Goal: Task Accomplishment & Management: Use online tool/utility

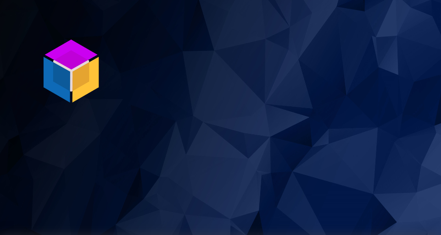
scroll to position [235, 0]
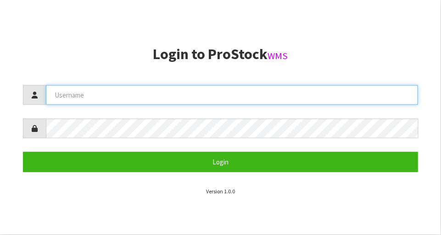
click at [248, 97] on input "text" at bounding box center [232, 95] width 372 height 20
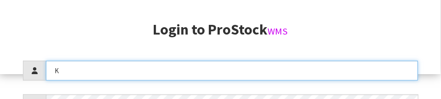
scroll to position [127, 0]
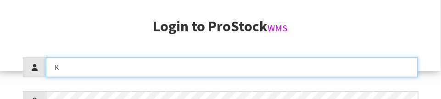
click at [146, 58] on input "K" at bounding box center [232, 67] width 372 height 20
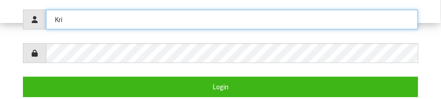
scroll to position [174, 0]
type input "[DEMOGRAPHIC_DATA]"
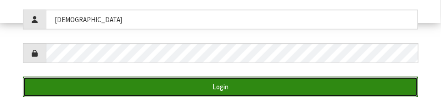
click at [211, 81] on button "Login" at bounding box center [220, 87] width 395 height 20
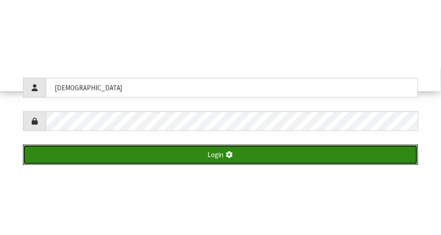
scroll to position [235, 0]
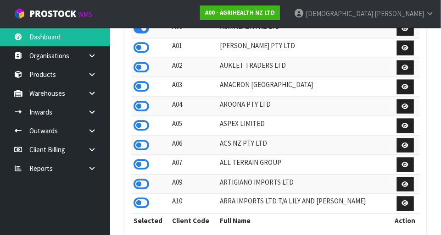
scroll to position [724, 317]
click at [280, 17] on link "A00 - AGRIHEALTH NZ LTD" at bounding box center [240, 13] width 80 height 15
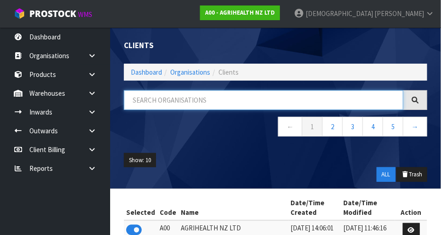
click at [231, 97] on input "text" at bounding box center [263, 100] width 279 height 20
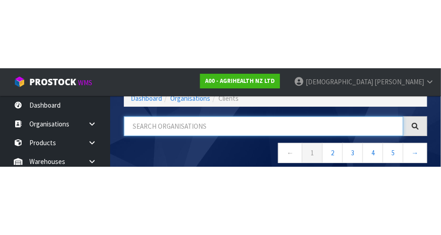
scroll to position [46, 0]
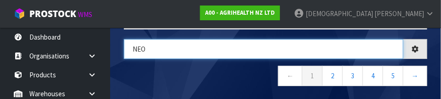
type input "NEO"
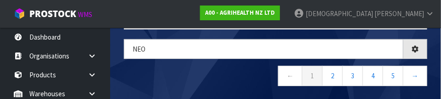
click at [231, 73] on nav "← 1 2 3 4 5 →" at bounding box center [275, 77] width 303 height 22
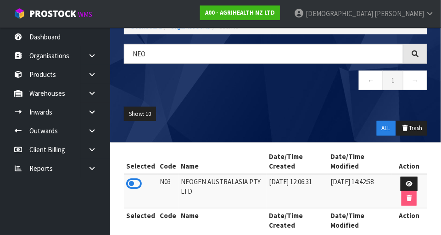
click at [137, 184] on icon at bounding box center [134, 184] width 16 height 14
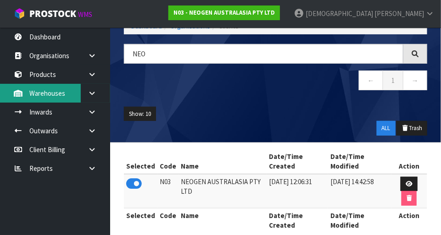
click at [71, 95] on link "Warehouses" at bounding box center [55, 93] width 110 height 19
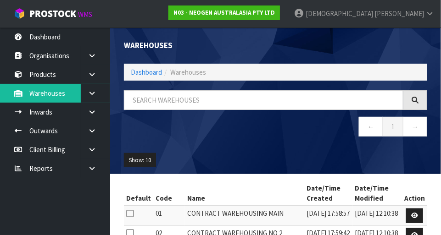
click at [92, 95] on icon at bounding box center [92, 93] width 9 height 7
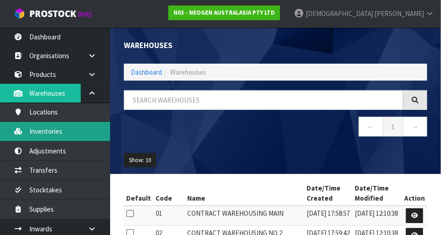
click at [50, 138] on link "Inventories" at bounding box center [55, 131] width 110 height 19
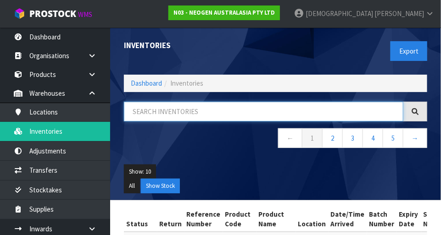
click at [272, 110] on input "text" at bounding box center [263, 112] width 279 height 20
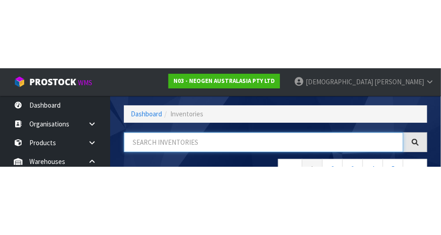
scroll to position [62, 0]
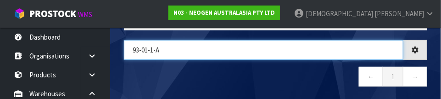
type input "93-01-1-A"
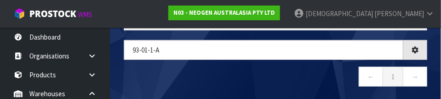
click at [144, 80] on nav "← 1 →" at bounding box center [275, 78] width 303 height 22
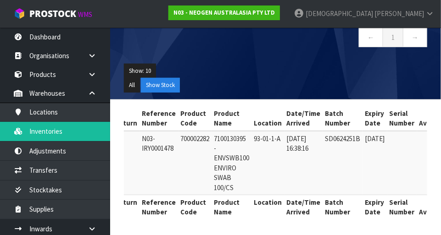
scroll to position [0, 45]
copy td "700002282"
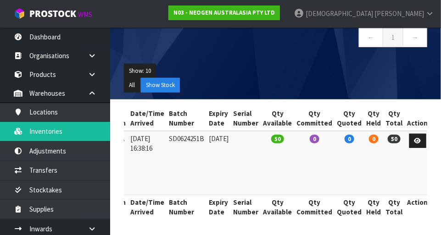
scroll to position [0, 0]
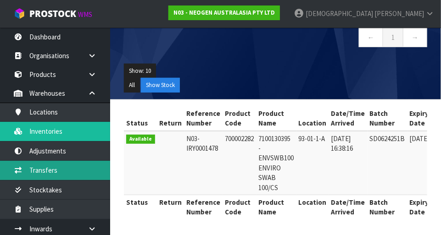
click at [53, 172] on link "Transfers" at bounding box center [55, 170] width 110 height 19
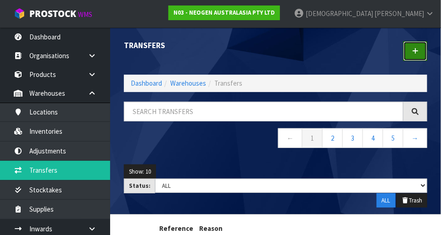
click at [414, 55] on link at bounding box center [415, 51] width 24 height 20
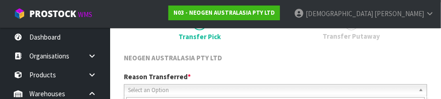
scroll to position [136, 0]
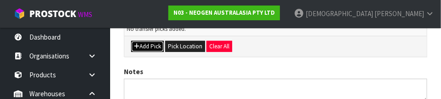
click at [152, 45] on button "Add Pick" at bounding box center [147, 46] width 33 height 11
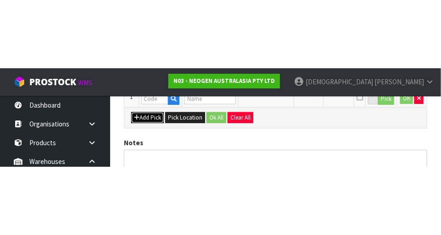
scroll to position [206, 0]
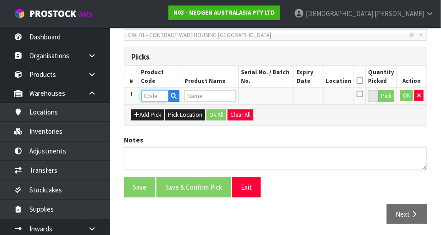
paste input "700002282"
type input "700002282"
type input "7100130395 - ENVSWB100 ENVIRO SWAB 100/CS"
type input "700002282"
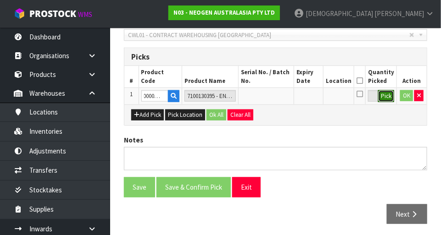
click at [386, 96] on button "Pick" at bounding box center [386, 96] width 16 height 12
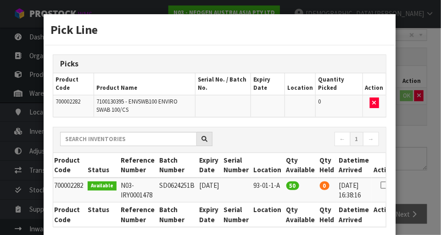
scroll to position [0, 20]
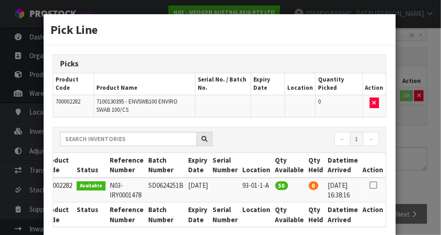
click at [373, 186] on icon at bounding box center [372, 185] width 7 height 0
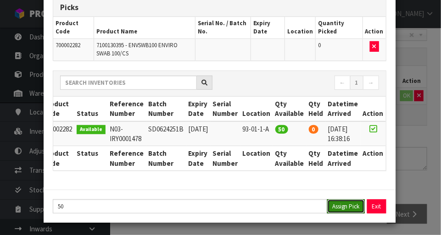
click at [344, 210] on button "Assign Pick" at bounding box center [346, 207] width 38 height 14
type input "50"
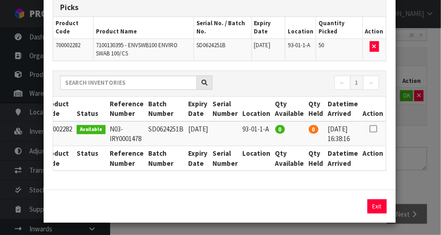
click at [412, 152] on div "Pick Line Picks Product Code Product Name Serial No. / Batch No. Expiry Date Lo…" at bounding box center [220, 117] width 441 height 235
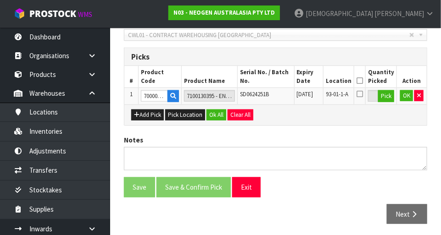
click at [363, 81] on icon at bounding box center [360, 81] width 6 height 0
click at [217, 113] on button "Ok All" at bounding box center [216, 115] width 20 height 11
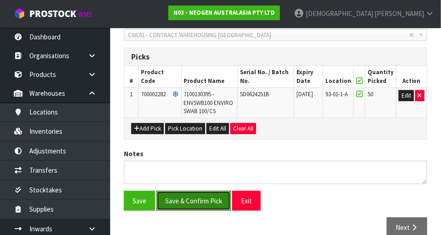
click at [199, 207] on button "Save & Confirm Pick" at bounding box center [193, 201] width 74 height 20
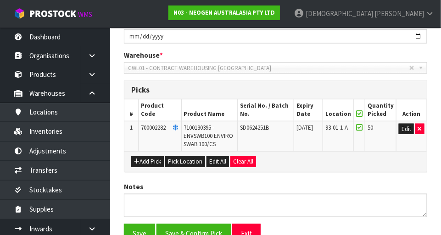
scroll to position [0, 0]
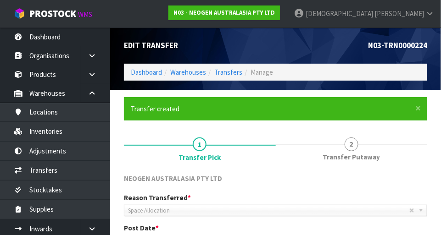
click at [356, 148] on span "2" at bounding box center [352, 145] width 14 height 14
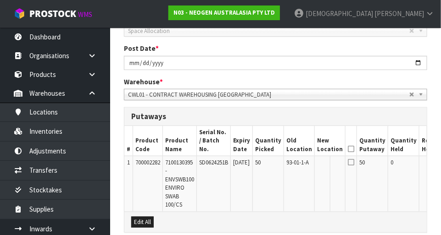
scroll to position [180, 0]
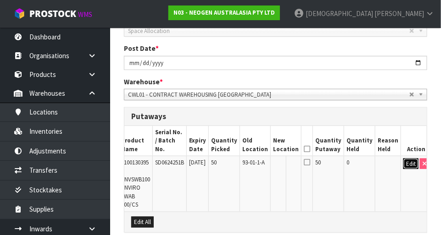
click at [403, 159] on button "Edit" at bounding box center [410, 164] width 15 height 11
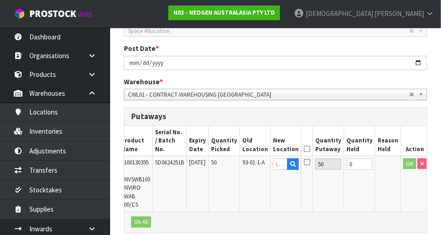
scroll to position [0, 41]
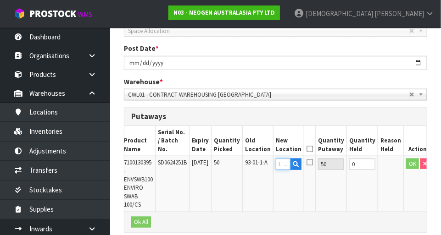
click at [287, 159] on input "text" at bounding box center [283, 164] width 15 height 11
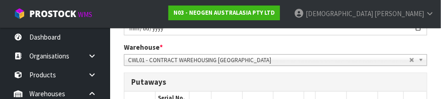
scroll to position [281, 0]
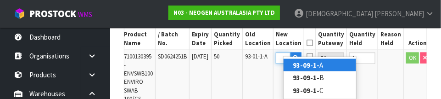
type input "93-09-1-A"
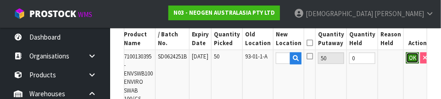
click at [406, 52] on button "OK" at bounding box center [412, 57] width 13 height 11
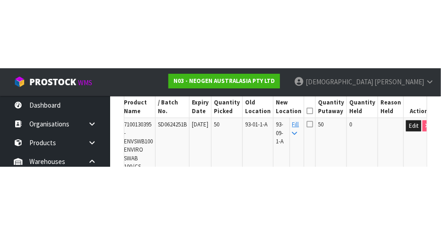
scroll to position [279, 0]
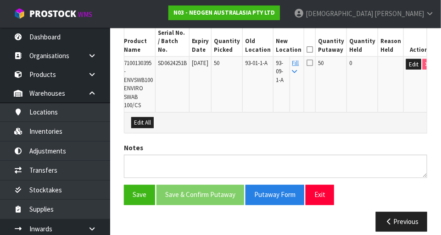
click at [313, 50] on icon at bounding box center [310, 50] width 6 height 0
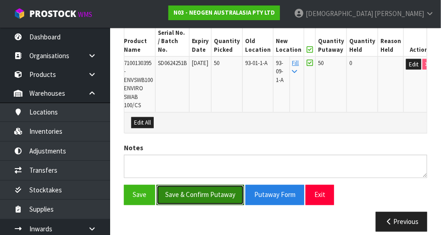
click at [205, 186] on button "Save & Confirm Putaway" at bounding box center [200, 195] width 88 height 20
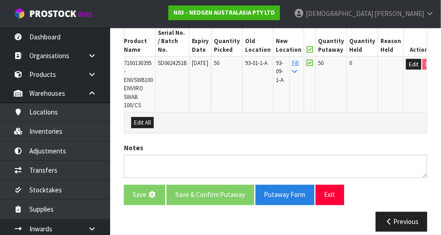
scroll to position [0, 0]
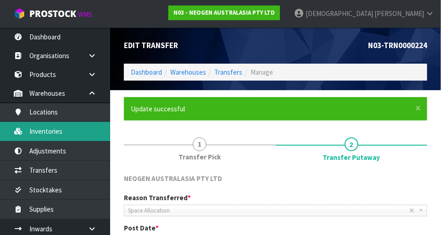
click at [55, 130] on link "Inventories" at bounding box center [55, 131] width 110 height 19
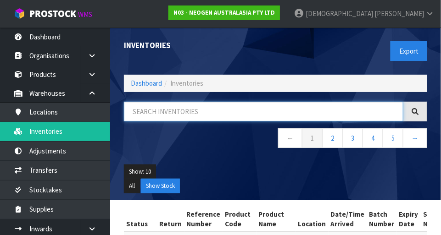
click at [291, 107] on input "text" at bounding box center [263, 112] width 279 height 20
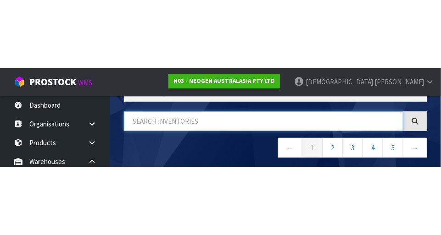
scroll to position [62, 0]
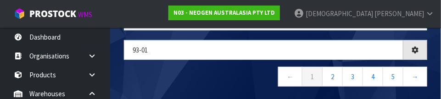
click at [228, 68] on nav "← 1 2 3 4 5 →" at bounding box center [275, 78] width 303 height 22
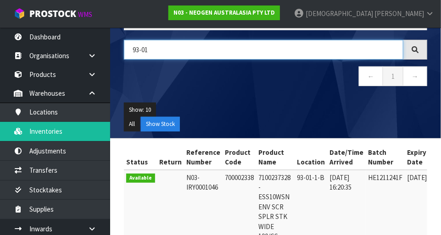
click at [216, 45] on input "93-01" at bounding box center [263, 50] width 279 height 20
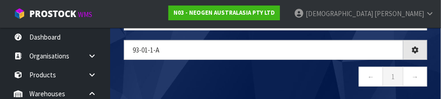
click at [221, 72] on nav "← 1 →" at bounding box center [275, 78] width 303 height 22
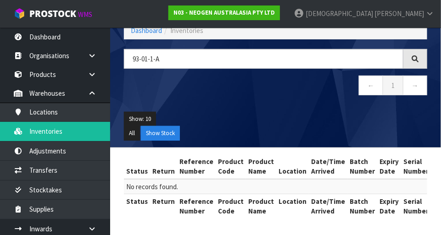
scroll to position [51, 0]
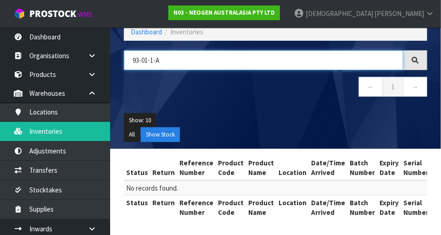
click at [207, 56] on input "93-01-1-A" at bounding box center [263, 60] width 279 height 20
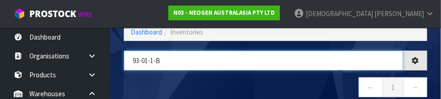
click at [262, 69] on input "93-01-1-b" at bounding box center [263, 60] width 279 height 20
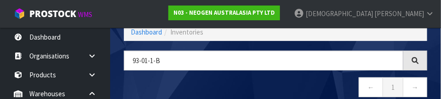
click at [291, 78] on nav "← 1 →" at bounding box center [275, 88] width 303 height 22
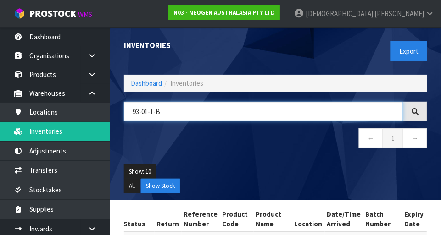
scroll to position [62, 0]
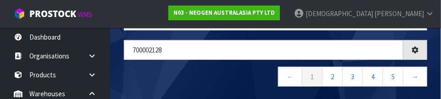
click at [262, 70] on nav "← 1 2 3 4 5 →" at bounding box center [275, 78] width 303 height 22
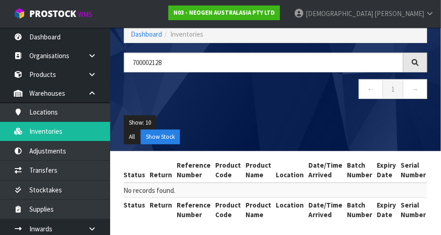
scroll to position [48, 0]
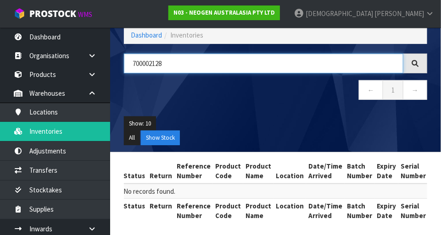
click at [137, 61] on input "700002128" at bounding box center [263, 64] width 279 height 20
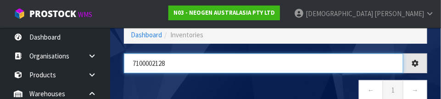
click at [146, 61] on input "7100002128" at bounding box center [263, 63] width 279 height 20
click at [198, 58] on input "710002128" at bounding box center [263, 63] width 279 height 20
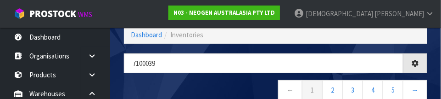
click at [228, 81] on nav "← 1 2 3 4 5 →" at bounding box center [275, 91] width 303 height 22
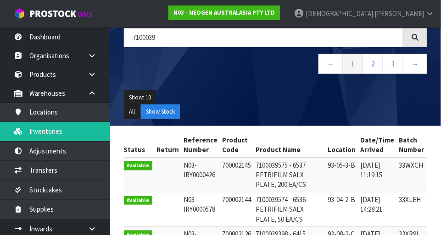
scroll to position [70, 0]
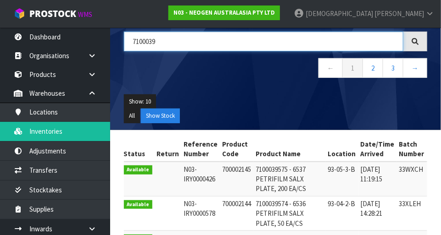
click at [189, 43] on input "7100039" at bounding box center [263, 42] width 279 height 20
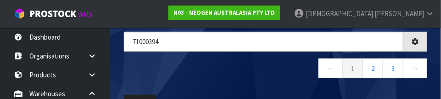
click at [224, 67] on nav "← 1 2 3 →" at bounding box center [275, 69] width 303 height 22
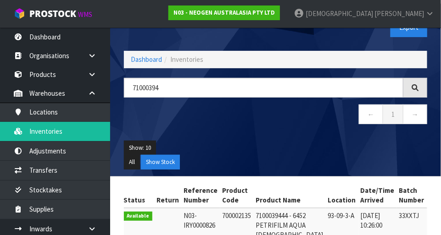
scroll to position [0, 0]
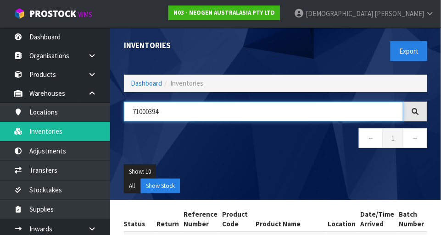
click at [191, 112] on input "71000394" at bounding box center [263, 112] width 279 height 20
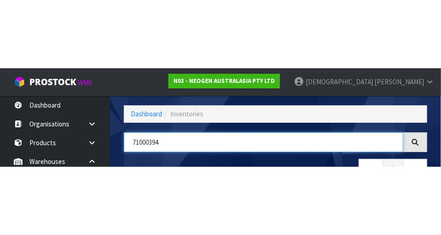
scroll to position [62, 0]
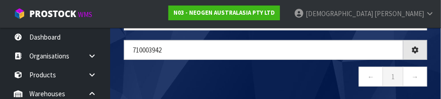
click at [205, 78] on nav "← 1 →" at bounding box center [275, 78] width 303 height 22
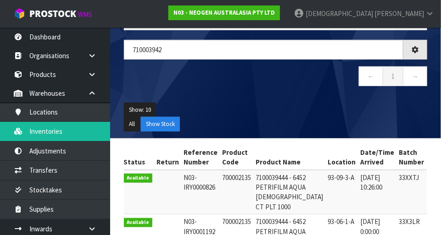
scroll to position [51, 0]
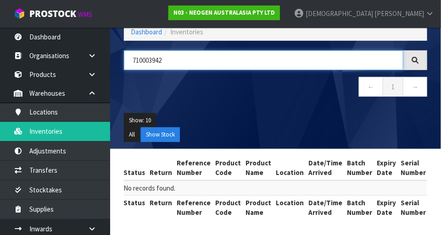
click at [205, 62] on input "710003942" at bounding box center [263, 60] width 279 height 20
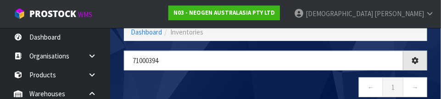
click at [296, 77] on nav "← 1 →" at bounding box center [275, 88] width 303 height 22
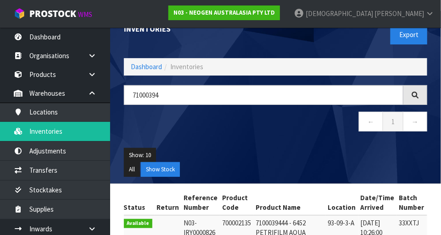
scroll to position [15, 0]
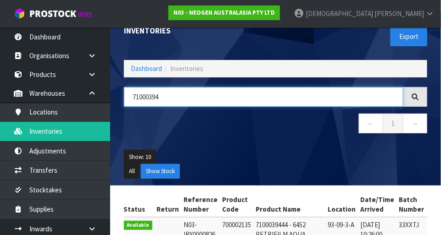
click at [184, 93] on input "71000394" at bounding box center [263, 97] width 279 height 20
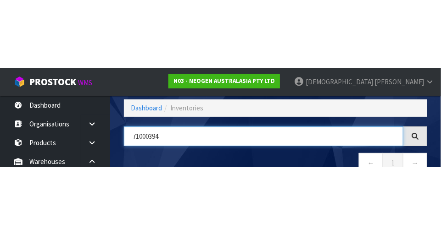
scroll to position [62, 0]
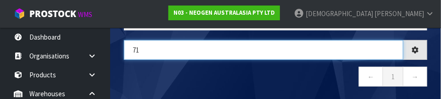
type input "7"
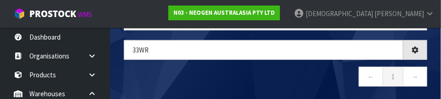
click at [212, 76] on nav "← 1 →" at bounding box center [275, 78] width 303 height 22
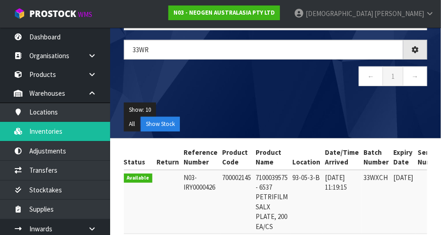
scroll to position [51, 0]
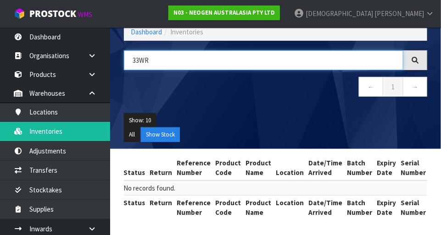
click at [222, 59] on input "33WR" at bounding box center [263, 60] width 279 height 20
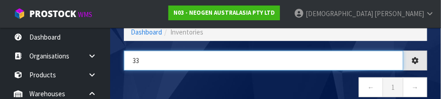
type input "3"
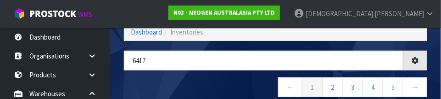
click at [215, 80] on nav "← 1 2 3 4 5 →" at bounding box center [275, 88] width 303 height 22
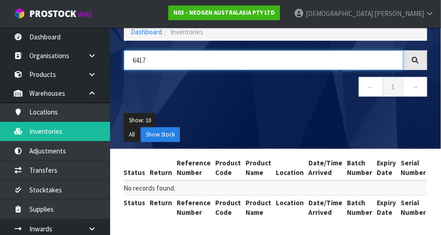
click at [240, 63] on input "6417" at bounding box center [263, 60] width 279 height 20
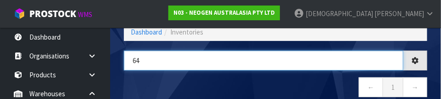
type input "6"
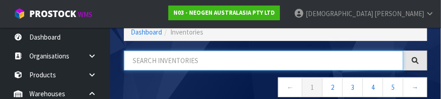
click at [184, 68] on input "text" at bounding box center [263, 60] width 279 height 20
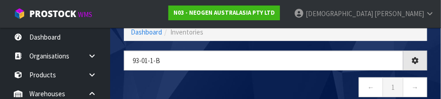
click at [257, 75] on div "93-01-1-b ← 1 →" at bounding box center [275, 78] width 317 height 56
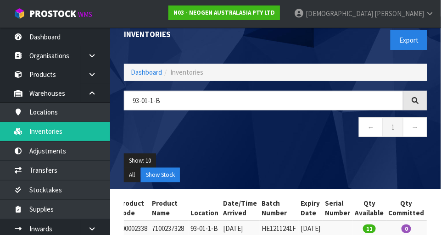
scroll to position [0, 0]
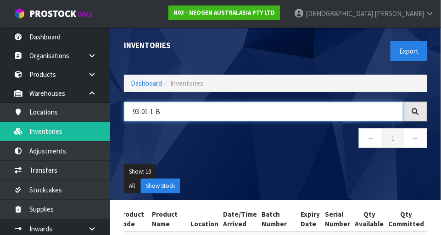
click at [148, 112] on input "93-01-1-B" at bounding box center [263, 112] width 279 height 20
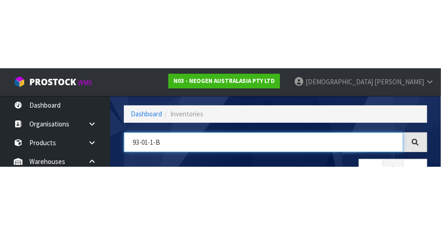
scroll to position [62, 0]
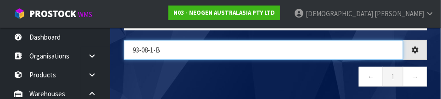
click at [207, 47] on input "93-08-1-B" at bounding box center [263, 50] width 279 height 20
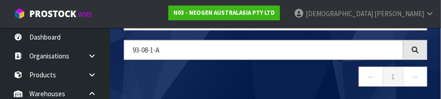
click at [196, 70] on nav "← 1 →" at bounding box center [275, 78] width 303 height 22
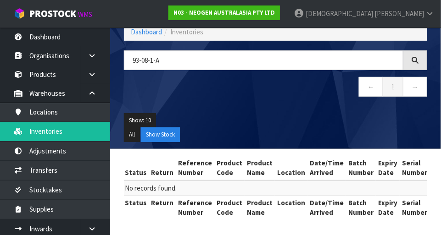
scroll to position [0, 0]
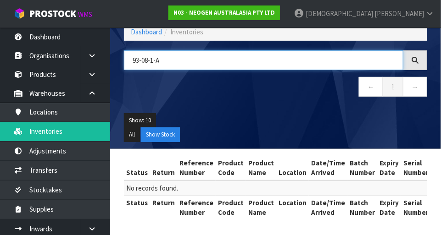
click at [147, 59] on input "93-08-1-A" at bounding box center [263, 60] width 279 height 20
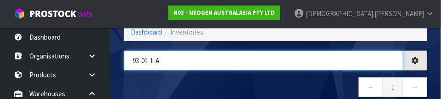
click at [183, 61] on input "93-01-1-A" at bounding box center [263, 60] width 279 height 20
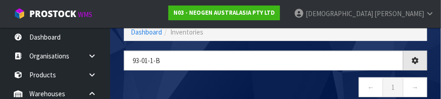
click at [236, 84] on nav "← 1 →" at bounding box center [275, 88] width 303 height 22
type input "93-01-1-B"
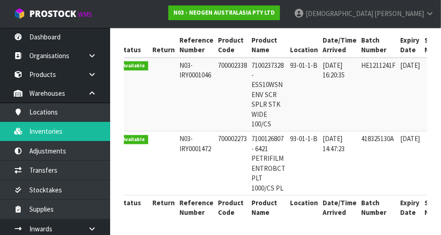
scroll to position [0, 7]
copy td "700002273"
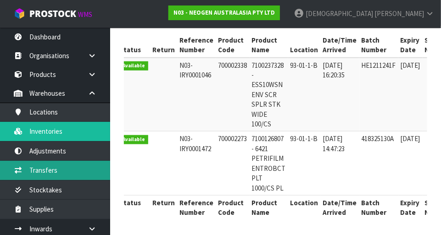
click at [56, 170] on link "Transfers" at bounding box center [55, 170] width 110 height 19
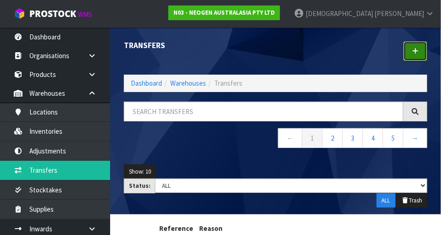
click at [417, 52] on icon at bounding box center [415, 51] width 6 height 7
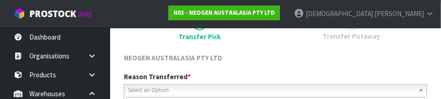
scroll to position [136, 0]
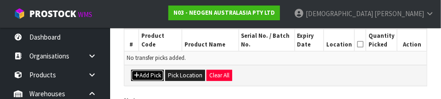
click at [146, 71] on button "Add Pick" at bounding box center [147, 75] width 33 height 11
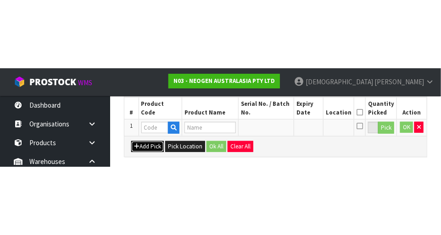
scroll to position [206, 0]
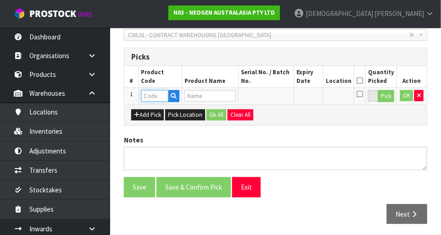
paste input "700002273"
type input "700002273"
type input "7100126807 - 6421 PETRIFILM ENTROBCT PLT 1000/CS PL"
type input "700002273"
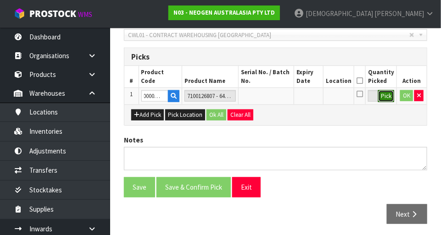
click at [387, 97] on button "Pick" at bounding box center [386, 96] width 16 height 12
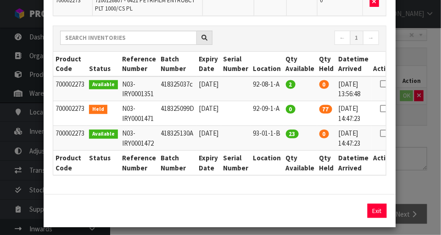
scroll to position [0, 19]
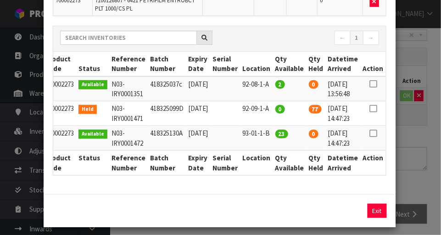
click at [374, 134] on icon at bounding box center [372, 134] width 7 height 0
click at [343, 211] on button "Assign Pick" at bounding box center [346, 211] width 38 height 14
type input "23"
click at [418, 166] on div "Pick Line Picks Product Code Product Name Serial No. / Batch No. Expiry Date Lo…" at bounding box center [220, 117] width 441 height 235
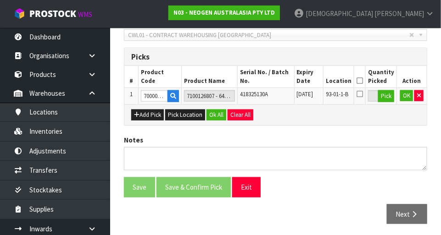
click at [361, 81] on icon at bounding box center [360, 81] width 6 height 0
click at [212, 113] on button "Ok All" at bounding box center [216, 115] width 20 height 11
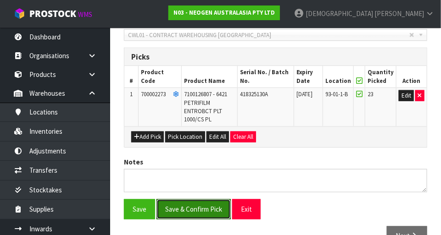
click at [197, 208] on button "Save & Confirm Pick" at bounding box center [193, 210] width 74 height 20
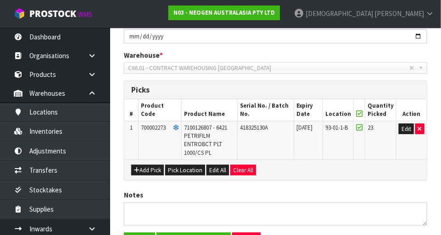
scroll to position [0, 0]
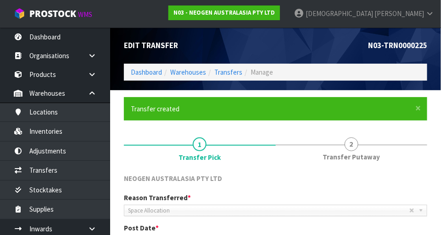
click at [356, 151] on link "2 Transfer Putaway" at bounding box center [352, 148] width 152 height 36
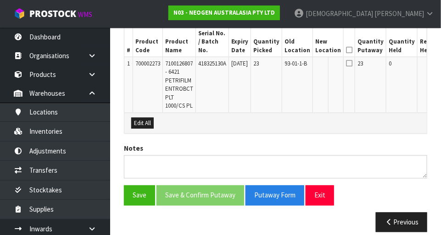
scroll to position [279, 0]
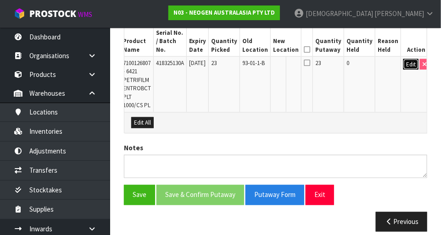
click at [403, 59] on button "Edit" at bounding box center [410, 64] width 15 height 11
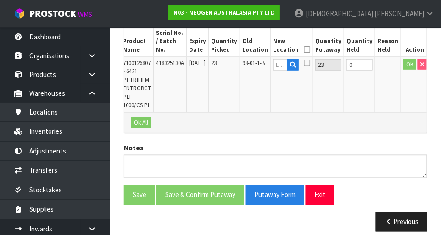
scroll to position [0, 40]
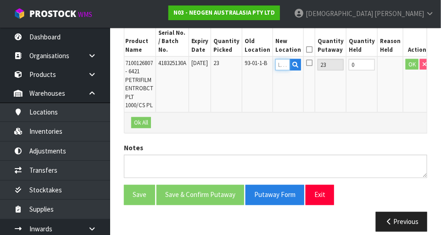
click at [285, 59] on input "text" at bounding box center [282, 64] width 15 height 11
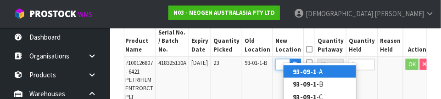
scroll to position [0, 14]
type input "93-09-1-B"
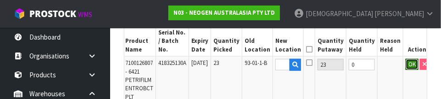
click at [406, 59] on button "OK" at bounding box center [412, 64] width 13 height 11
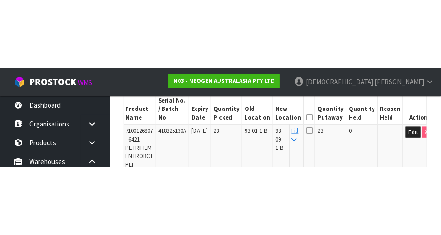
scroll to position [279, 0]
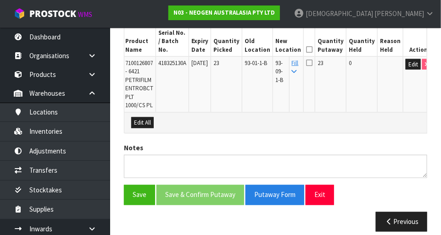
click at [312, 50] on icon at bounding box center [309, 50] width 6 height 0
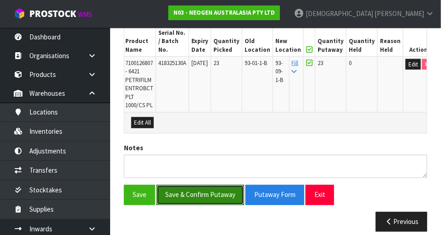
click at [213, 187] on button "Save & Confirm Putaway" at bounding box center [200, 195] width 88 height 20
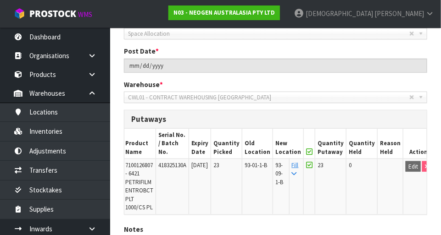
scroll to position [180, 0]
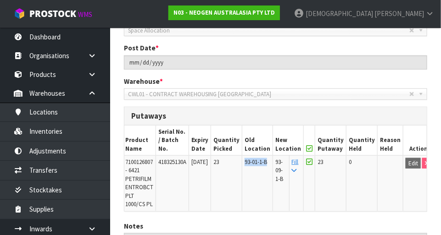
copy span "93-01-1-B"
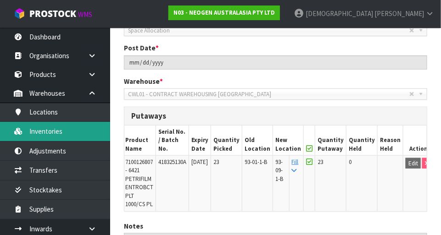
click at [58, 131] on link "Inventories" at bounding box center [55, 131] width 110 height 19
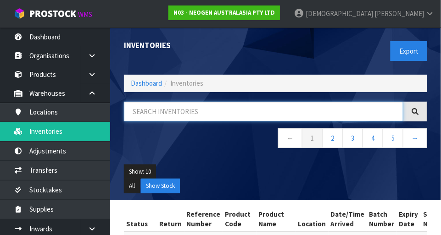
paste input "93-01-1-B"
type input "93-01-1-B"
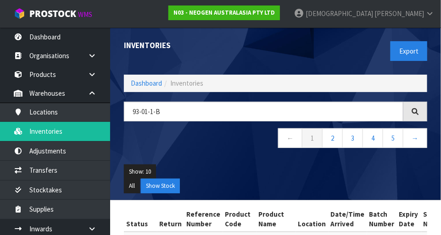
click at [233, 154] on div "93-01-1-B ← 1 2 3 4 5 →" at bounding box center [275, 130] width 317 height 56
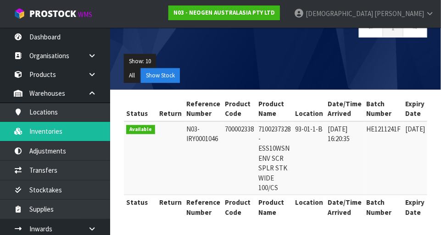
copy td "700002338"
click at [251, 56] on ul "Show: 10 5 10 25 50" at bounding box center [275, 61] width 303 height 15
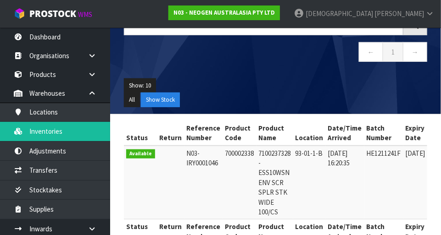
copy td "700002338"
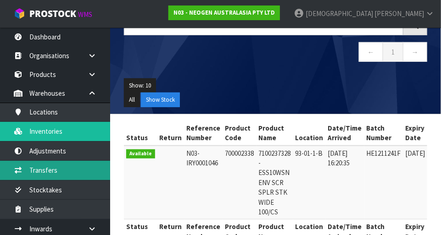
click at [56, 171] on link "Transfers" at bounding box center [55, 170] width 110 height 19
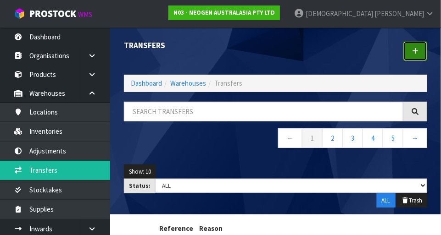
click at [418, 51] on icon at bounding box center [415, 51] width 6 height 7
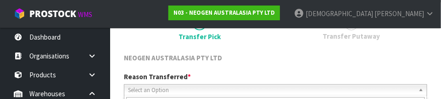
scroll to position [136, 0]
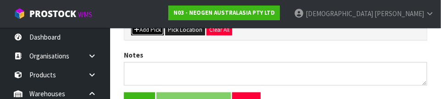
click at [152, 32] on button "Add Pick" at bounding box center [147, 29] width 33 height 11
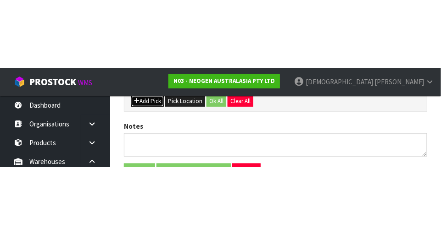
scroll to position [206, 0]
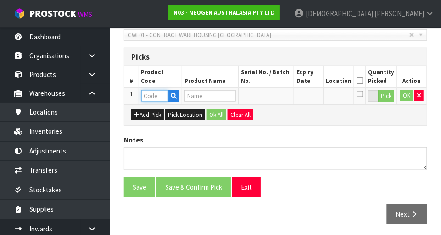
paste input "700002338"
type input "700002338"
type input "7100237328 - ESS10WSN ENV SCR SPLR STK WIDE 100/CS"
type input "700002338"
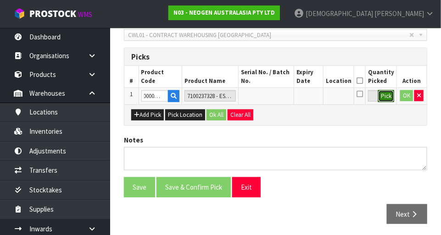
click at [386, 95] on button "Pick" at bounding box center [386, 96] width 16 height 12
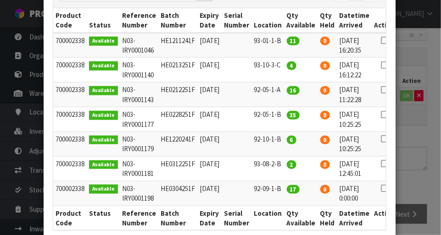
scroll to position [0, 20]
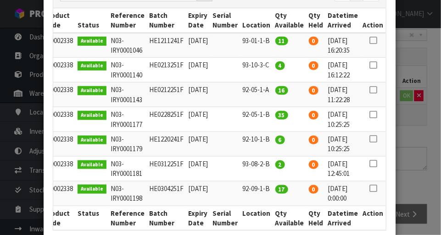
click at [374, 40] on icon at bounding box center [372, 40] width 7 height 0
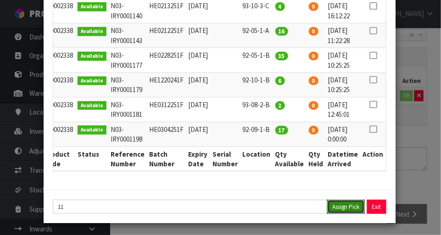
click at [341, 207] on button "Assign Pick" at bounding box center [346, 207] width 38 height 14
type input "11"
click at [417, 130] on div "Pick Line Picks Product Code Product Name Serial No. / Batch No. Expiry Date Lo…" at bounding box center [220, 117] width 441 height 235
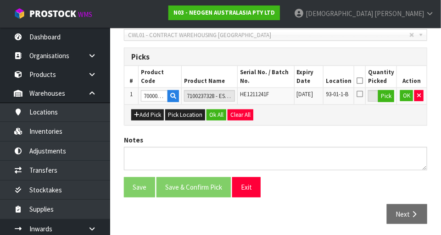
click at [363, 81] on icon at bounding box center [360, 81] width 6 height 0
click at [216, 113] on button "Ok All" at bounding box center [216, 115] width 20 height 11
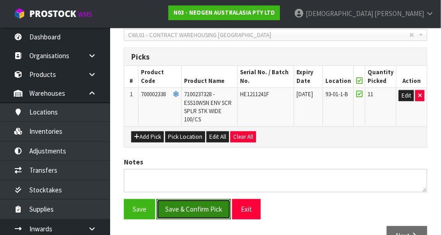
click at [204, 212] on button "Save & Confirm Pick" at bounding box center [193, 210] width 74 height 20
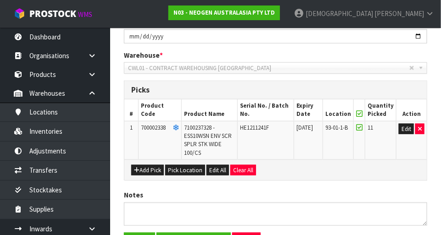
scroll to position [0, 0]
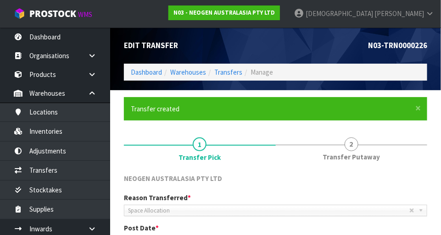
click at [357, 154] on span "Transfer Putaway" at bounding box center [351, 157] width 57 height 10
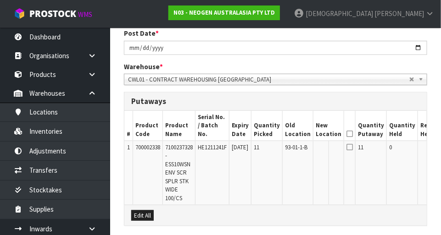
scroll to position [197, 0]
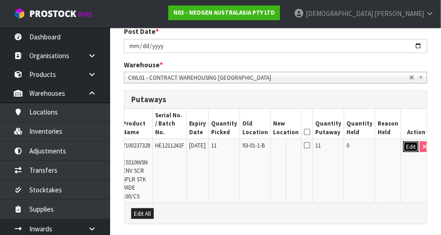
click at [405, 142] on button "Edit" at bounding box center [410, 147] width 15 height 11
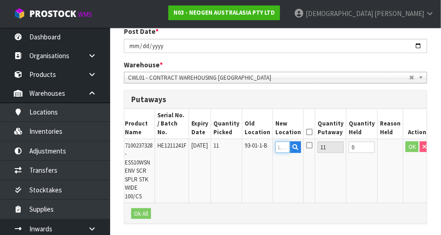
click at [288, 142] on input "text" at bounding box center [282, 147] width 15 height 11
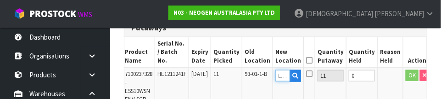
scroll to position [281, 0]
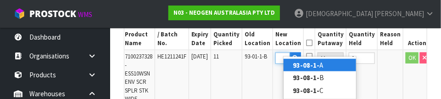
type input "93-08-1-A"
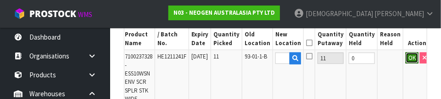
click at [407, 53] on button "OK" at bounding box center [412, 57] width 13 height 11
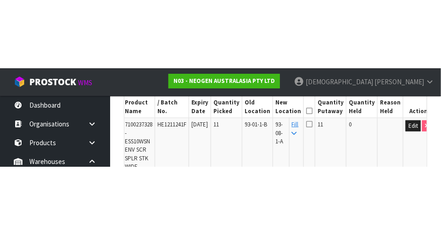
scroll to position [286, 0]
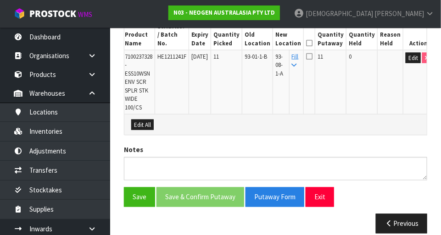
click at [312, 43] on icon at bounding box center [309, 43] width 6 height 0
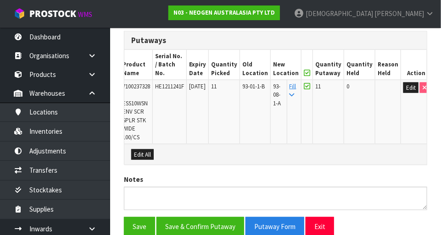
scroll to position [0, 0]
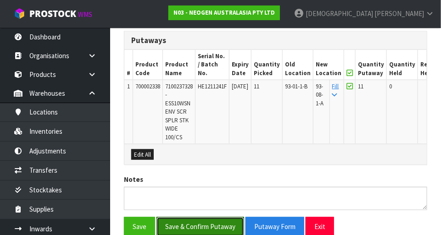
click at [224, 218] on button "Save & Confirm Putaway" at bounding box center [200, 228] width 88 height 20
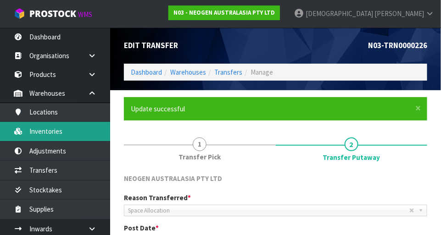
click at [56, 122] on link "Inventories" at bounding box center [55, 131] width 110 height 19
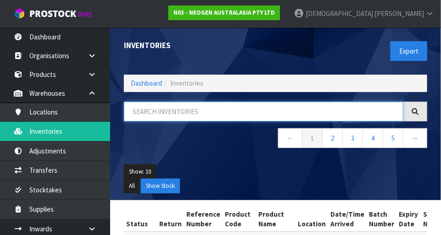
click at [203, 115] on input "text" at bounding box center [263, 112] width 279 height 20
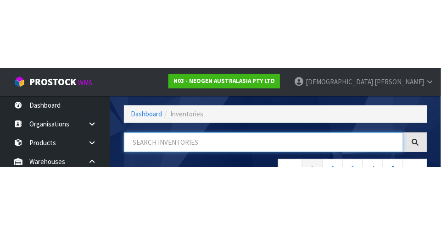
scroll to position [62, 0]
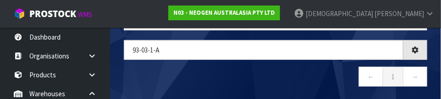
click at [206, 73] on nav "← 1 →" at bounding box center [275, 78] width 303 height 22
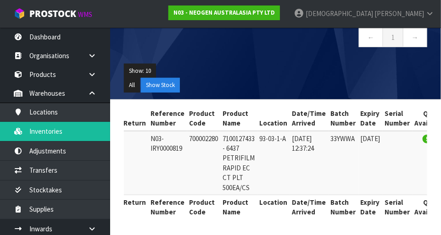
scroll to position [0, 28]
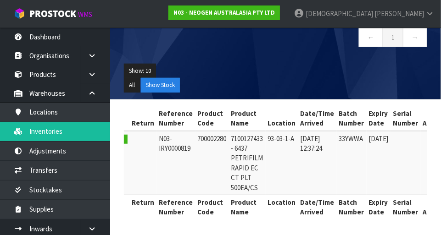
copy td "700002280"
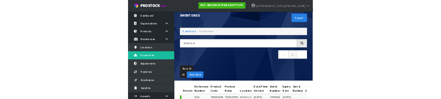
scroll to position [0, 0]
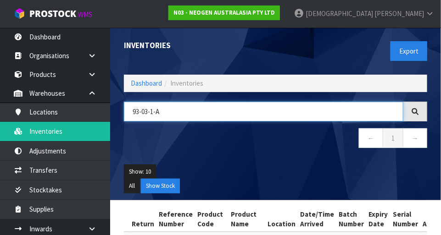
click at [148, 112] on input "93-03-1-A" at bounding box center [263, 112] width 279 height 20
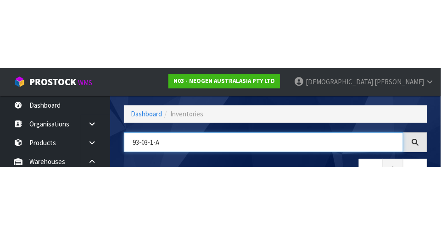
scroll to position [62, 0]
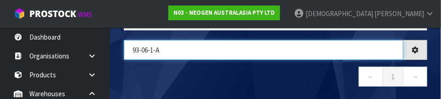
click at [200, 47] on input "93-06-1-A" at bounding box center [263, 50] width 279 height 20
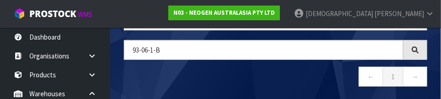
click at [249, 77] on nav "← 1 →" at bounding box center [275, 78] width 303 height 22
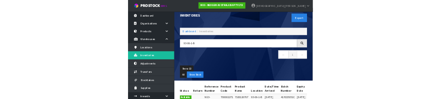
scroll to position [0, 0]
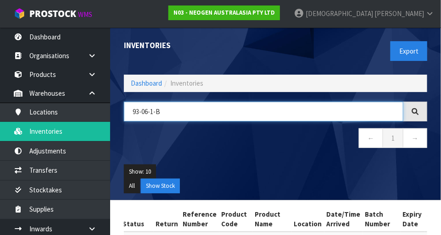
click at [152, 108] on input "93-06-1-B" at bounding box center [263, 112] width 279 height 20
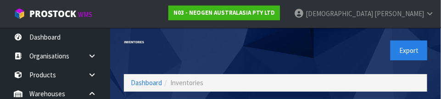
scroll to position [62, 0]
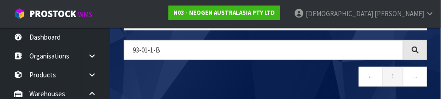
click at [282, 73] on nav "← 1 →" at bounding box center [275, 78] width 303 height 22
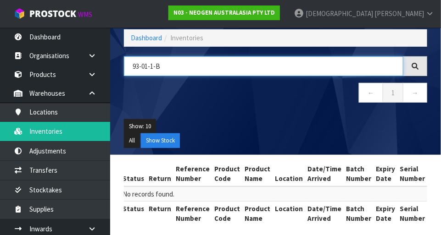
click at [190, 61] on input "93-01-1-B" at bounding box center [263, 66] width 279 height 20
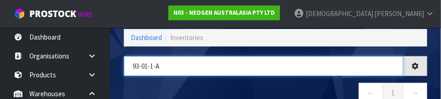
click at [231, 73] on input "93-01-1-A" at bounding box center [263, 66] width 279 height 20
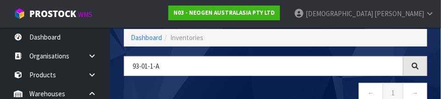
click at [268, 89] on nav "← 1 →" at bounding box center [275, 94] width 303 height 22
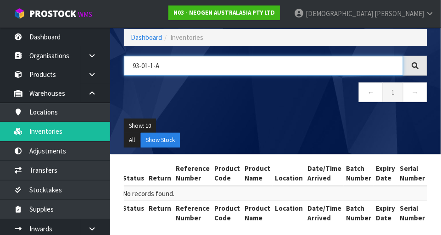
click at [151, 64] on input "93-01-1-A" at bounding box center [263, 66] width 279 height 20
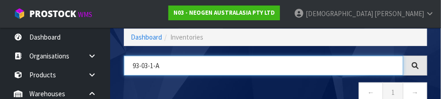
click at [249, 72] on input "93-03-1-A" at bounding box center [263, 66] width 279 height 20
type input "93-03-1-A"
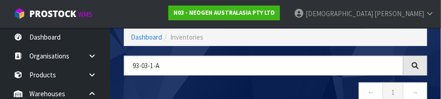
click at [307, 87] on nav "← 1 →" at bounding box center [275, 93] width 303 height 22
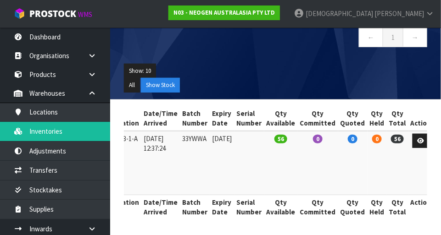
scroll to position [0, 0]
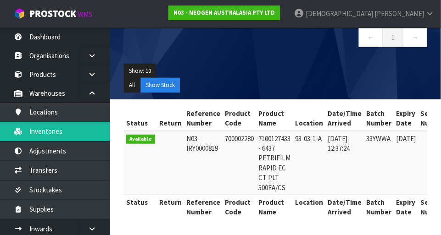
copy td "700002280"
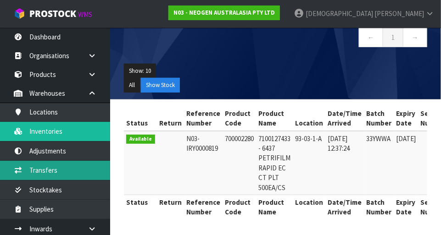
click at [54, 169] on link "Transfers" at bounding box center [55, 170] width 110 height 19
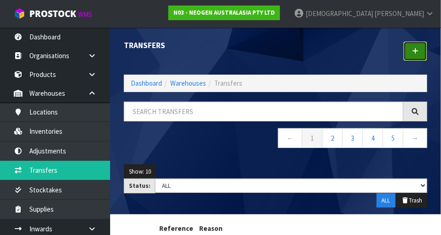
click at [422, 50] on link at bounding box center [415, 51] width 24 height 20
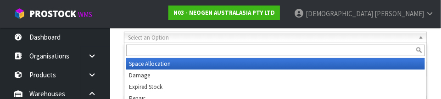
scroll to position [136, 0]
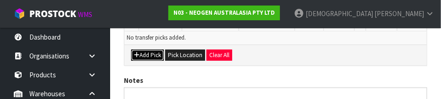
click at [158, 51] on button "Add Pick" at bounding box center [147, 55] width 33 height 11
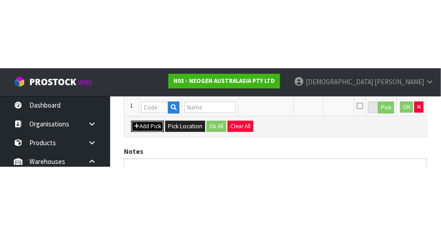
scroll to position [206, 0]
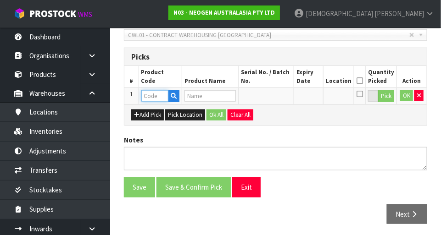
paste input "700002280"
type input "700002280"
type input "7100127433 - 6437 PETRIFILM RAPID EC CT PLT 500EA/CS"
type input "700002280"
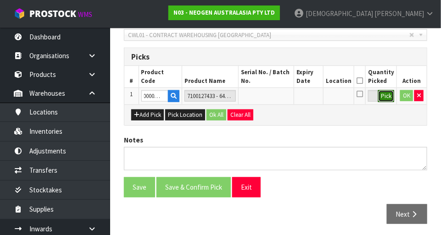
click at [380, 99] on button "Pick" at bounding box center [386, 96] width 16 height 12
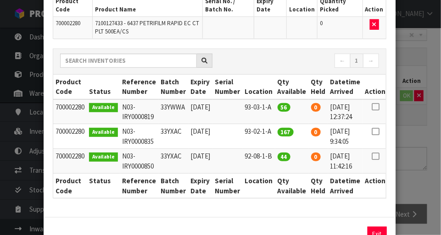
scroll to position [106, 0]
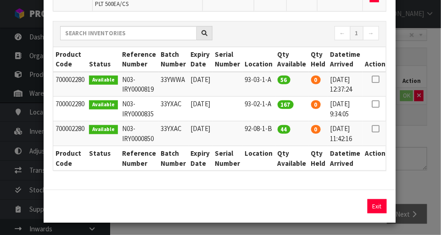
click at [379, 79] on icon at bounding box center [375, 79] width 7 height 0
click at [346, 206] on button "Assign Pick" at bounding box center [346, 207] width 38 height 14
type input "56"
click at [412, 162] on div "Pick Line Picks Product Code Product Name Serial No. / Batch No. Expiry Date Lo…" at bounding box center [220, 117] width 441 height 235
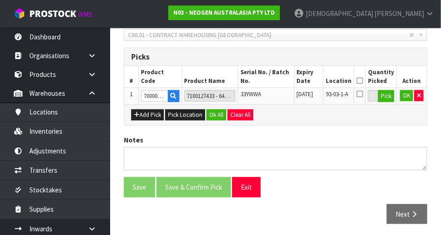
click at [363, 81] on icon at bounding box center [360, 81] width 6 height 0
click at [216, 111] on button "Ok All" at bounding box center [216, 115] width 20 height 11
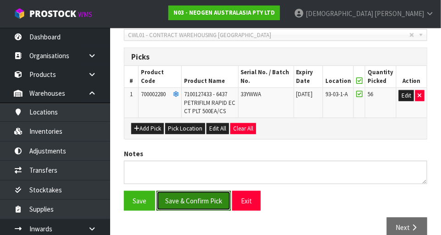
click at [206, 198] on button "Save & Confirm Pick" at bounding box center [193, 201] width 74 height 20
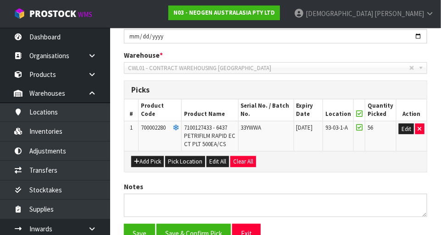
scroll to position [0, 0]
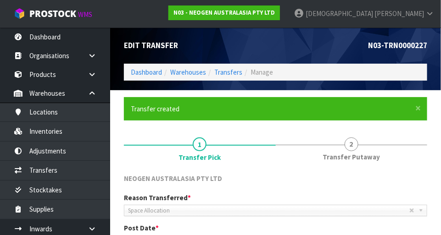
click at [357, 152] on span "Transfer Putaway" at bounding box center [351, 157] width 57 height 10
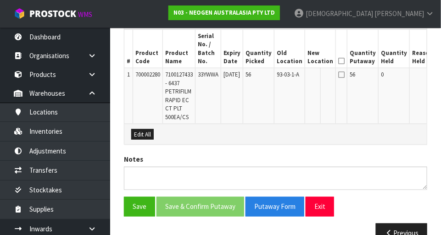
scroll to position [277, 0]
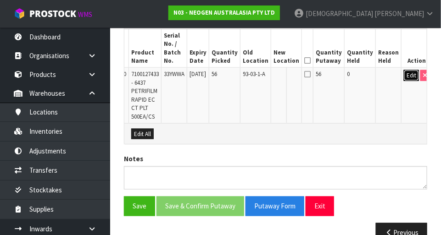
click at [406, 75] on button "Edit" at bounding box center [411, 75] width 15 height 11
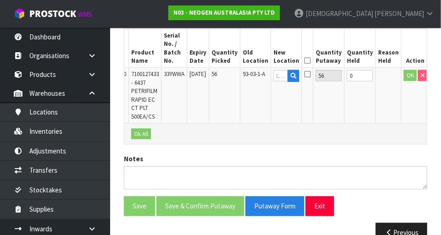
scroll to position [0, 31]
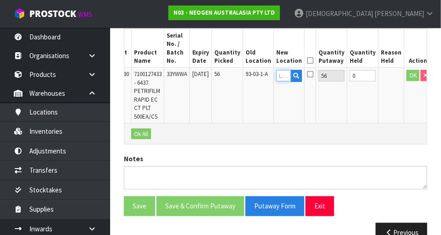
click at [286, 75] on input "text" at bounding box center [283, 75] width 15 height 11
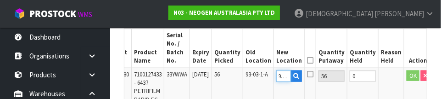
scroll to position [0, 4]
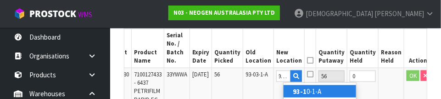
click at [318, 88] on link "93-1 0-1-A" at bounding box center [320, 91] width 73 height 12
type input "93-10-1-A"
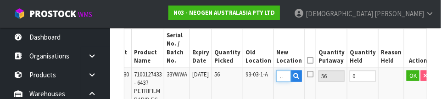
scroll to position [0, 0]
click at [407, 75] on button "OK" at bounding box center [413, 75] width 13 height 11
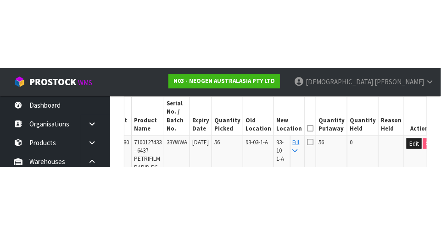
scroll to position [277, 0]
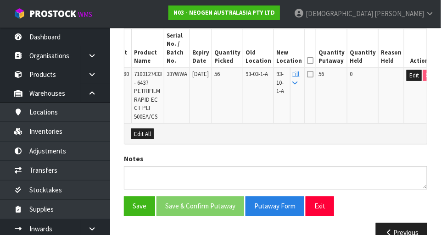
click at [313, 61] on icon at bounding box center [310, 61] width 6 height 0
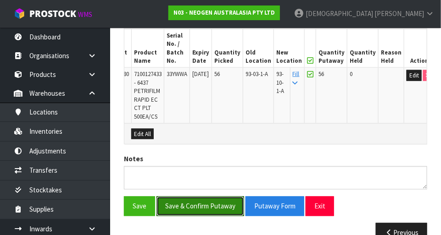
click at [210, 201] on button "Save & Confirm Putaway" at bounding box center [200, 207] width 88 height 20
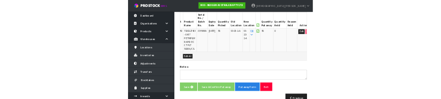
scroll to position [0, 0]
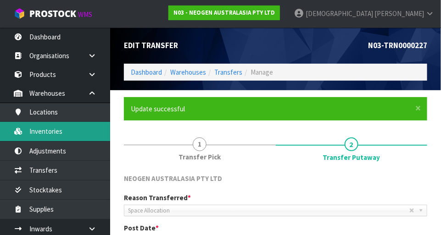
click at [58, 127] on link "Inventories" at bounding box center [55, 131] width 110 height 19
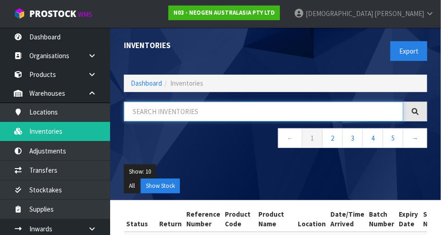
click at [184, 112] on input "text" at bounding box center [263, 112] width 279 height 20
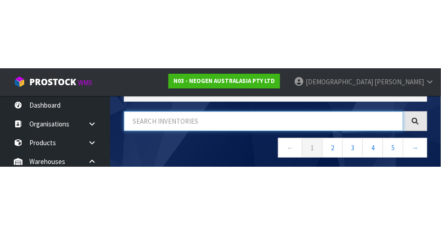
scroll to position [62, 0]
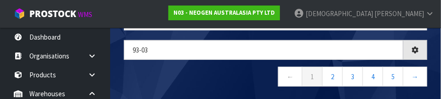
click at [204, 73] on nav "← 1 2 3 4 5 →" at bounding box center [275, 78] width 303 height 22
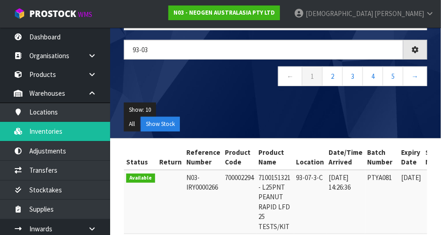
scroll to position [51, 0]
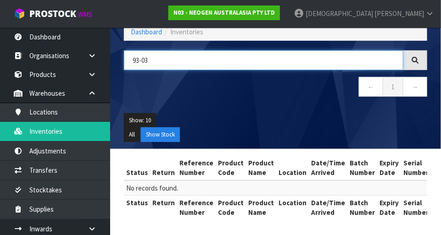
click at [159, 59] on input "93-03" at bounding box center [263, 60] width 279 height 20
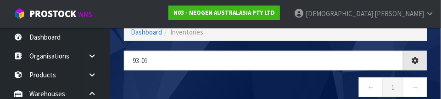
click at [209, 76] on div "93-01 ← 1 →" at bounding box center [275, 78] width 317 height 56
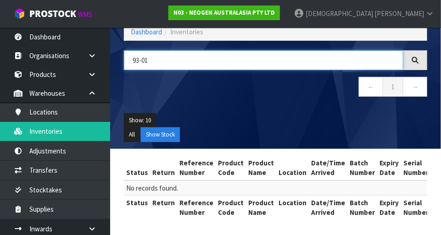
click at [173, 61] on input "93-01" at bounding box center [263, 60] width 279 height 20
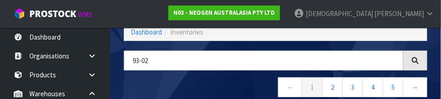
click at [212, 83] on nav "← 1 2 3 4 5 →" at bounding box center [275, 88] width 303 height 22
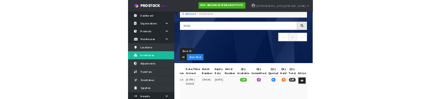
scroll to position [0, 0]
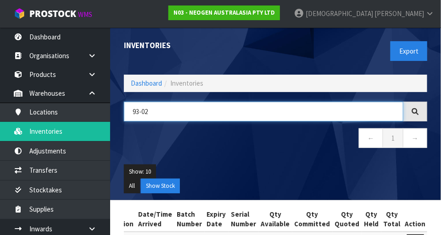
click at [166, 110] on input "93-02" at bounding box center [263, 112] width 279 height 20
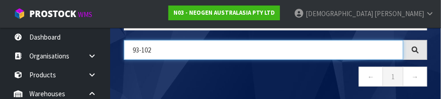
scroll to position [0, 147]
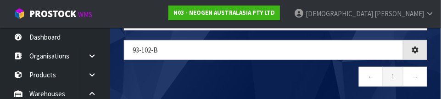
click at [256, 71] on nav "← 1 →" at bounding box center [275, 78] width 303 height 22
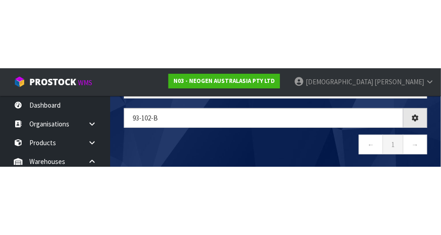
scroll to position [51, 0]
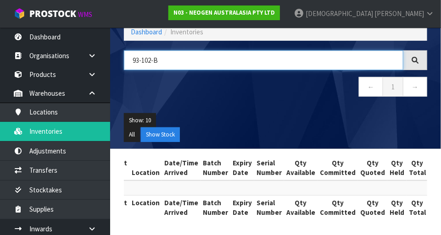
click at [150, 58] on input "93-102-B" at bounding box center [263, 60] width 279 height 20
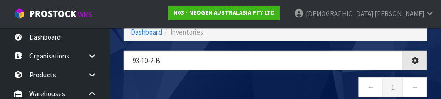
click at [220, 78] on nav "← 1 →" at bounding box center [275, 88] width 303 height 22
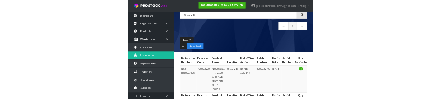
scroll to position [0, 0]
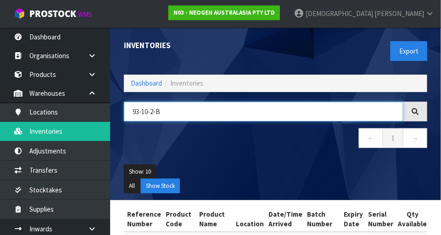
click at [178, 112] on input "93-10-2-B" at bounding box center [263, 112] width 279 height 20
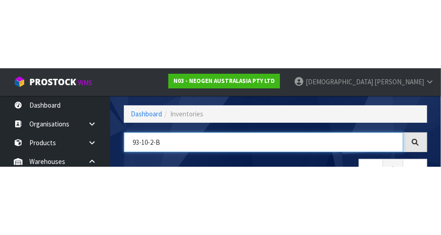
scroll to position [62, 0]
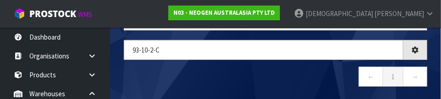
click at [251, 67] on nav "← 1 →" at bounding box center [275, 78] width 303 height 22
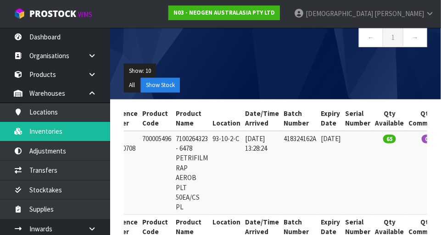
scroll to position [0, 0]
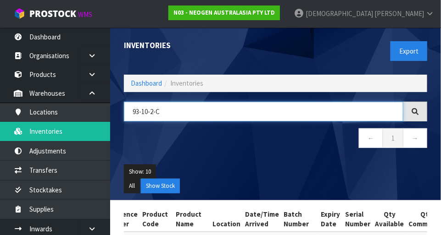
click at [195, 109] on input "93-10-2-C" at bounding box center [263, 112] width 279 height 20
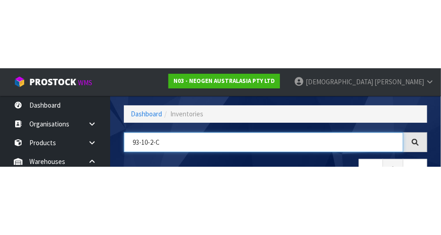
scroll to position [62, 0]
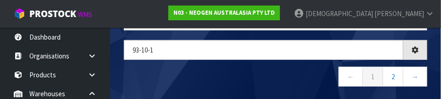
click at [246, 70] on nav "← 1 2 →" at bounding box center [275, 78] width 303 height 22
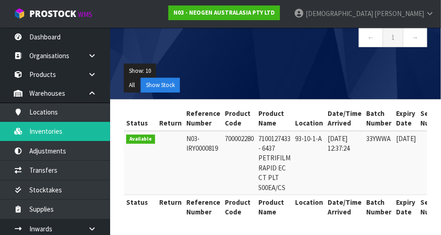
scroll to position [0, 0]
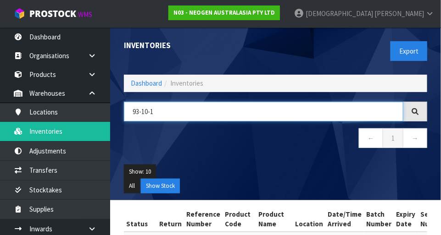
click at [145, 109] on input "93-10-1" at bounding box center [263, 112] width 279 height 20
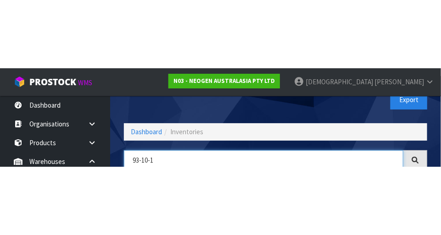
scroll to position [62, 0]
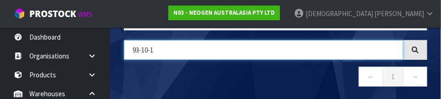
click at [148, 47] on input "93-10-1" at bounding box center [263, 50] width 279 height 20
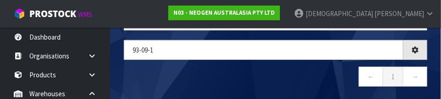
click at [310, 71] on nav "← 1 →" at bounding box center [275, 78] width 303 height 22
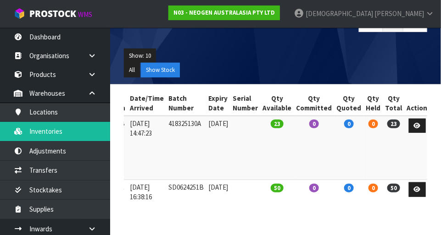
scroll to position [0, 0]
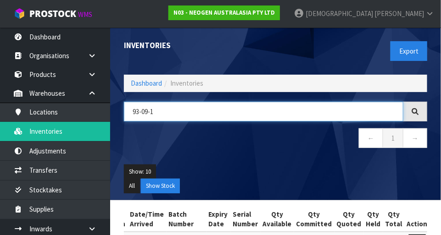
click at [159, 108] on input "93-09-1" at bounding box center [263, 112] width 279 height 20
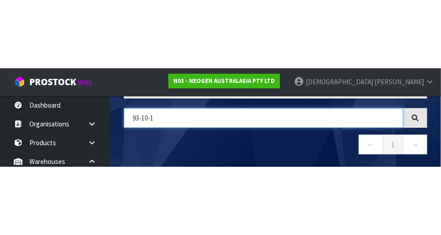
scroll to position [0, 189]
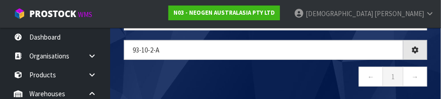
click at [185, 76] on nav "← 1 →" at bounding box center [275, 78] width 303 height 22
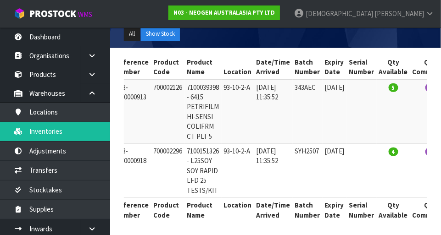
scroll to position [0, 77]
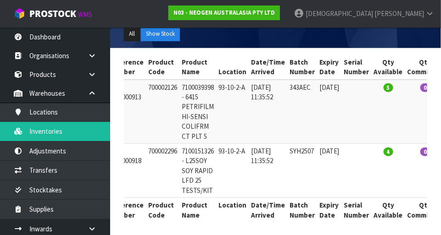
copy td "700002296"
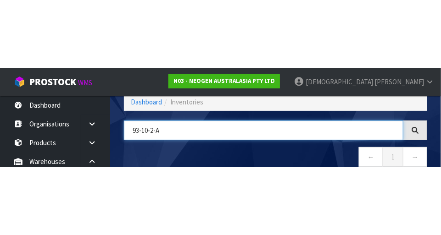
scroll to position [62, 0]
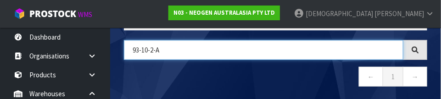
paste input "700002296"
type input "700002296"
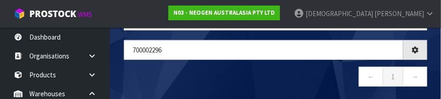
click at [290, 75] on nav "← 1 →" at bounding box center [275, 78] width 303 height 22
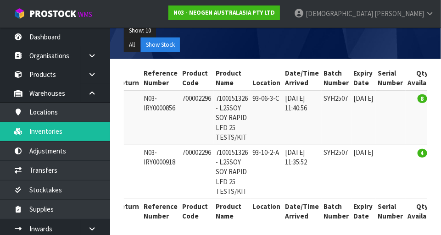
scroll to position [0, 43]
copy td "93-06-3-C"
copy td "700002296"
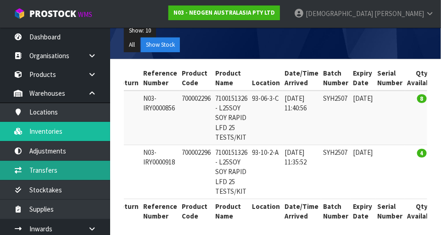
click at [58, 172] on link "Transfers" at bounding box center [55, 170] width 110 height 19
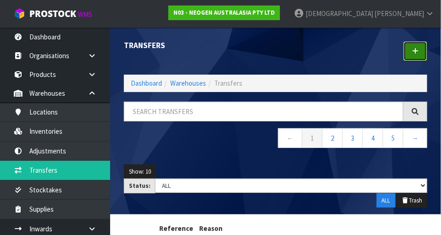
click at [420, 55] on link at bounding box center [415, 51] width 24 height 20
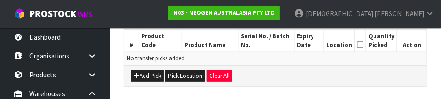
scroll to position [238, 0]
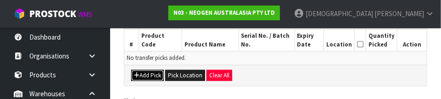
click at [147, 77] on button "Add Pick" at bounding box center [147, 75] width 33 height 11
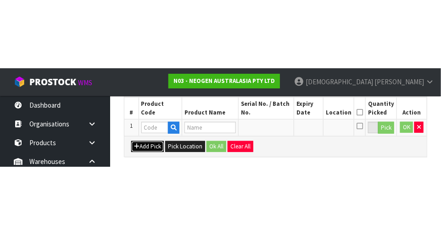
scroll to position [206, 0]
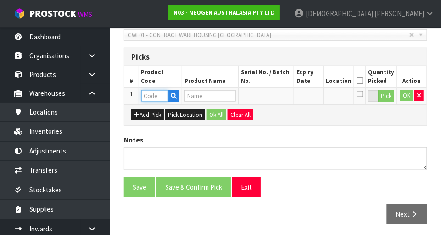
paste input "700002296"
type input "700002296"
type input "7100151326 - L25SOY SOY RAPID LFD 25 TESTS/KIT"
type input "700002296"
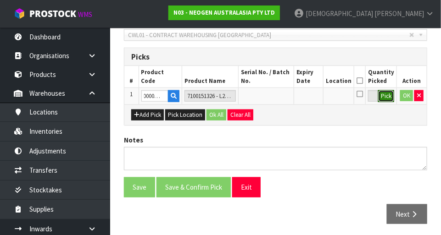
click at [384, 98] on button "Pick" at bounding box center [386, 96] width 16 height 12
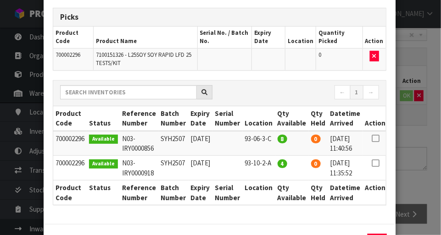
scroll to position [58, 0]
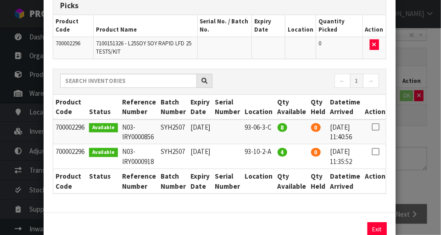
click at [379, 128] on icon at bounding box center [375, 127] width 7 height 0
click at [343, 234] on button "Assign Pick" at bounding box center [346, 230] width 38 height 14
type input "8"
click at [408, 172] on div "Pick Line Picks Product Code Product Name Serial No. / Batch No. Expiry Date Lo…" at bounding box center [220, 117] width 441 height 235
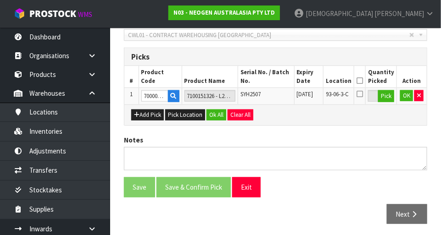
click at [363, 81] on icon at bounding box center [360, 81] width 6 height 0
click at [213, 116] on button "Ok All" at bounding box center [216, 115] width 20 height 11
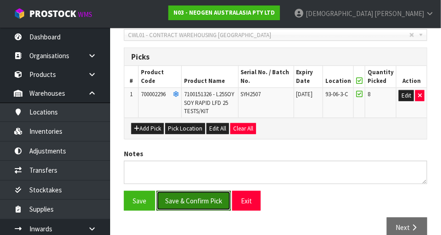
click at [202, 200] on button "Save & Confirm Pick" at bounding box center [193, 201] width 74 height 20
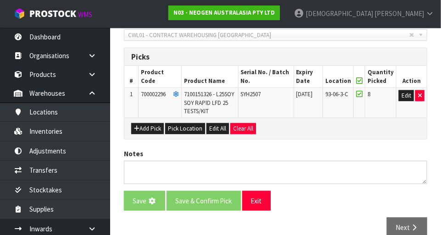
scroll to position [0, 0]
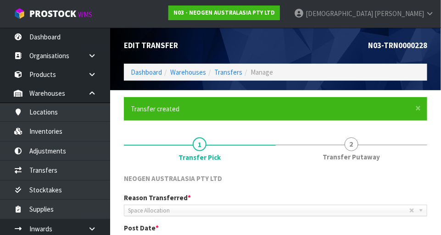
click at [353, 155] on span "Transfer Putaway" at bounding box center [351, 157] width 57 height 10
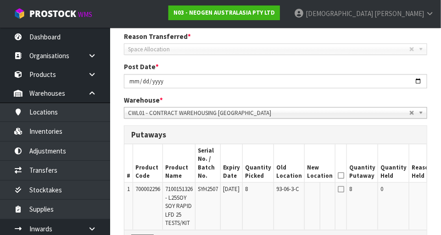
scroll to position [171, 0]
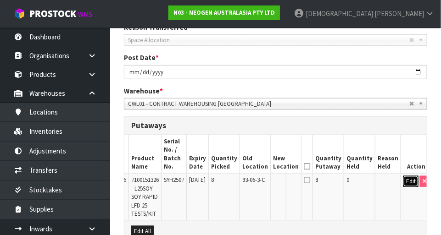
click at [403, 184] on button "Edit" at bounding box center [410, 181] width 15 height 11
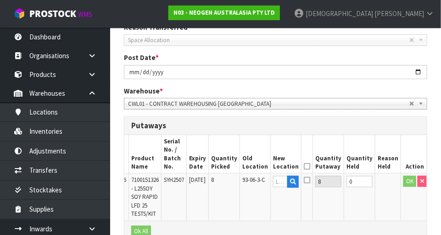
scroll to position [0, 32]
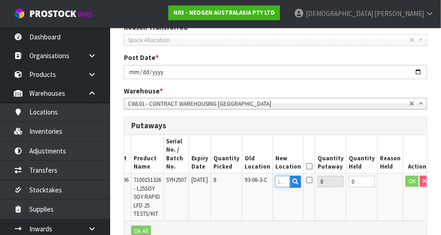
paste input "93-10-2-A"
type input "93-10-2-A"
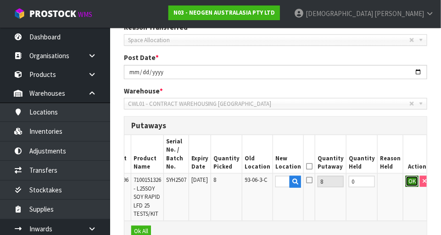
click at [406, 184] on button "OK" at bounding box center [412, 181] width 13 height 11
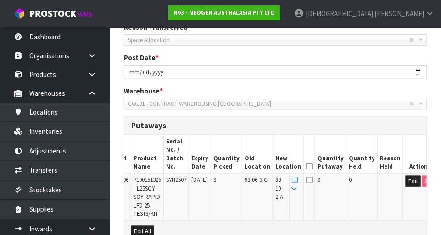
click at [311, 167] on icon at bounding box center [309, 167] width 6 height 0
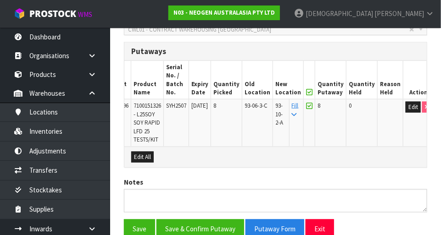
scroll to position [288, 0]
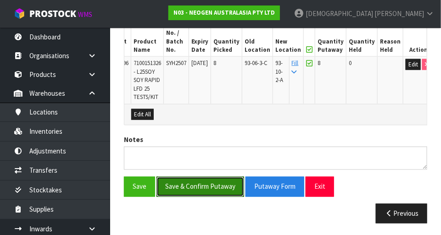
click at [214, 193] on button "Save & Confirm Putaway" at bounding box center [200, 187] width 88 height 20
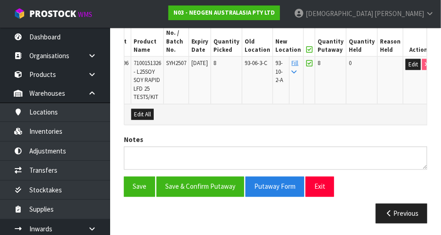
scroll to position [0, 0]
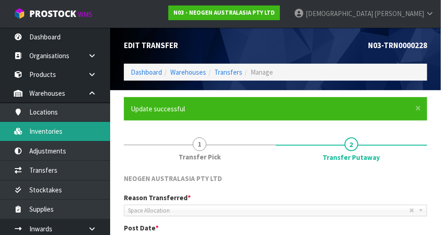
click at [53, 133] on link "Inventories" at bounding box center [55, 131] width 110 height 19
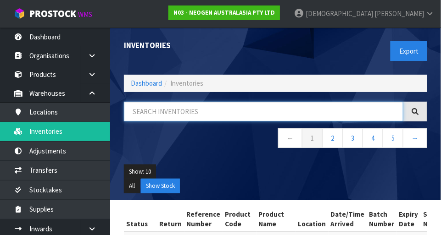
paste input "93-10-2-A"
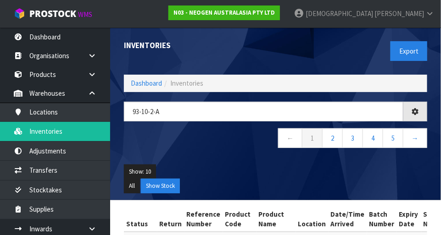
click at [245, 161] on div "Show: 10 5 10 25 50 All Show Stock" at bounding box center [275, 179] width 317 height 43
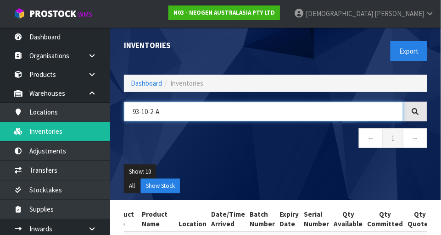
click at [150, 106] on input "93-10-2-A" at bounding box center [263, 112] width 279 height 20
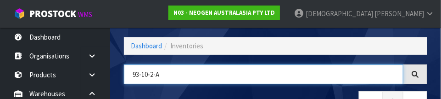
scroll to position [62, 0]
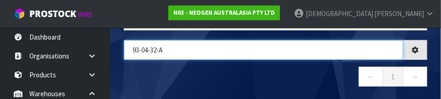
click at [158, 45] on input "93-04-32-A" at bounding box center [263, 50] width 279 height 20
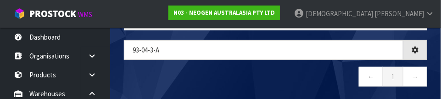
click at [263, 68] on nav "← 1 →" at bounding box center [275, 78] width 303 height 22
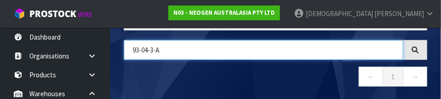
paste input "700002123"
type input "700002123"
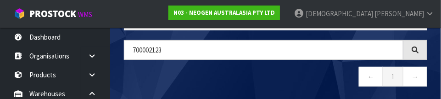
click at [229, 80] on nav "← 1 →" at bounding box center [275, 78] width 303 height 22
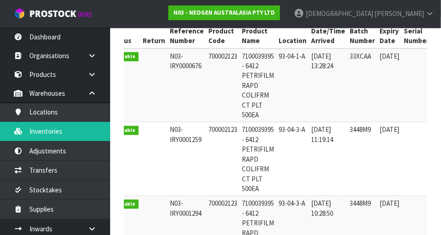
scroll to position [0, 17]
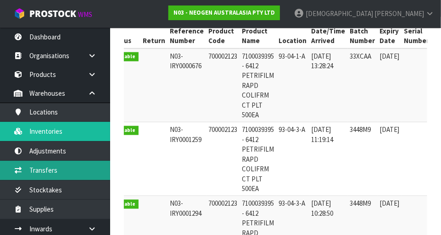
click at [58, 168] on link "Transfers" at bounding box center [55, 170] width 110 height 19
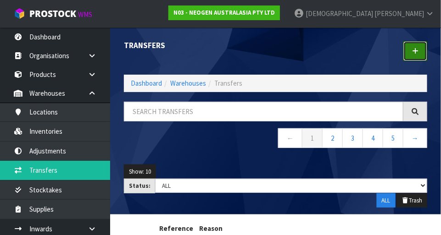
click at [419, 47] on link at bounding box center [415, 51] width 24 height 20
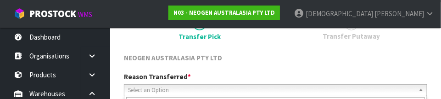
scroll to position [136, 0]
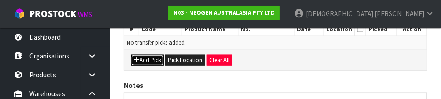
click at [150, 61] on button "Add Pick" at bounding box center [147, 60] width 33 height 11
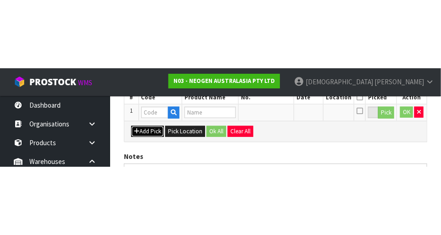
scroll to position [206, 0]
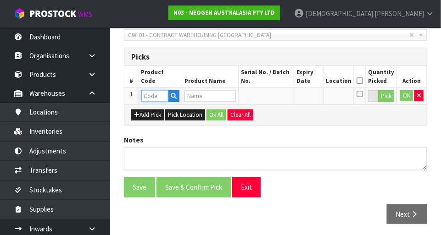
paste input "700002123"
type input "700002123"
type input "7100039395 - 6412 PETRIFILM RAPD COLIFRM CT PLT 500EA"
type input "700002123"
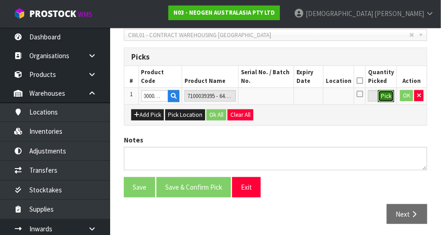
click at [388, 95] on button "Pick" at bounding box center [386, 96] width 16 height 12
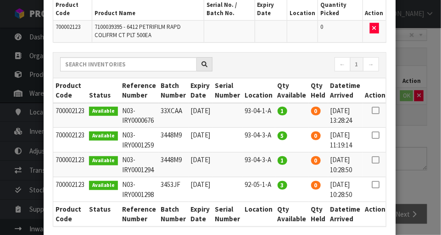
scroll to position [0, 9]
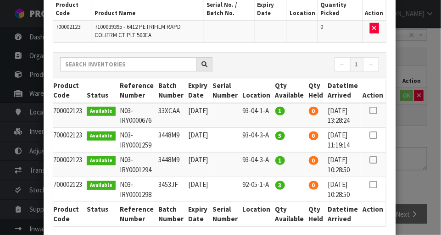
click at [372, 135] on icon at bounding box center [372, 135] width 7 height 0
click at [374, 160] on icon at bounding box center [372, 160] width 7 height 0
click at [374, 135] on icon at bounding box center [372, 135] width 7 height 0
type input "5"
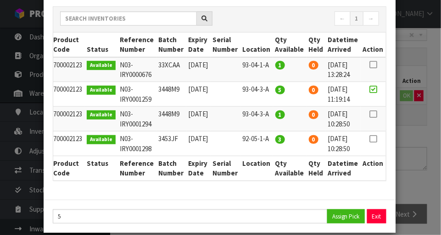
scroll to position [128, 0]
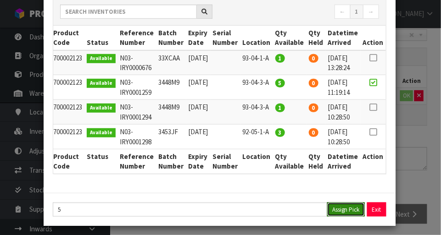
click at [343, 209] on button "Assign Pick" at bounding box center [346, 210] width 38 height 14
type input "5"
click at [373, 107] on icon at bounding box center [372, 107] width 7 height 0
click at [340, 214] on button "Assign Pick" at bounding box center [346, 210] width 38 height 14
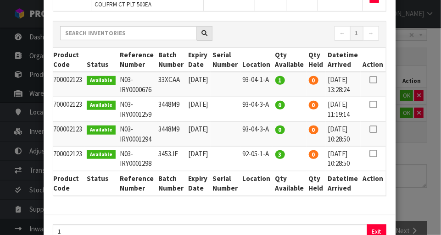
scroll to position [150, 0]
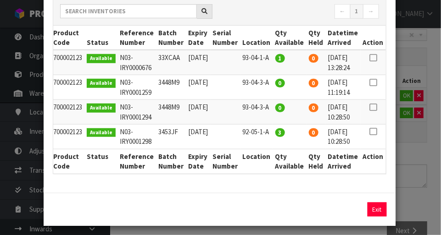
click at [411, 165] on div "Pick Line Picks Product Code Product Name Serial No. / Batch No. Expiry Date Lo…" at bounding box center [220, 117] width 441 height 235
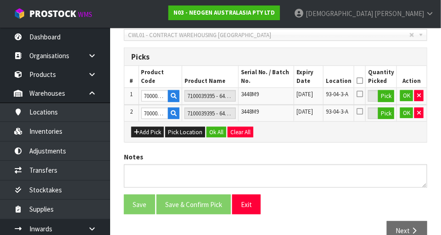
click at [363, 81] on icon at bounding box center [360, 81] width 6 height 0
click at [217, 128] on button "Ok All" at bounding box center [216, 132] width 20 height 11
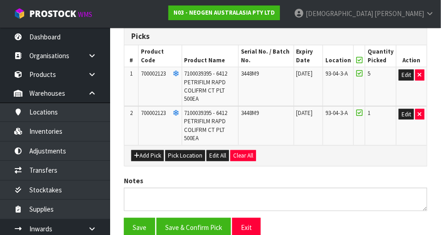
scroll to position [268, 0]
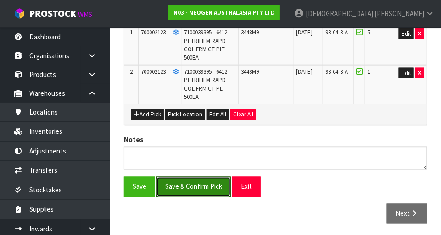
click at [198, 178] on button "Save & Confirm Pick" at bounding box center [193, 187] width 74 height 20
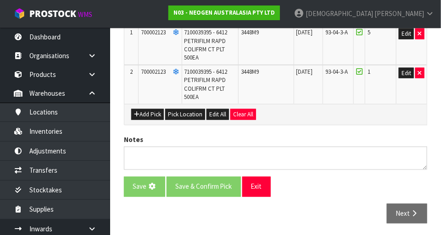
scroll to position [0, 0]
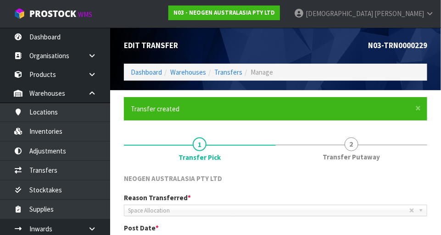
click at [351, 144] on span "2" at bounding box center [352, 145] width 14 height 14
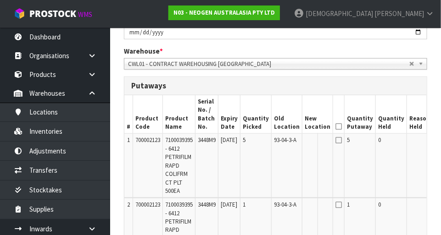
scroll to position [0, 32]
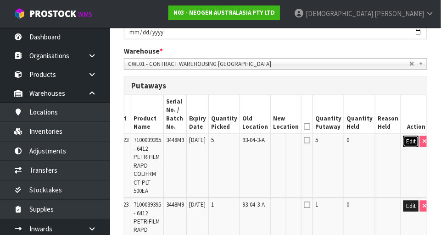
click at [403, 143] on button "Edit" at bounding box center [410, 141] width 15 height 11
click at [285, 144] on input "text" at bounding box center [280, 141] width 15 height 11
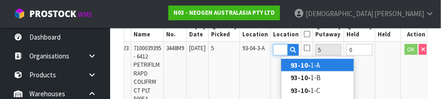
scroll to position [0, 12]
click at [306, 67] on strong "93-10-2" at bounding box center [302, 65] width 24 height 9
type input "93-10-2-A"
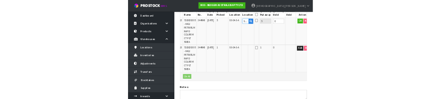
scroll to position [298, 0]
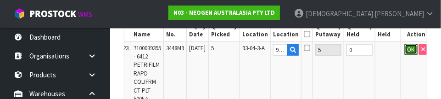
click at [405, 50] on button "OK" at bounding box center [411, 49] width 13 height 11
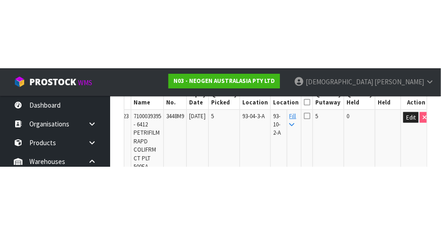
scroll to position [303, 0]
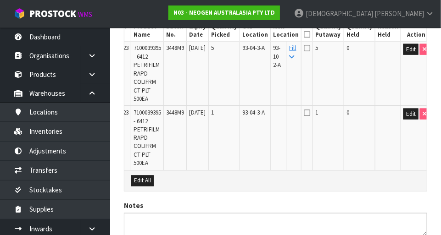
click at [295, 56] on icon at bounding box center [292, 57] width 5 height 6
click at [310, 35] on icon at bounding box center [307, 34] width 6 height 0
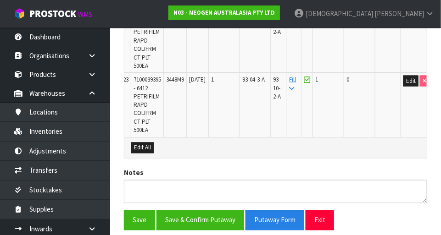
scroll to position [369, 0]
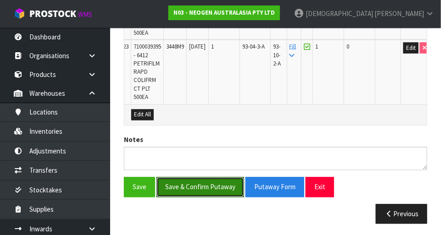
click at [210, 188] on button "Save & Confirm Putaway" at bounding box center [200, 188] width 88 height 20
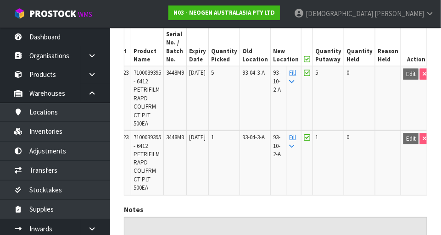
scroll to position [283, 0]
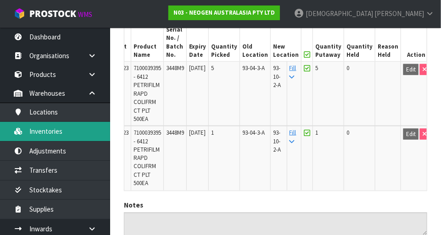
click at [67, 133] on link "Inventories" at bounding box center [55, 131] width 110 height 19
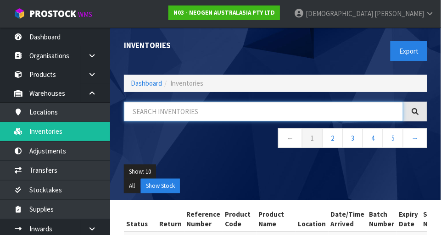
paste input "93-10-2-A"
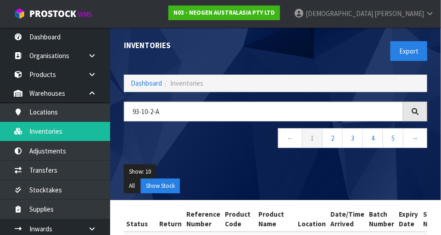
click at [233, 157] on div "93-10-2-A ← 1 2 3 4 5 →" at bounding box center [275, 130] width 317 height 56
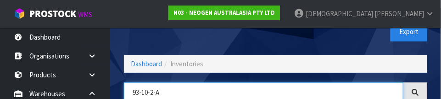
scroll to position [62, 0]
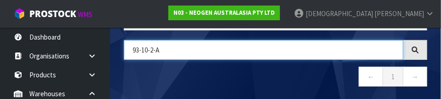
click at [147, 49] on input "93-10-2-A" at bounding box center [263, 50] width 279 height 20
click at [157, 48] on input "93-04-32-A" at bounding box center [263, 50] width 279 height 20
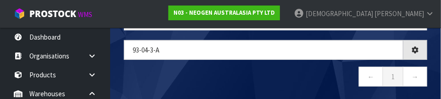
click at [272, 70] on nav "← 1 →" at bounding box center [275, 78] width 303 height 22
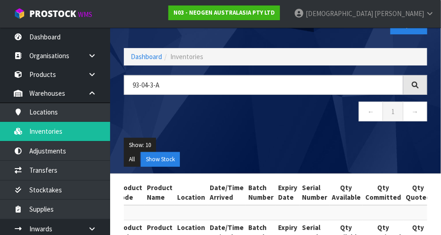
scroll to position [51, 0]
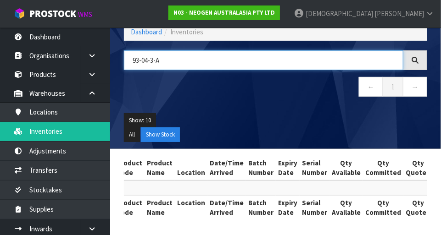
click at [195, 56] on input "93-04-3-A" at bounding box center [263, 60] width 279 height 20
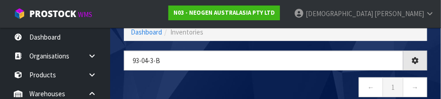
click at [246, 83] on nav "← 1 →" at bounding box center [275, 88] width 303 height 22
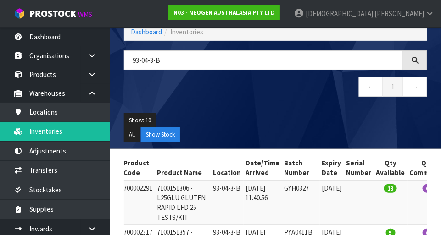
type input "93-04-3-B"
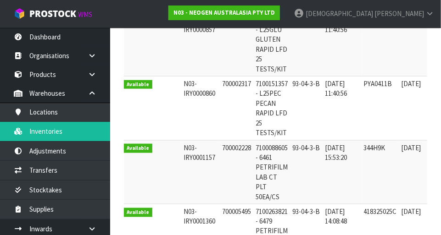
scroll to position [222, 0]
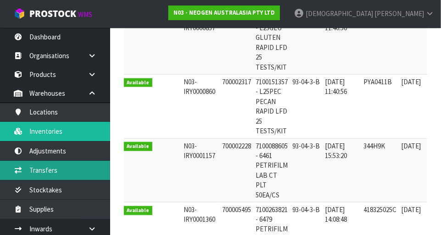
click at [55, 169] on link "Transfers" at bounding box center [55, 170] width 110 height 19
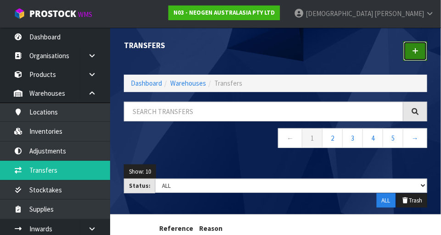
click at [413, 49] on icon at bounding box center [415, 51] width 6 height 7
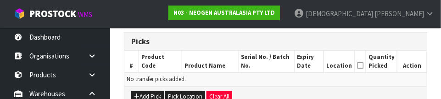
scroll to position [221, 0]
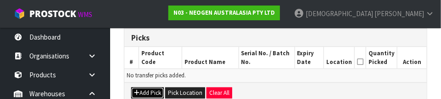
click at [153, 89] on button "Add Pick" at bounding box center [147, 92] width 33 height 11
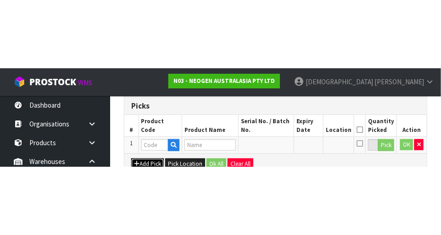
scroll to position [206, 0]
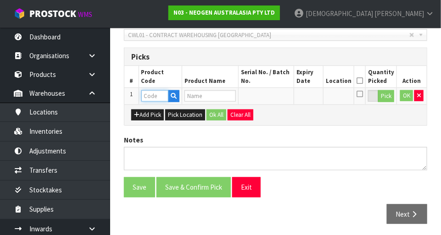
paste input "700002228"
type input "700002228"
type input "7100088605 - 6461 PETRIFILM LAB CT PLT 50EA/CS"
type input "700002228"
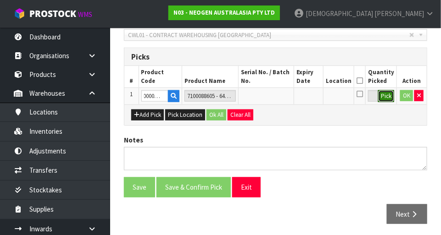
click at [384, 97] on button "Pick" at bounding box center [386, 96] width 16 height 12
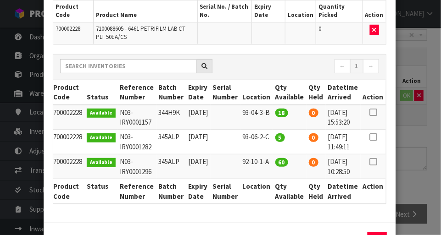
scroll to position [0, 8]
click at [374, 112] on icon at bounding box center [372, 112] width 7 height 0
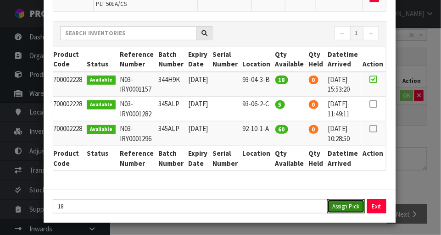
click at [345, 206] on button "Assign Pick" at bounding box center [346, 207] width 38 height 14
type input "18"
click at [414, 151] on div "Pick Line Picks Product Code Product Name Serial No. / Batch No. Expiry Date Lo…" at bounding box center [220, 117] width 441 height 235
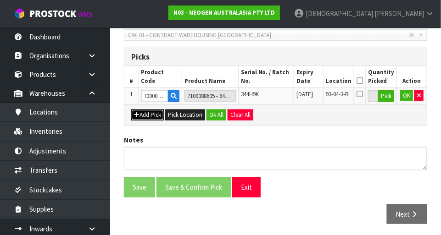
click at [149, 114] on button "Add Pick" at bounding box center [147, 115] width 33 height 11
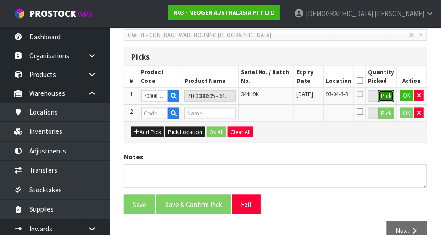
click at [384, 96] on button "Pick" at bounding box center [386, 96] width 16 height 12
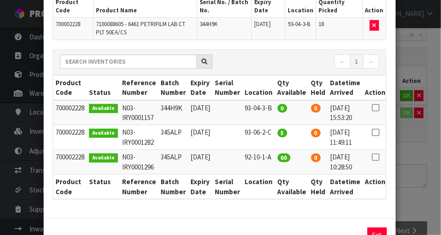
scroll to position [0, 9]
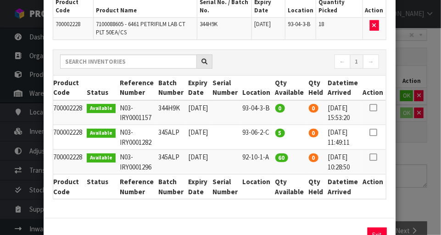
click at [419, 144] on div "Pick Line Picks Product Code Product Name Serial No. / Batch No. Expiry Date Lo…" at bounding box center [220, 117] width 441 height 235
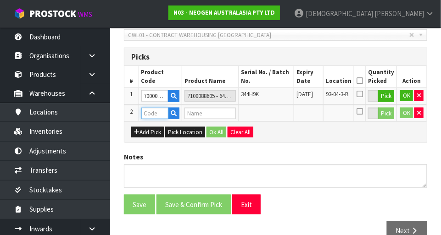
click at [156, 112] on input "text" at bounding box center [154, 113] width 27 height 11
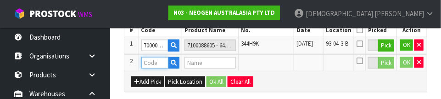
scroll to position [265, 0]
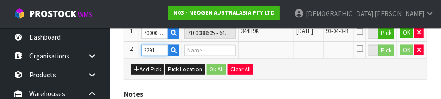
click at [147, 49] on input "2291" at bounding box center [154, 50] width 27 height 11
type input "700002291"
type input "7100151306 - L25GLU GLUTEN RAPID LFD 25 TESTS/KIT"
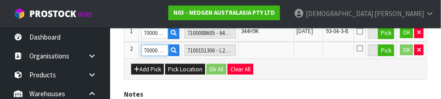
type input "700002291"
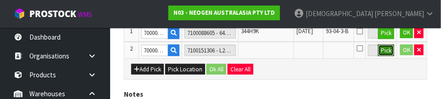
click at [385, 50] on button "Pick" at bounding box center [386, 51] width 16 height 12
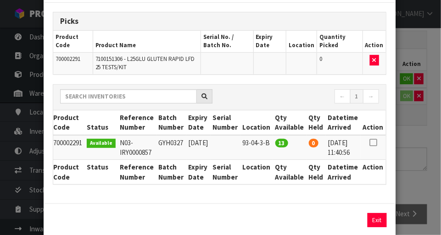
scroll to position [0, 10]
click at [374, 143] on icon at bounding box center [372, 143] width 7 height 0
click at [343, 219] on button "Assign Pick" at bounding box center [346, 220] width 38 height 14
type input "13"
click at [415, 158] on div "Pick Line Picks Product Code Product Name Serial No. / Batch No. Expiry Date Lo…" at bounding box center [220, 117] width 441 height 235
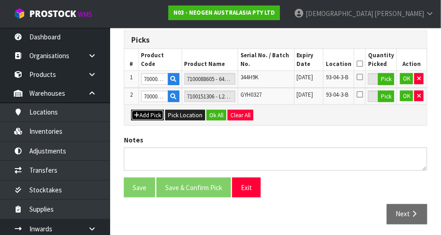
click at [147, 116] on button "Add Pick" at bounding box center [147, 115] width 33 height 11
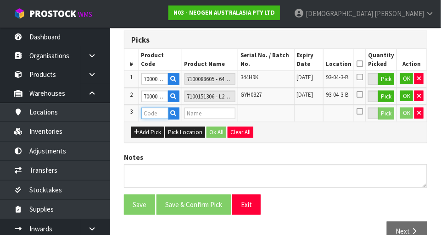
click at [152, 112] on input "text" at bounding box center [154, 113] width 27 height 11
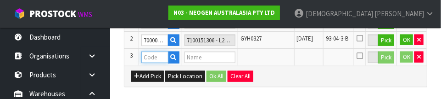
scroll to position [281, 0]
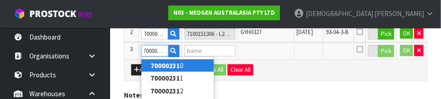
type input "700002317"
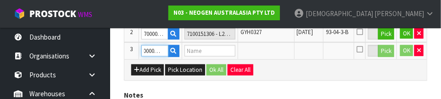
type input "7100151357 - L25PEC PECAN RAPID LFD 25 TESTS/KIT"
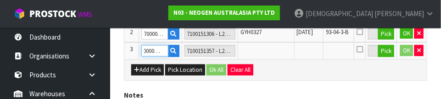
type input "700002317"
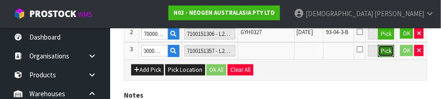
click at [383, 50] on button "Pick" at bounding box center [386, 51] width 16 height 12
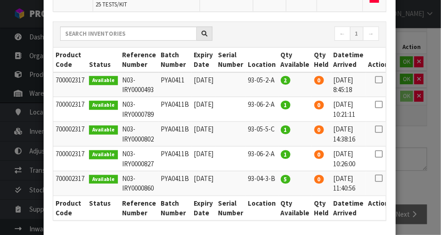
scroll to position [0, 12]
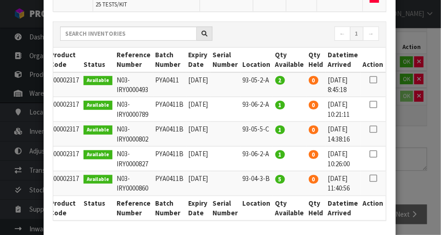
click at [373, 178] on icon at bounding box center [372, 178] width 7 height 0
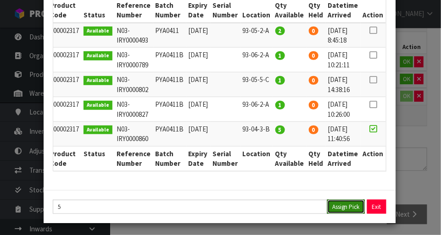
click at [350, 203] on button "Assign Pick" at bounding box center [346, 207] width 38 height 14
type input "5"
click at [430, 161] on div "Pick Line Picks Product Code Product Name Serial No. / Batch No. Expiry Date Lo…" at bounding box center [220, 117] width 441 height 235
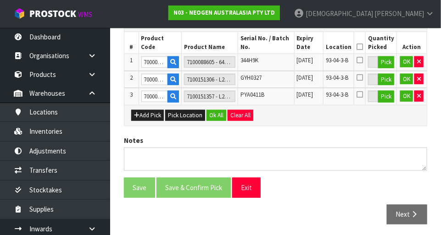
click at [363, 47] on icon at bounding box center [360, 47] width 6 height 0
click at [214, 117] on button "Ok All" at bounding box center [216, 115] width 20 height 11
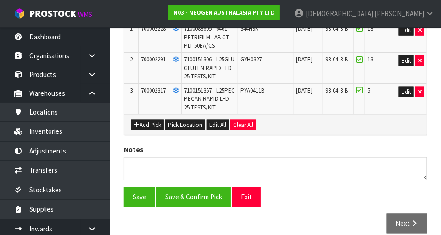
scroll to position [299, 0]
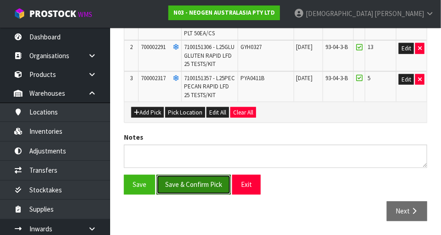
click at [205, 184] on button "Save & Confirm Pick" at bounding box center [193, 185] width 74 height 20
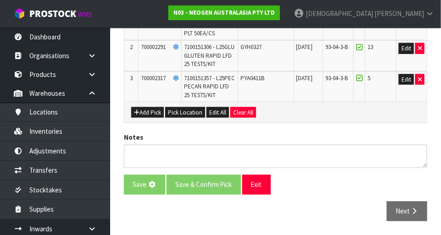
scroll to position [0, 0]
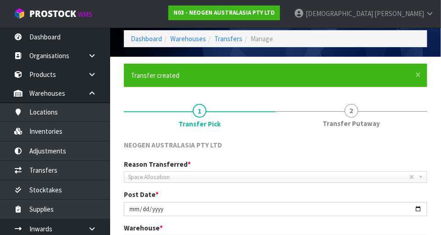
click at [351, 119] on span "Transfer Putaway" at bounding box center [351, 124] width 57 height 10
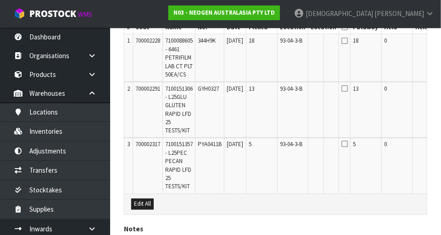
scroll to position [0, 37]
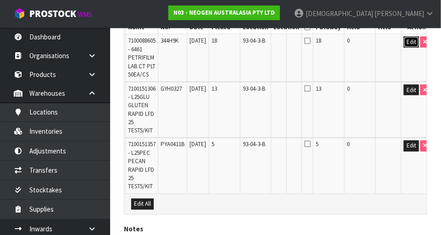
click at [404, 44] on button "Edit" at bounding box center [411, 42] width 15 height 11
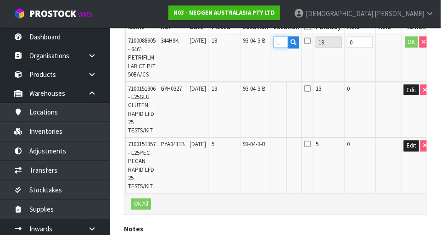
click at [287, 45] on input "text" at bounding box center [280, 42] width 15 height 11
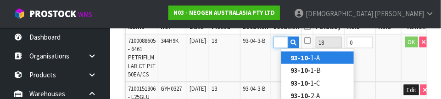
scroll to position [0, 12]
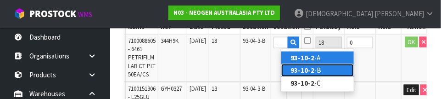
click at [310, 68] on strong "93-10-2" at bounding box center [302, 70] width 24 height 9
type input "93-10-2-B"
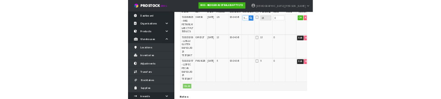
scroll to position [306, 0]
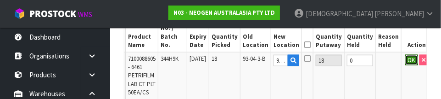
click at [405, 59] on button "OK" at bounding box center [411, 60] width 13 height 11
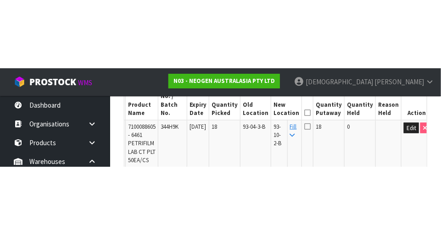
scroll to position [292, 0]
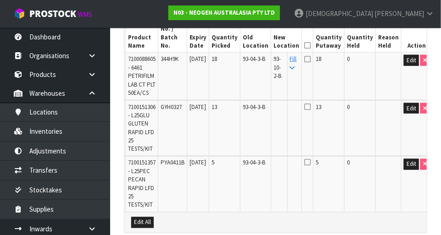
click at [295, 67] on icon at bounding box center [292, 68] width 5 height 6
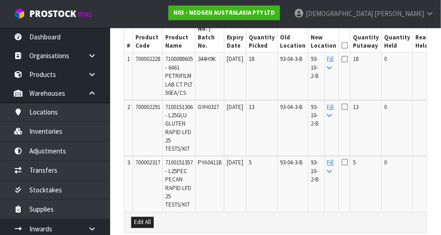
scroll to position [0, 37]
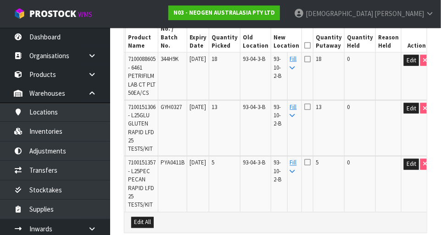
click at [311, 45] on icon at bounding box center [307, 45] width 6 height 0
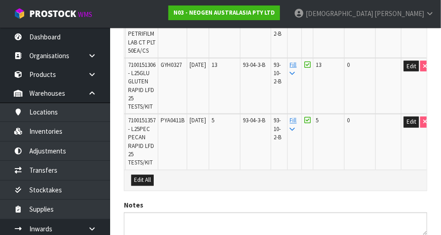
scroll to position [400, 0]
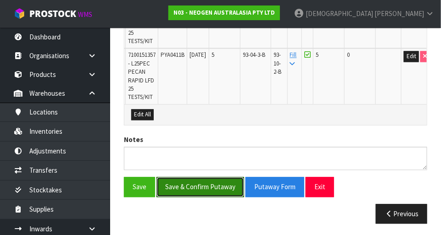
click at [209, 179] on button "Save & Confirm Putaway" at bounding box center [200, 188] width 88 height 20
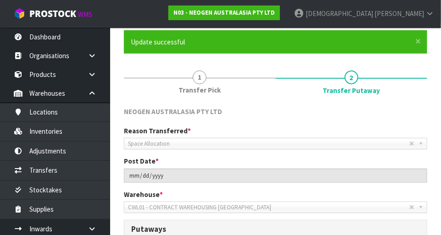
scroll to position [0, 0]
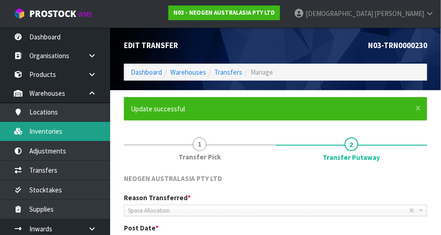
click at [55, 126] on link "Inventories" at bounding box center [55, 131] width 110 height 19
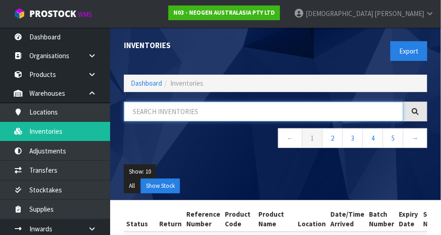
click at [176, 112] on input "text" at bounding box center [263, 112] width 279 height 20
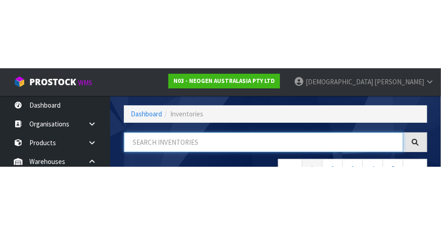
scroll to position [62, 0]
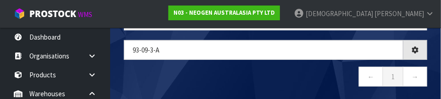
click at [213, 76] on nav "← 1 →" at bounding box center [275, 78] width 303 height 22
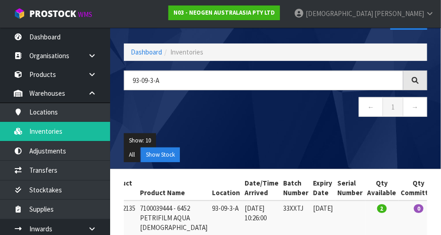
scroll to position [0, 0]
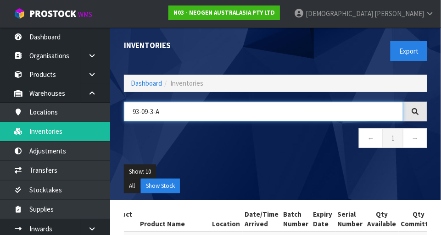
click at [188, 111] on input "93-09-3-A" at bounding box center [263, 112] width 279 height 20
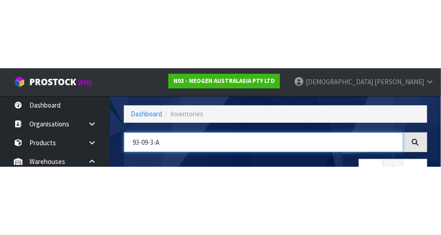
scroll to position [62, 0]
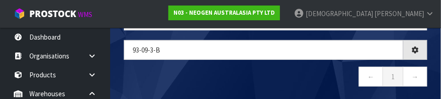
click at [251, 70] on nav "← 1 →" at bounding box center [275, 78] width 303 height 22
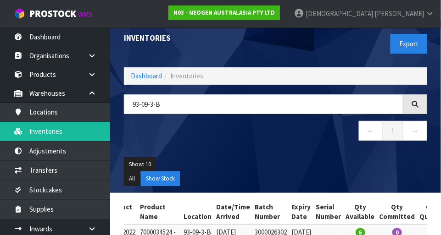
scroll to position [0, 0]
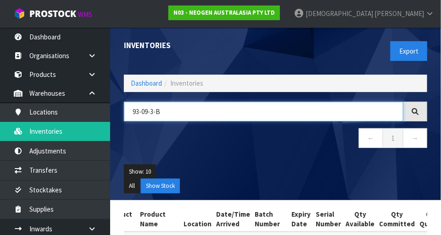
click at [214, 112] on input "93-09-3-B" at bounding box center [263, 112] width 279 height 20
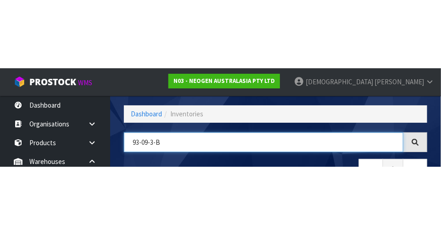
scroll to position [62, 0]
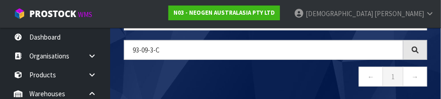
click at [245, 76] on nav "← 1 →" at bounding box center [275, 78] width 303 height 22
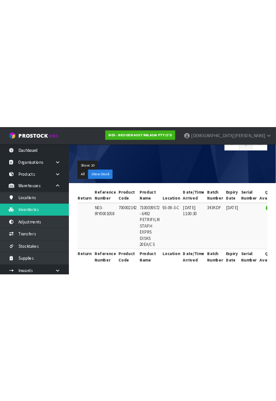
scroll to position [0, 0]
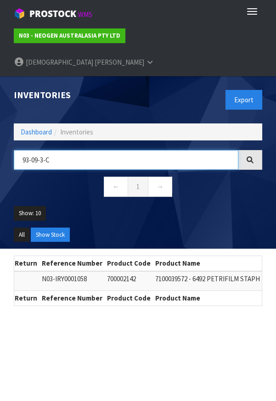
click at [76, 150] on input "93-09-3-C" at bounding box center [126, 160] width 224 height 20
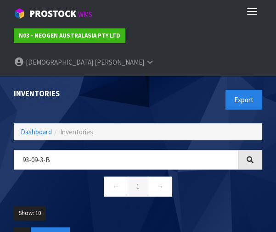
click at [185, 206] on ul "Show: 10 5 10 25 50" at bounding box center [138, 217] width 248 height 22
type input "93-09-3-B"
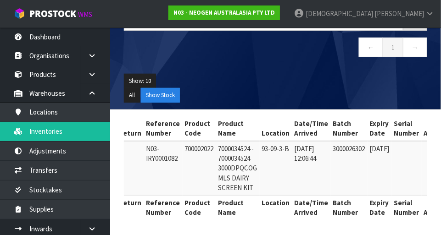
scroll to position [0, 43]
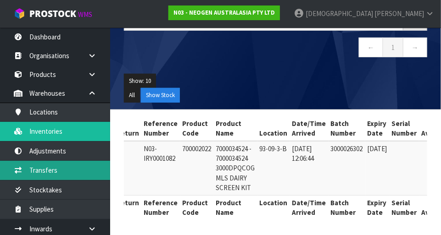
click at [53, 172] on link "Transfers" at bounding box center [55, 170] width 110 height 19
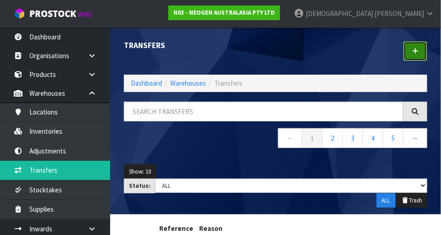
click at [417, 50] on icon at bounding box center [415, 51] width 6 height 7
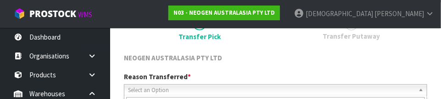
scroll to position [136, 0]
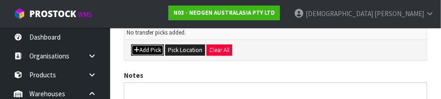
click at [154, 49] on button "Add Pick" at bounding box center [147, 50] width 33 height 11
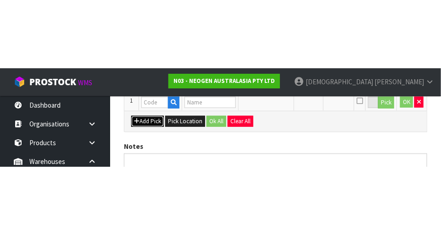
scroll to position [206, 0]
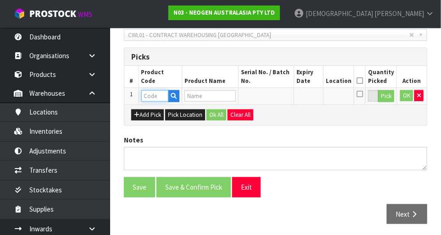
paste input "700002022"
type input "700002022"
type input "7000034524 - 7000034524 3000DPQCOG MLS DAIRY SCREEN KIT"
type input "700002022"
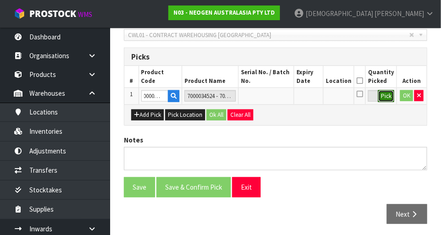
click at [381, 96] on button "Pick" at bounding box center [386, 96] width 16 height 12
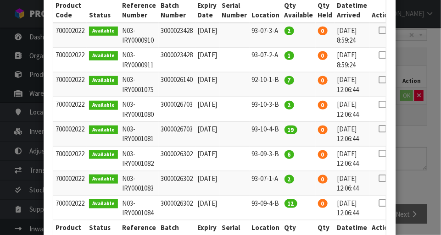
scroll to position [0, 18]
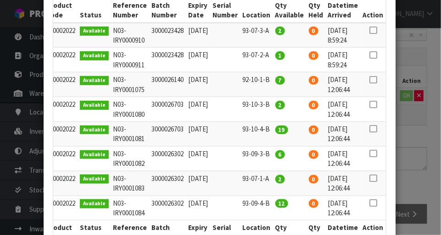
click at [372, 154] on icon at bounding box center [372, 154] width 7 height 0
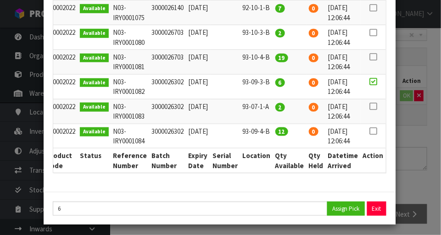
scroll to position [229, 0]
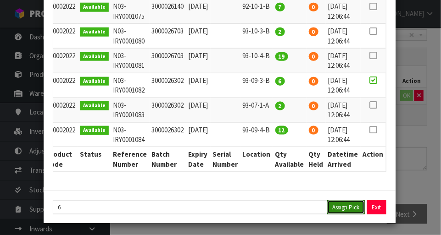
click at [342, 201] on button "Assign Pick" at bounding box center [346, 208] width 38 height 14
type input "6"
click at [423, 161] on div "Pick Line Picks Product Code Product Name Serial No. / Batch No. Expiry Date Lo…" at bounding box center [220, 117] width 441 height 235
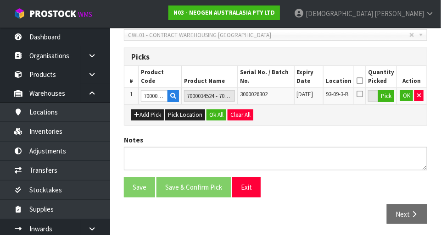
click at [363, 81] on icon at bounding box center [360, 81] width 6 height 0
click at [217, 117] on button "Ok All" at bounding box center [216, 115] width 20 height 11
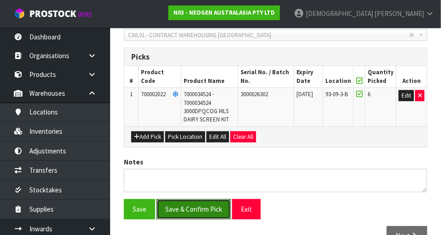
click at [205, 211] on button "Save & Confirm Pick" at bounding box center [193, 210] width 74 height 20
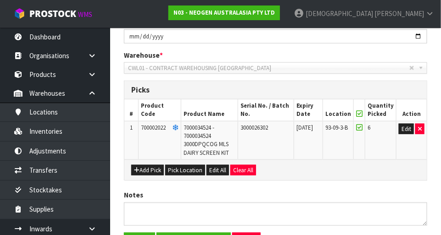
scroll to position [0, 0]
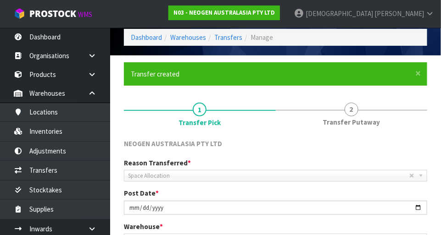
click at [349, 119] on span "Transfer Putaway" at bounding box center [351, 122] width 57 height 10
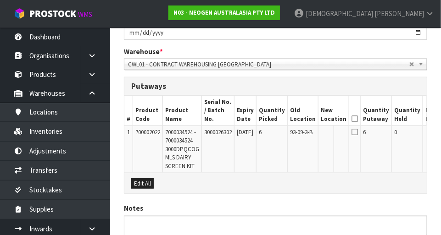
scroll to position [212, 0]
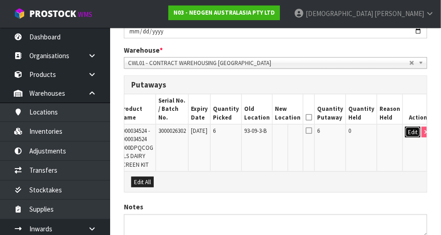
click at [405, 127] on button "Edit" at bounding box center [412, 132] width 15 height 11
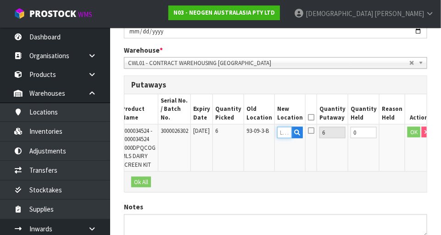
click at [289, 127] on input "text" at bounding box center [284, 132] width 15 height 11
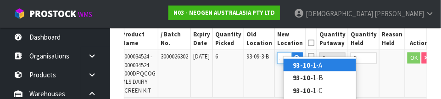
scroll to position [0, 12]
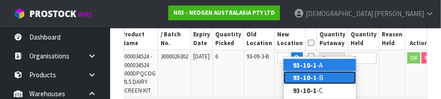
click at [317, 75] on link "93-10-1 -B" at bounding box center [320, 77] width 73 height 12
type input "93-10-1-B"
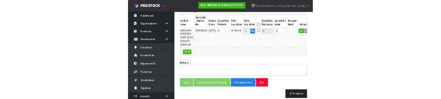
scroll to position [281, 0]
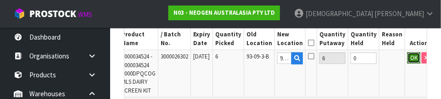
click at [407, 52] on button "OK" at bounding box center [413, 57] width 13 height 11
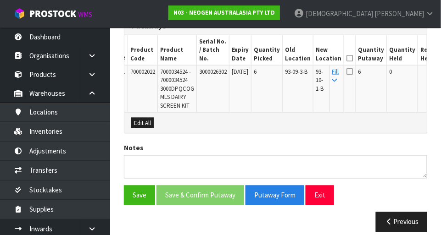
scroll to position [0, 6]
click at [352, 58] on icon at bounding box center [349, 58] width 6 height 0
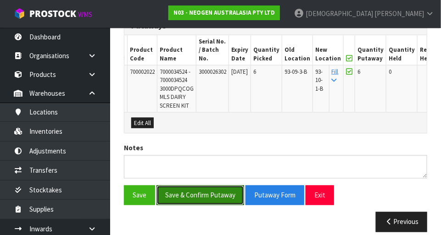
click at [217, 187] on button "Save & Confirm Putaway" at bounding box center [200, 196] width 88 height 20
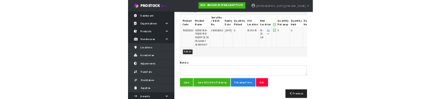
scroll to position [0, 0]
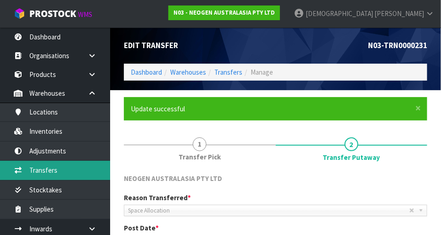
click at [55, 169] on link "Transfers" at bounding box center [55, 170] width 110 height 19
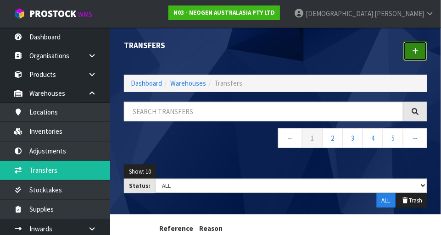
click at [420, 55] on link at bounding box center [415, 51] width 24 height 20
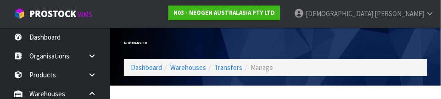
scroll to position [136, 0]
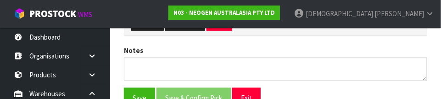
click at [155, 27] on nav "Toggle navigation ProStock WMS N03 - NEOGEN AUSTRALASIA PTY LTD [PERSON_NAME] L…" at bounding box center [220, 14] width 441 height 28
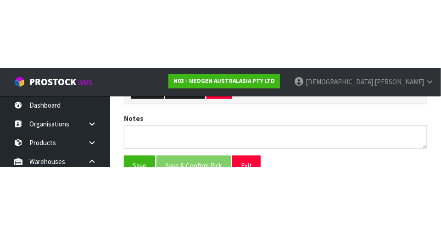
scroll to position [204, 0]
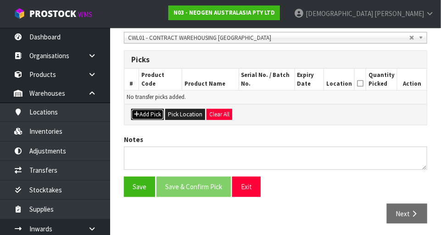
click at [152, 113] on button "Add Pick" at bounding box center [147, 114] width 33 height 11
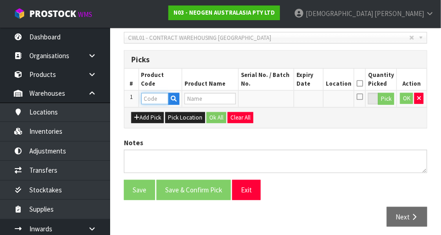
click at [153, 97] on input "text" at bounding box center [154, 98] width 27 height 11
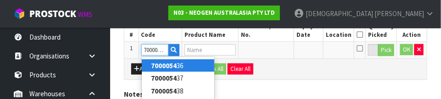
scroll to position [0, 0]
type input "700005495"
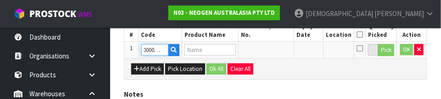
type input "7100263821 - 6479 PETRIFILM RAP AEROB PLT 500EA/CS PL"
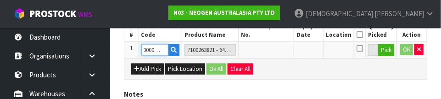
type input "700005495"
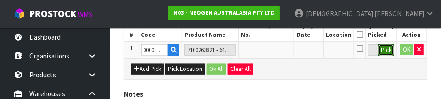
click at [380, 51] on button "Pick" at bounding box center [386, 50] width 16 height 12
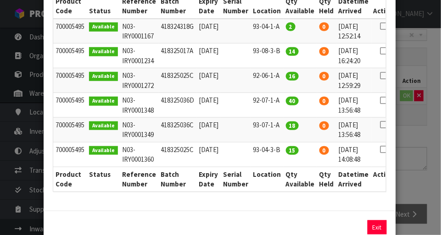
scroll to position [0, 19]
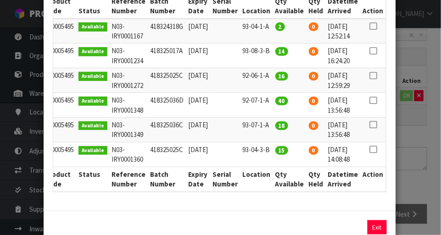
click at [374, 150] on icon at bounding box center [372, 150] width 7 height 0
click at [343, 226] on button "Assign Pick" at bounding box center [346, 228] width 38 height 14
type input "15"
click at [431, 156] on div "Pick Line Picks Product Code Product Name Serial No. / Batch No. Expiry Date Lo…" at bounding box center [220, 117] width 441 height 235
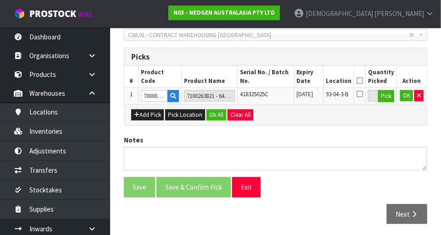
click at [363, 81] on icon at bounding box center [360, 81] width 6 height 0
click at [218, 112] on button "Ok All" at bounding box center [216, 115] width 20 height 11
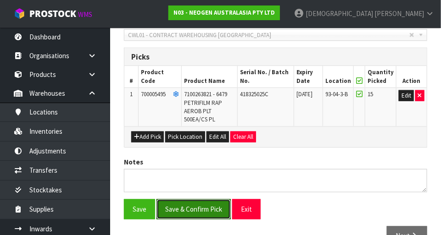
click at [203, 209] on button "Save & Confirm Pick" at bounding box center [193, 210] width 74 height 20
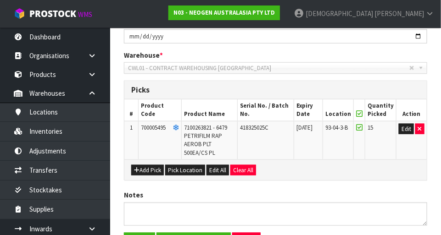
scroll to position [0, 0]
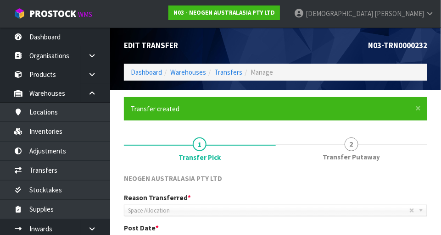
click at [354, 149] on span "2" at bounding box center [352, 145] width 14 height 14
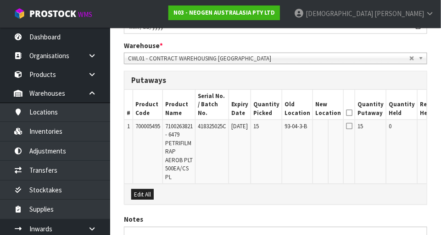
scroll to position [288, 0]
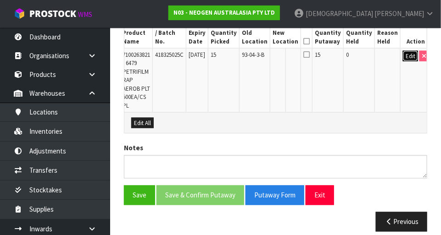
click at [409, 51] on button "Edit" at bounding box center [410, 56] width 15 height 11
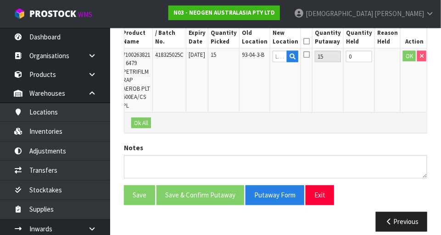
scroll to position [0, 40]
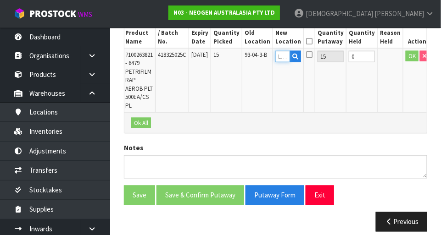
click at [289, 51] on input "text" at bounding box center [282, 56] width 15 height 11
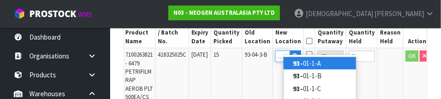
scroll to position [0, 9]
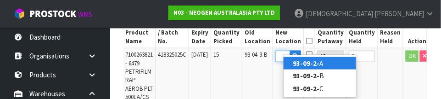
type input "93-09-2-A"
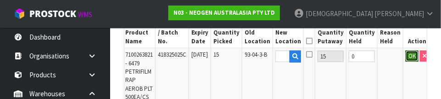
click at [406, 50] on button "OK" at bounding box center [412, 55] width 13 height 11
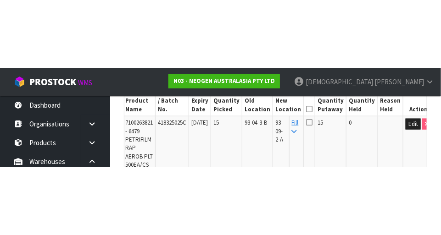
scroll to position [288, 0]
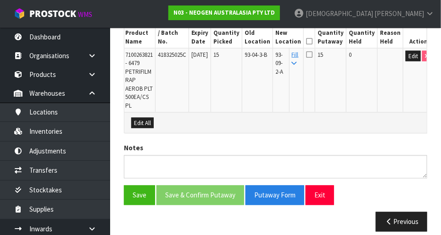
click at [312, 41] on icon at bounding box center [309, 41] width 6 height 0
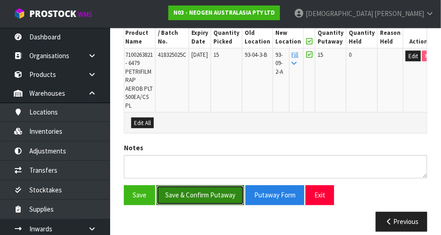
click at [209, 190] on button "Save & Confirm Putaway" at bounding box center [200, 196] width 88 height 20
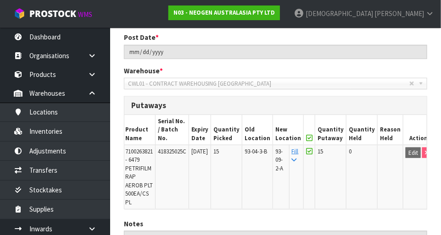
scroll to position [0, 0]
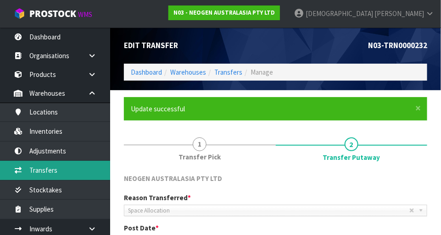
click at [56, 166] on link "Transfers" at bounding box center [55, 170] width 110 height 19
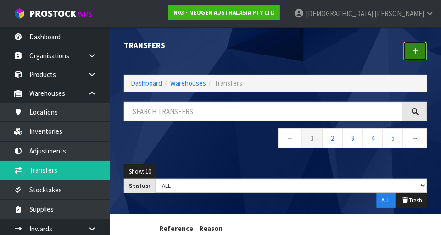
click at [411, 53] on link at bounding box center [415, 51] width 24 height 20
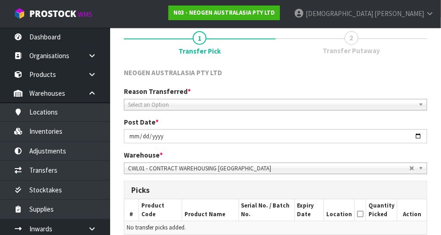
click at [209, 100] on span "Select an Option" at bounding box center [271, 105] width 287 height 11
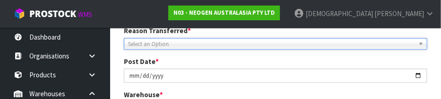
scroll to position [136, 0]
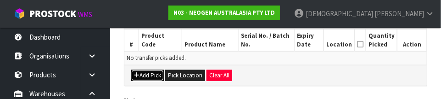
click at [153, 78] on button "Add Pick" at bounding box center [147, 75] width 33 height 11
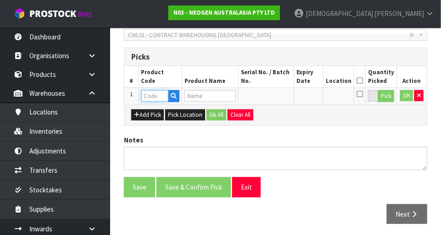
click at [158, 93] on input "text" at bounding box center [154, 95] width 27 height 11
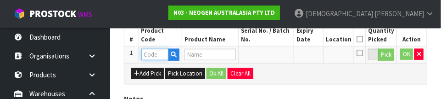
scroll to position [248, 0]
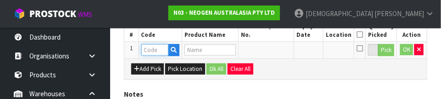
paste input "700002022"
type input "700002022"
type input "7000034524 - 7000034524 3000DPQCOG MLS DAIRY SCREEN KIT"
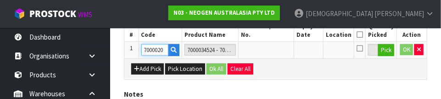
scroll to position [0, 0]
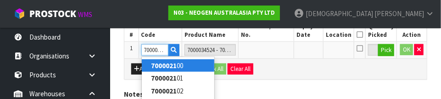
type input "700002157"
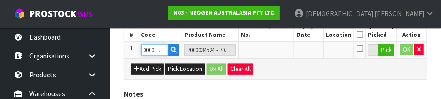
type input "7100062349 - MDA2SAL96, MDA2 [MEDICAL_DATA], 96 TESTS/KIT"
type input "700002157"
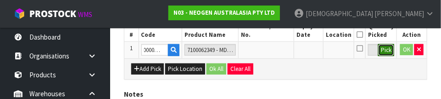
click at [384, 54] on button "Pick" at bounding box center [386, 50] width 16 height 12
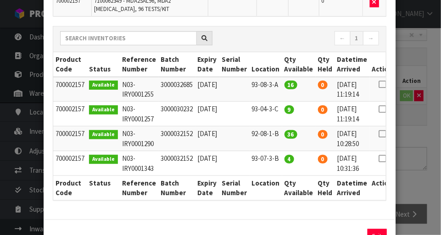
scroll to position [0, 18]
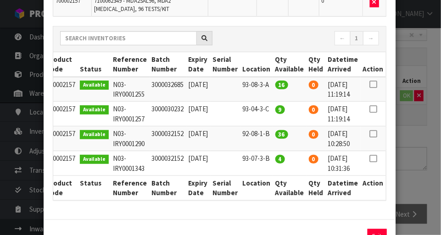
click at [374, 109] on icon at bounding box center [372, 109] width 7 height 0
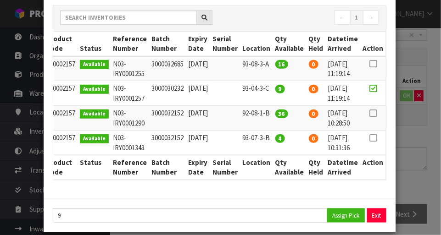
scroll to position [120, 0]
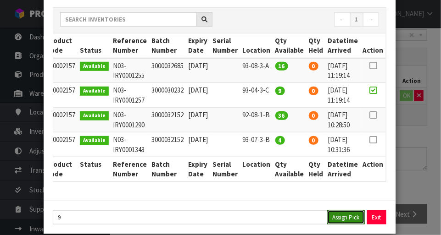
click at [340, 216] on button "Assign Pick" at bounding box center [346, 218] width 38 height 14
type input "9"
click at [409, 162] on div "Pick Line Picks Product Code Product Name Serial No. / Batch No. Expiry Date Lo…" at bounding box center [220, 117] width 441 height 235
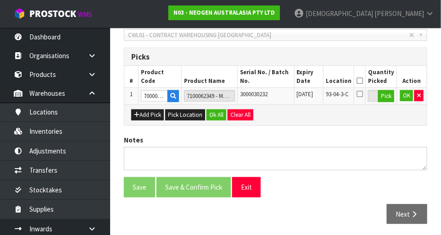
click at [363, 81] on icon at bounding box center [360, 81] width 6 height 0
click at [215, 113] on button "Ok All" at bounding box center [216, 115] width 20 height 11
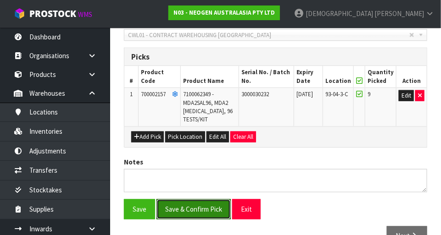
click at [199, 212] on button "Save & Confirm Pick" at bounding box center [193, 210] width 74 height 20
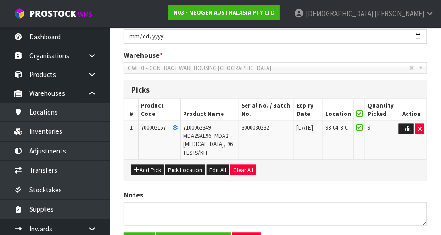
scroll to position [0, 0]
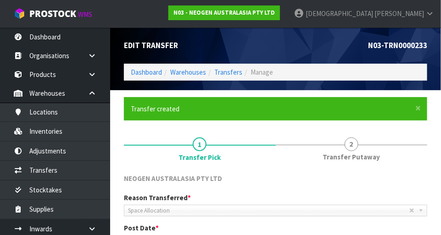
click at [357, 151] on link "2 Transfer Putaway" at bounding box center [352, 148] width 152 height 36
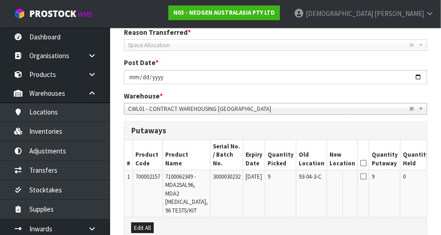
scroll to position [172, 0]
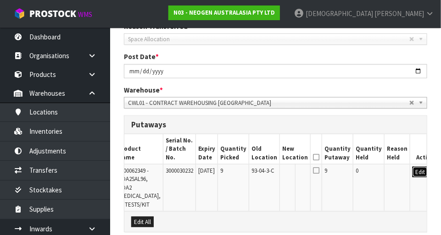
click at [413, 167] on button "Edit" at bounding box center [420, 172] width 15 height 11
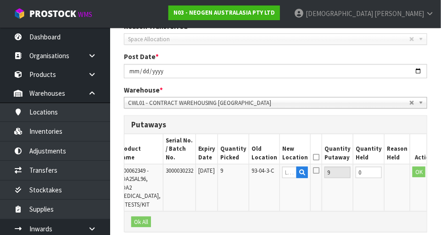
scroll to position [0, 45]
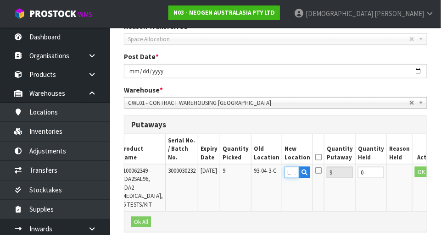
click at [286, 167] on input "text" at bounding box center [291, 172] width 15 height 11
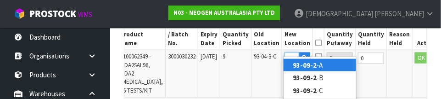
scroll to position [0, 14]
click at [322, 66] on link "93-09-2- A" at bounding box center [320, 65] width 73 height 12
type input "93-09-2-A"
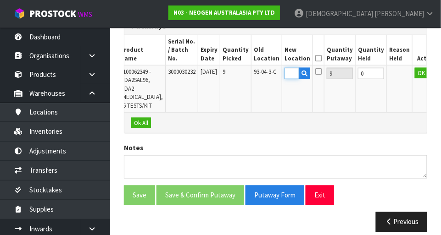
scroll to position [0, 0]
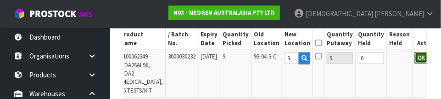
click at [415, 52] on button "OK" at bounding box center [421, 57] width 13 height 11
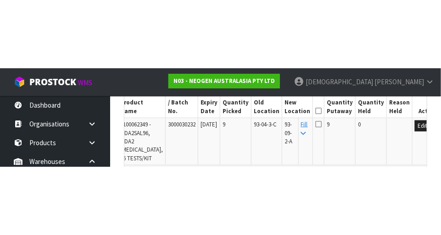
scroll to position [271, 0]
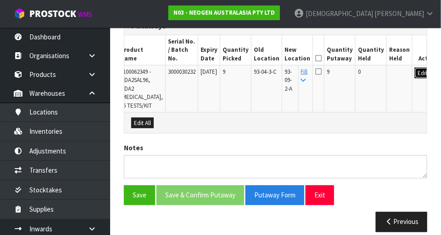
click at [415, 68] on button "Edit" at bounding box center [422, 73] width 15 height 11
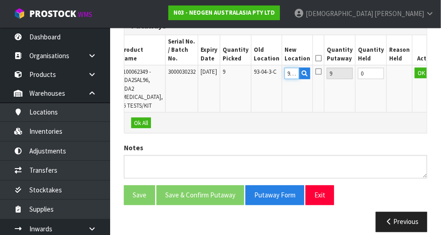
click at [287, 68] on input "93-09-2-A" at bounding box center [291, 73] width 15 height 11
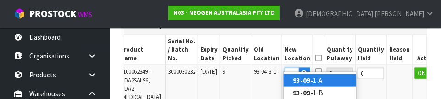
scroll to position [0, 12]
click at [318, 81] on link "93-09-3 -A" at bounding box center [320, 80] width 73 height 12
type input "93-09-3-A"
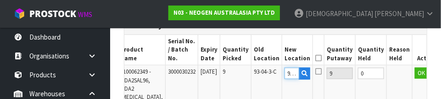
scroll to position [266, 0]
click at [415, 67] on button "OK" at bounding box center [421, 72] width 13 height 11
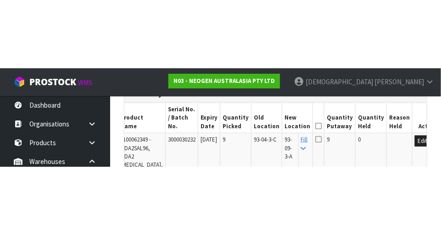
scroll to position [271, 0]
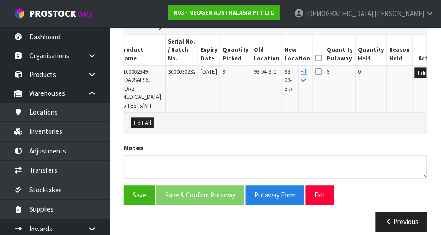
click at [315, 58] on icon at bounding box center [318, 58] width 6 height 0
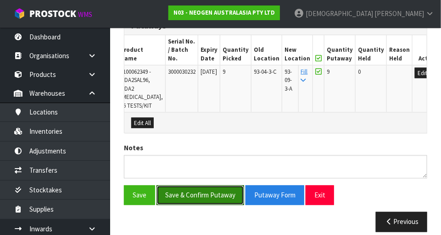
click at [213, 188] on button "Save & Confirm Putaway" at bounding box center [200, 196] width 88 height 20
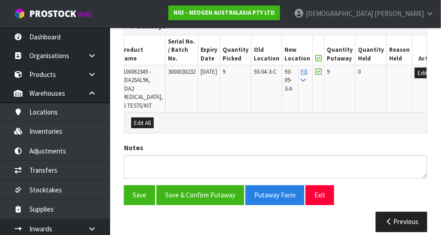
scroll to position [0, 0]
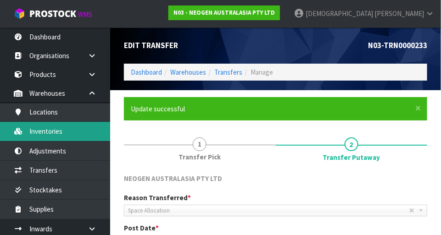
click at [53, 133] on link "Inventories" at bounding box center [55, 131] width 110 height 19
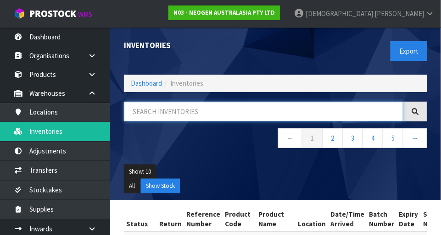
click at [186, 110] on input "text" at bounding box center [263, 112] width 279 height 20
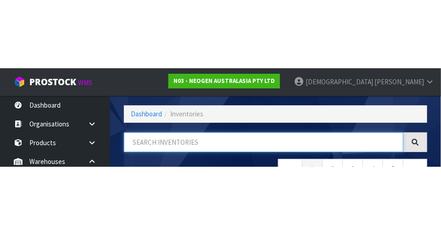
scroll to position [62, 0]
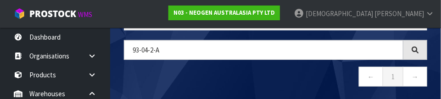
click at [212, 74] on nav "← 1 →" at bounding box center [275, 78] width 303 height 22
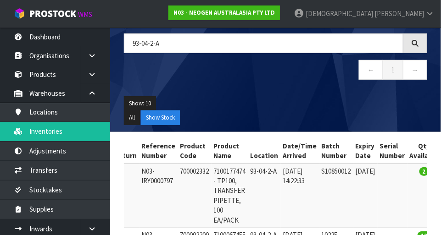
scroll to position [67, 0]
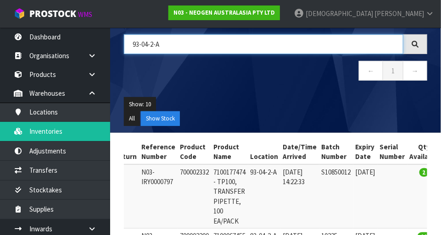
click at [190, 45] on input "93-04-2-A" at bounding box center [263, 44] width 279 height 20
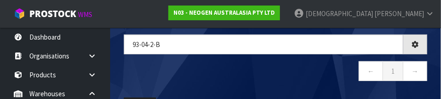
click at [253, 73] on nav "← 1 →" at bounding box center [275, 72] width 303 height 22
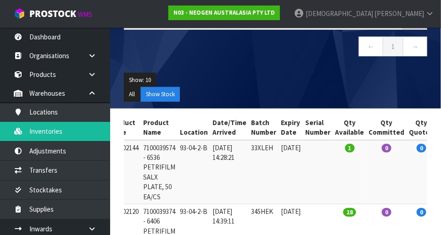
scroll to position [0, 0]
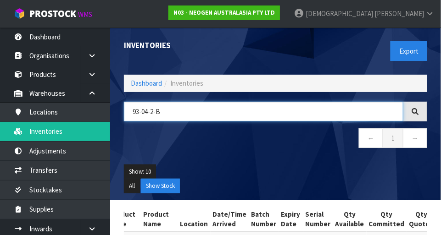
click at [152, 110] on input "93-04-2-B" at bounding box center [263, 112] width 279 height 20
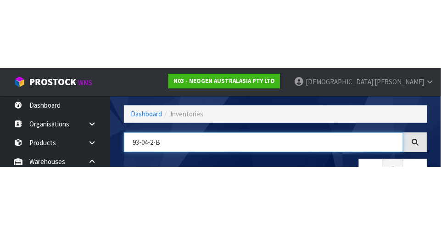
scroll to position [62, 0]
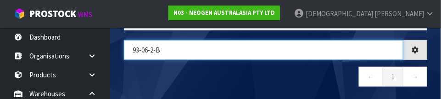
click at [192, 51] on input "93-06-2-B" at bounding box center [263, 50] width 279 height 20
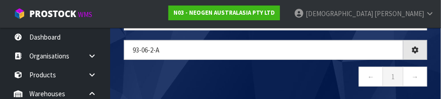
click at [199, 76] on nav "← 1 →" at bounding box center [275, 78] width 303 height 22
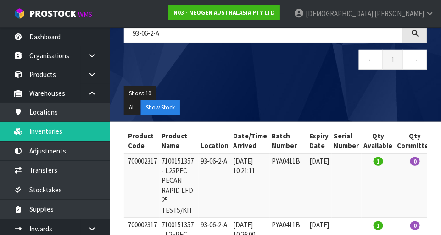
scroll to position [73, 0]
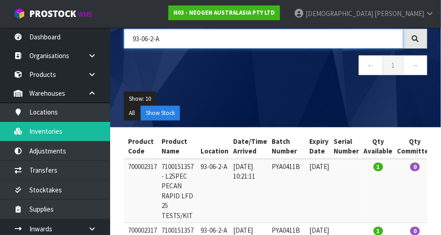
click at [192, 41] on input "93-06-2-A" at bounding box center [263, 39] width 279 height 20
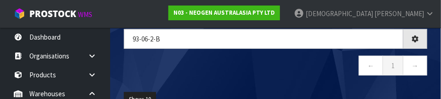
click at [272, 61] on nav "← 1 →" at bounding box center [275, 67] width 303 height 22
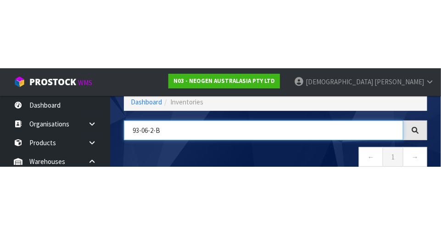
scroll to position [62, 0]
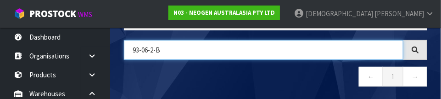
paste input "700002120"
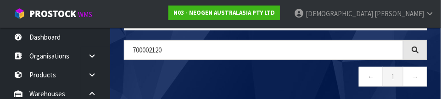
click at [248, 79] on nav "← 1 →" at bounding box center [275, 78] width 303 height 22
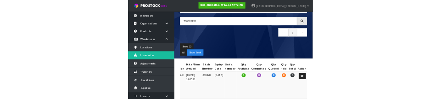
scroll to position [0, 0]
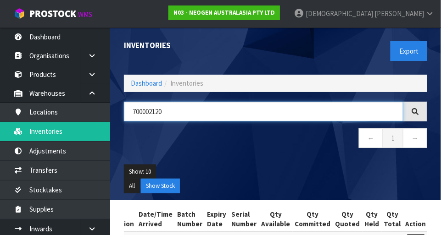
click at [173, 108] on input "700002120" at bounding box center [263, 112] width 279 height 20
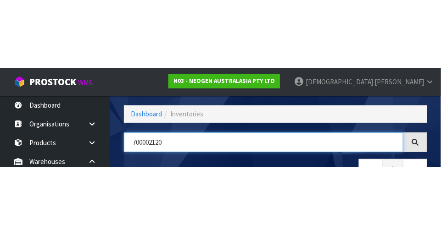
scroll to position [62, 0]
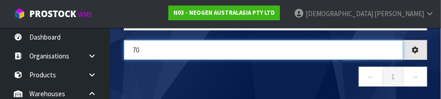
type input "7"
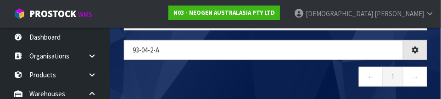
click at [204, 72] on nav "← 1 →" at bounding box center [275, 78] width 303 height 22
type input "93-04-2-A"
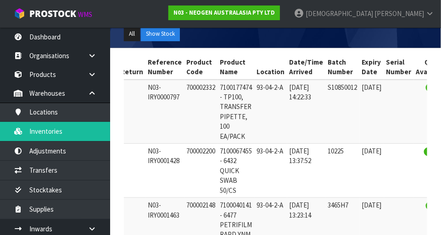
scroll to position [0, 40]
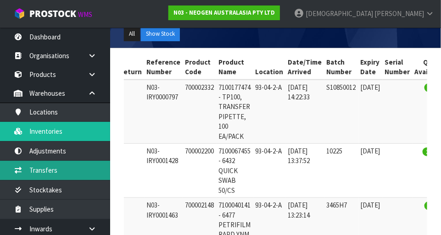
click at [61, 165] on link "Transfers" at bounding box center [55, 170] width 110 height 19
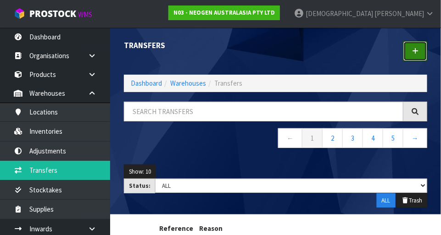
click at [417, 52] on icon at bounding box center [415, 51] width 6 height 7
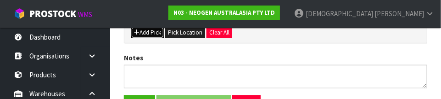
click at [151, 35] on button "Add Pick" at bounding box center [147, 32] width 33 height 11
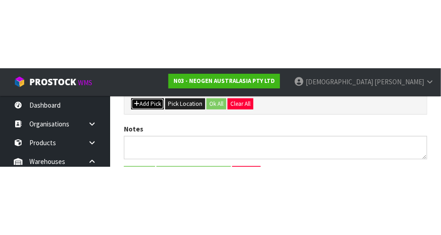
scroll to position [206, 0]
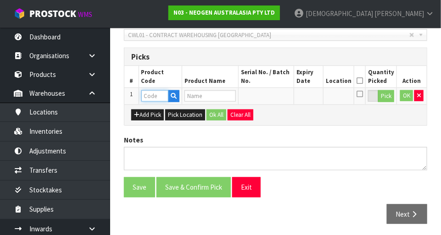
paste input "700002200"
type input "700002200"
type input "7100067455 - 6432 QUICK SWAB 50/CS"
type input "700002200"
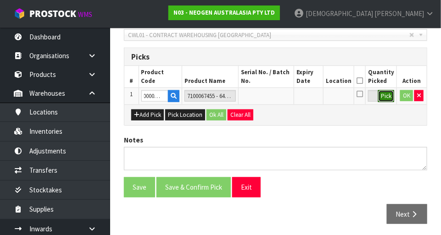
click at [393, 94] on button "Pick" at bounding box center [386, 96] width 16 height 12
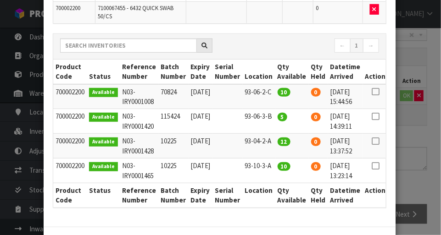
scroll to position [0, 9]
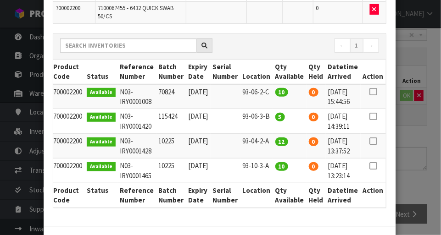
click at [374, 141] on icon at bounding box center [372, 141] width 7 height 0
type input "12"
click at [413, 151] on div "Pick Line Picks Product Code Product Name Serial No. / Batch No. Expiry Date Lo…" at bounding box center [220, 117] width 441 height 235
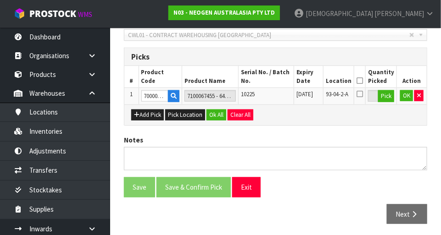
click at [363, 81] on icon at bounding box center [360, 81] width 6 height 0
click at [152, 114] on button "Add Pick" at bounding box center [147, 115] width 33 height 11
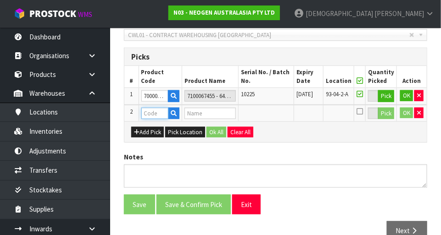
click at [154, 113] on input "text" at bounding box center [154, 113] width 27 height 11
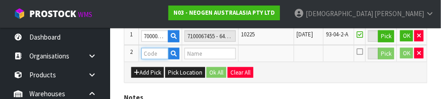
scroll to position [265, 0]
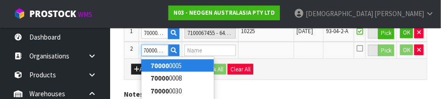
type input "700002332"
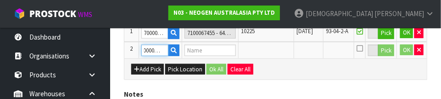
type input "7100177474 - TP100, TRANSFER PIPETTE, 100 EA/PACK"
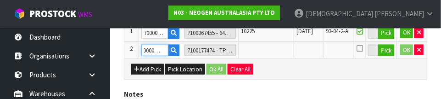
type input "700002332"
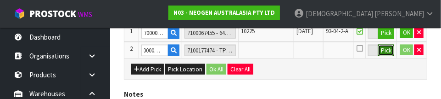
click at [384, 51] on button "Pick" at bounding box center [386, 51] width 16 height 12
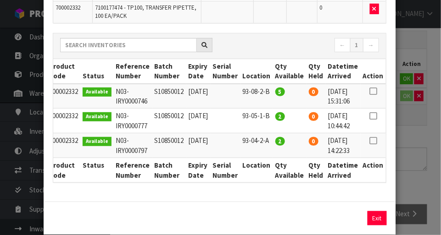
scroll to position [0, 13]
click at [377, 141] on icon at bounding box center [372, 141] width 7 height 0
click at [338, 218] on button "Assign Pick" at bounding box center [346, 219] width 38 height 14
type input "2"
click at [420, 159] on div "Pick Line Picks Product Code Product Name Serial No. / Batch No. Expiry Date Lo…" at bounding box center [220, 117] width 441 height 235
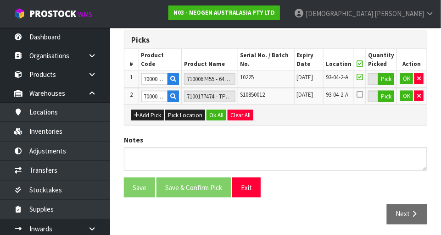
click at [363, 64] on icon at bounding box center [360, 64] width 6 height 0
click at [218, 112] on button "Ok All" at bounding box center [216, 115] width 20 height 11
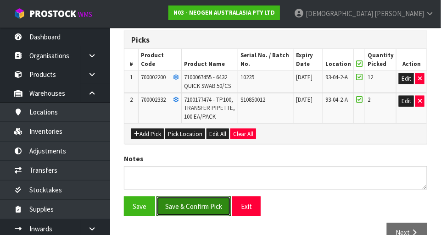
click at [194, 204] on button "Save & Confirm Pick" at bounding box center [193, 207] width 74 height 20
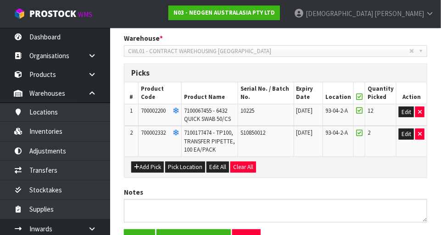
scroll to position [0, 0]
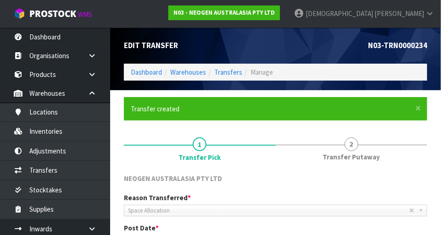
click at [357, 152] on span "Transfer Putaway" at bounding box center [351, 157] width 57 height 10
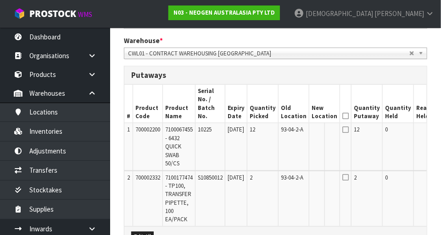
scroll to position [0, 39]
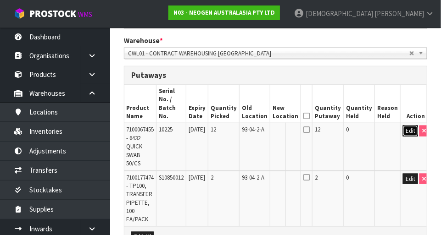
click at [408, 126] on button "Edit" at bounding box center [410, 131] width 15 height 11
click at [285, 126] on input "text" at bounding box center [280, 131] width 15 height 11
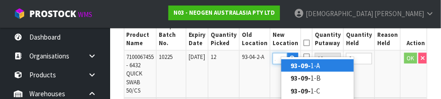
scroll to position [0, 12]
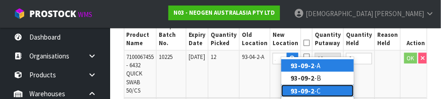
click at [315, 90] on link "93-09-2 -C" at bounding box center [317, 90] width 73 height 12
type input "93-09-2-C"
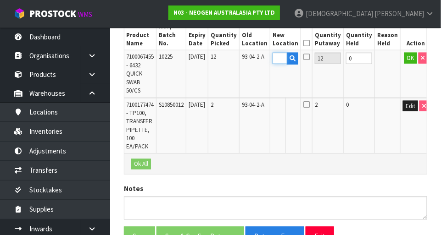
scroll to position [0, 0]
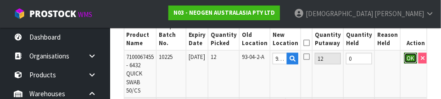
click at [404, 53] on button "OK" at bounding box center [410, 58] width 13 height 11
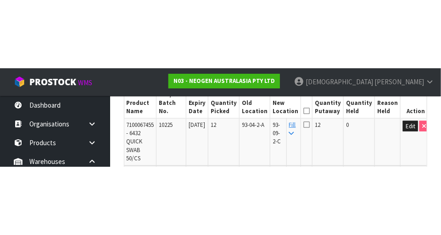
scroll to position [294, 0]
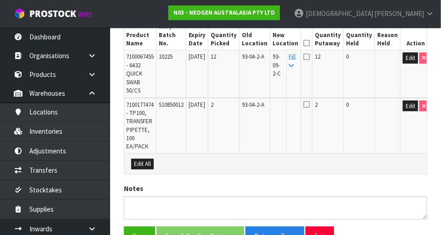
click at [296, 53] on link "Fill" at bounding box center [292, 61] width 7 height 16
click at [310, 43] on icon at bounding box center [306, 43] width 6 height 0
click at [209, 230] on button "Save & Confirm Putaway" at bounding box center [200, 237] width 88 height 20
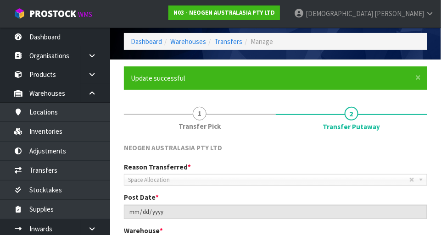
scroll to position [0, 0]
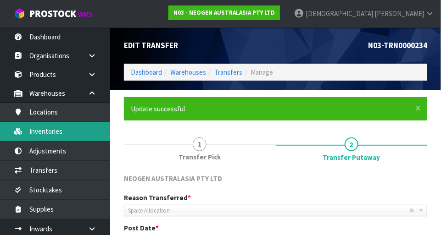
click at [63, 134] on link "Inventories" at bounding box center [55, 131] width 110 height 19
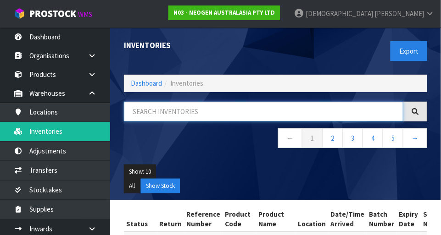
paste input "93-09-2-C"
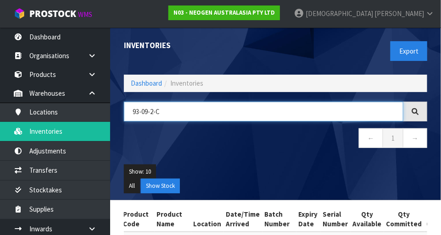
click at [146, 111] on input "93-09-2-C" at bounding box center [263, 112] width 279 height 20
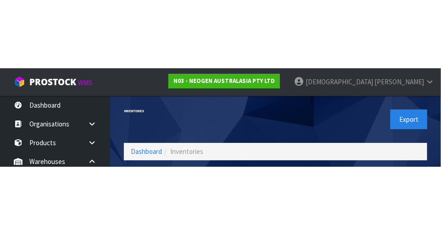
scroll to position [62, 0]
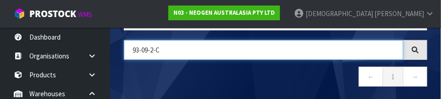
click at [149, 49] on input "93-09-2-C" at bounding box center [263, 50] width 279 height 20
click at [177, 48] on input "93-04-2-C" at bounding box center [263, 50] width 279 height 20
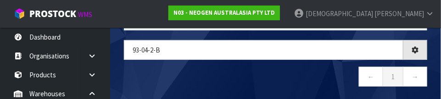
click at [273, 67] on nav "← 1 →" at bounding box center [275, 78] width 303 height 22
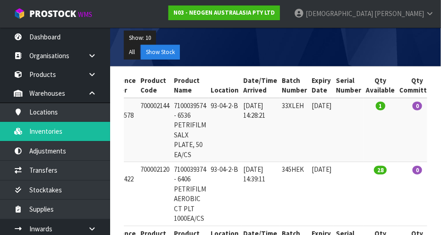
scroll to position [134, 0]
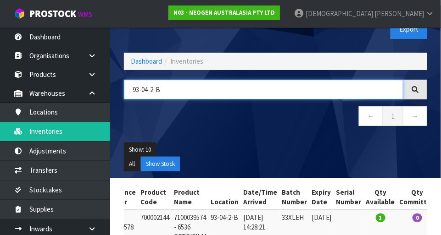
click at [198, 89] on input "93-04-2-B" at bounding box center [263, 90] width 279 height 20
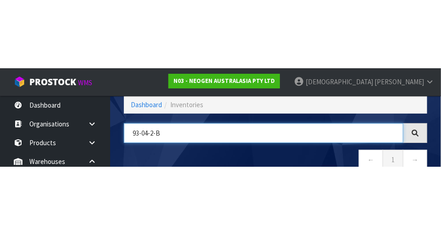
scroll to position [62, 0]
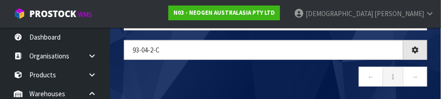
click at [260, 75] on nav "← 1 →" at bounding box center [275, 78] width 303 height 22
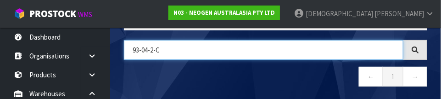
click at [184, 50] on input "93-04-2-C" at bounding box center [263, 50] width 279 height 20
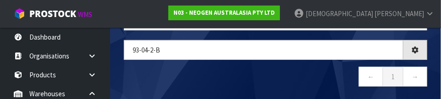
click at [267, 75] on nav "← 1 →" at bounding box center [275, 78] width 303 height 22
type input "93-04-2-B"
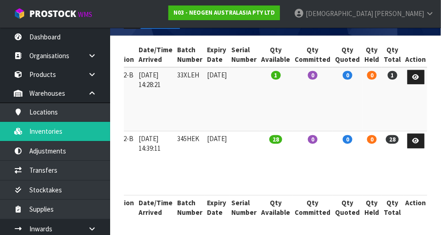
scroll to position [0, 0]
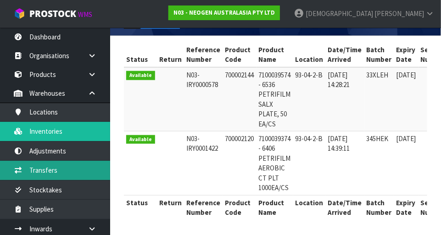
click at [61, 172] on link "Transfers" at bounding box center [55, 170] width 110 height 19
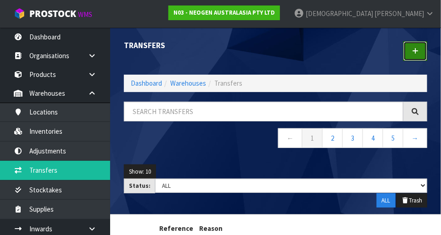
click at [422, 51] on link at bounding box center [415, 51] width 24 height 20
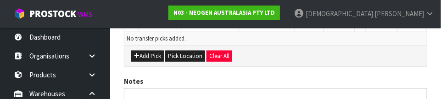
scroll to position [263, 0]
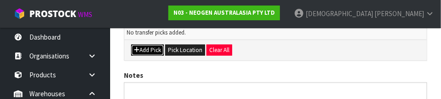
click at [155, 54] on button "Add Pick" at bounding box center [147, 50] width 33 height 11
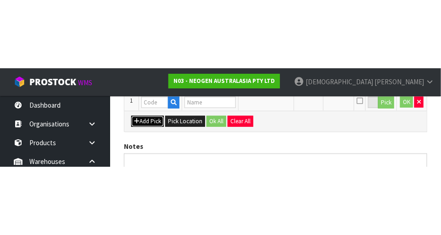
scroll to position [206, 0]
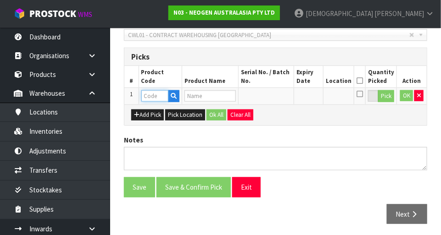
click at [155, 95] on input "text" at bounding box center [154, 95] width 27 height 11
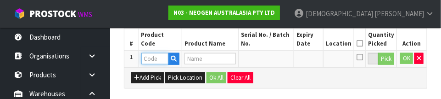
scroll to position [248, 0]
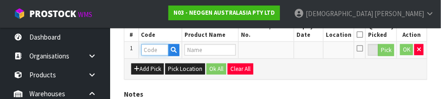
paste input "700002120"
type input "700002120"
type input "7100039374 - 6406 PETRIFILM AEROBIC CT PLT 1000EA/CS"
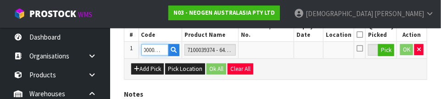
type input "700002120"
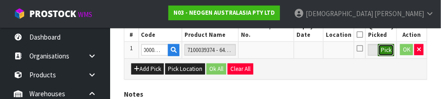
click at [385, 53] on button "Pick" at bounding box center [386, 50] width 16 height 12
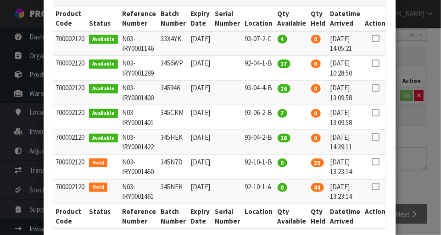
scroll to position [0, 9]
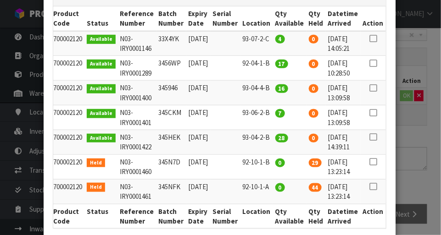
click at [374, 137] on icon at bounding box center [372, 137] width 7 height 0
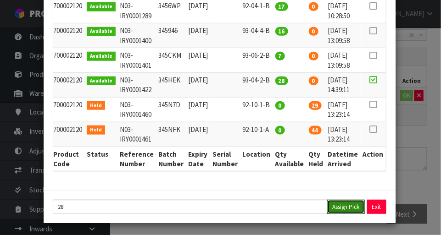
click at [347, 203] on button "Assign Pick" at bounding box center [346, 207] width 38 height 14
type input "28"
click at [418, 157] on div "Pick Line Picks Product Code Product Name Serial No. / Batch No. Expiry Date Lo…" at bounding box center [220, 117] width 441 height 235
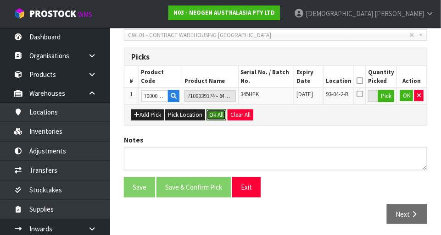
click at [217, 117] on button "Ok All" at bounding box center [216, 115] width 20 height 11
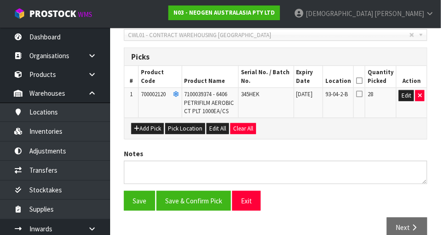
click at [363, 81] on icon at bounding box center [359, 81] width 6 height 0
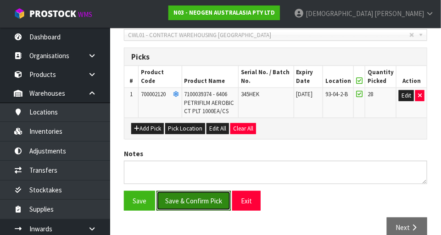
click at [201, 198] on button "Save & Confirm Pick" at bounding box center [193, 201] width 74 height 20
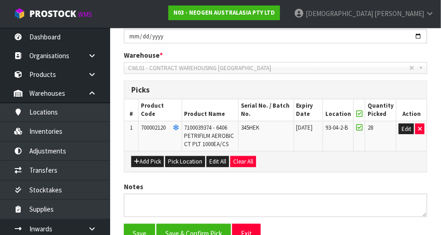
scroll to position [0, 0]
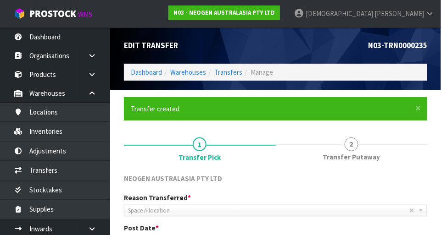
click at [357, 156] on span "Transfer Putaway" at bounding box center [351, 157] width 57 height 10
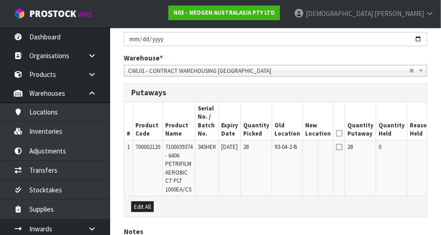
scroll to position [208, 0]
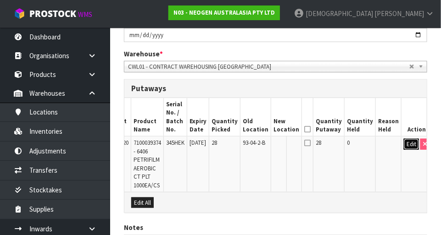
click at [407, 147] on button "Edit" at bounding box center [411, 144] width 15 height 11
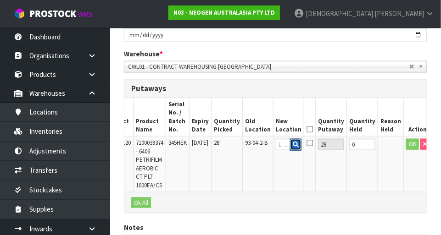
click at [294, 148] on button "button" at bounding box center [295, 145] width 11 height 12
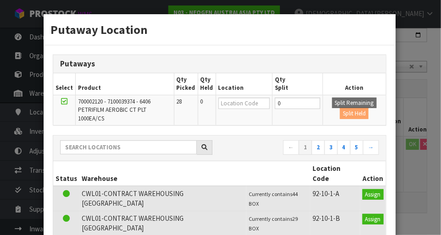
click at [415, 93] on div "Putaway Location Putaways Select Product Qty Picked Qty Held Location Qty Split…" at bounding box center [220, 117] width 441 height 235
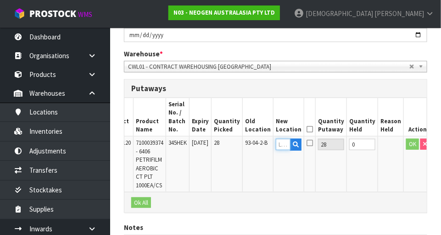
click at [286, 145] on input "text" at bounding box center [283, 144] width 15 height 11
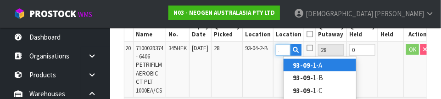
scroll to position [0, 12]
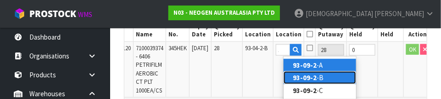
click at [320, 78] on link "93-09-2 -B" at bounding box center [320, 77] width 73 height 12
type input "93-09-2-B"
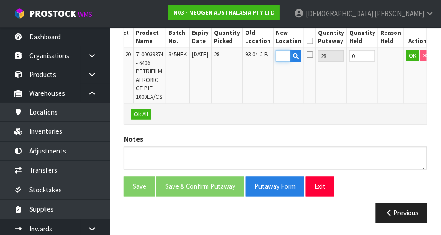
scroll to position [0, 0]
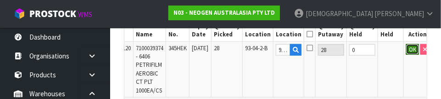
click at [406, 50] on button "OK" at bounding box center [412, 49] width 13 height 11
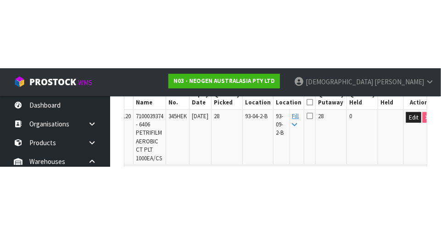
scroll to position [296, 0]
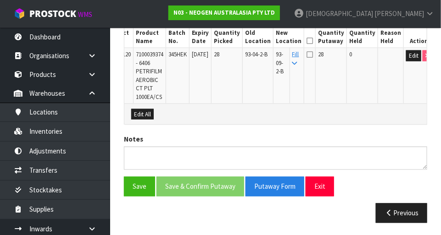
click at [313, 41] on icon at bounding box center [310, 41] width 6 height 0
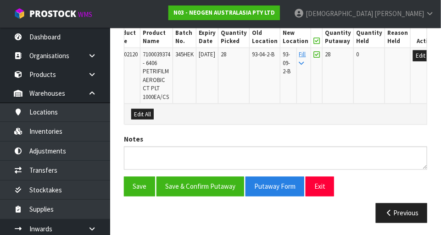
scroll to position [0, 32]
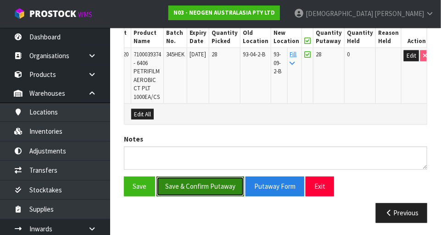
click at [211, 183] on button "Save & Confirm Putaway" at bounding box center [200, 187] width 88 height 20
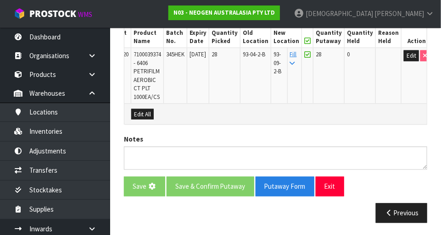
scroll to position [0, 0]
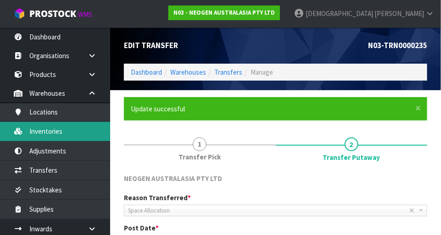
click at [57, 135] on link "Inventories" at bounding box center [55, 131] width 110 height 19
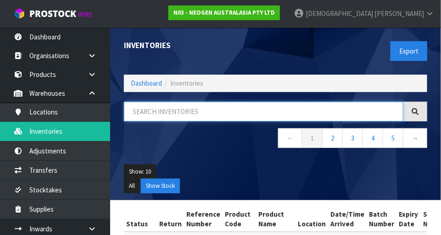
click at [181, 109] on input "text" at bounding box center [263, 112] width 279 height 20
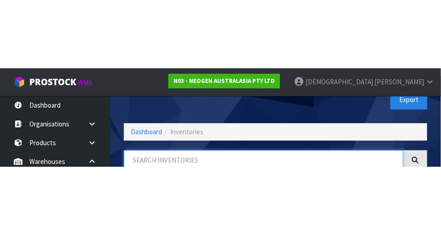
scroll to position [62, 0]
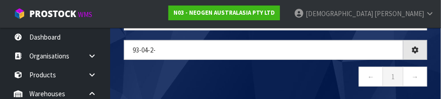
click at [207, 84] on nav "← 1 →" at bounding box center [275, 78] width 303 height 22
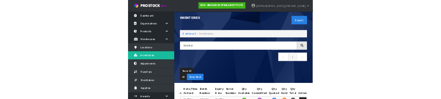
scroll to position [0, 0]
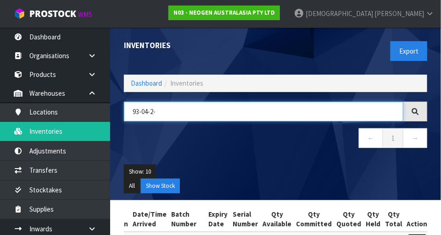
click at [195, 114] on input "93-04-2-" at bounding box center [263, 112] width 279 height 20
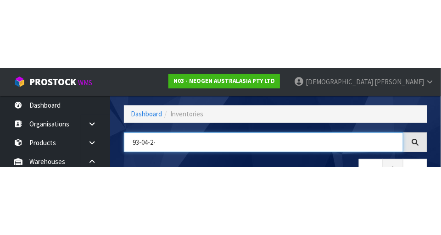
scroll to position [62, 0]
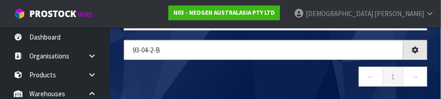
click at [271, 70] on nav "← 1 →" at bounding box center [275, 78] width 303 height 22
type input "93-04-2-B"
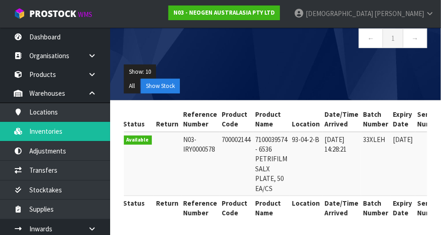
scroll to position [0, 0]
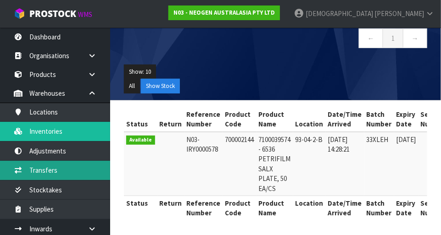
click at [60, 172] on link "Transfers" at bounding box center [55, 170] width 110 height 19
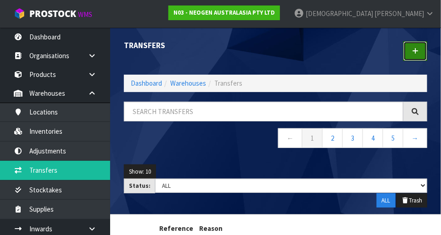
click at [427, 48] on link at bounding box center [415, 51] width 24 height 20
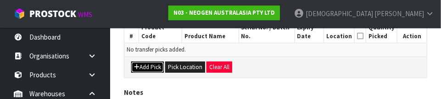
click at [146, 67] on button "Add Pick" at bounding box center [147, 66] width 33 height 11
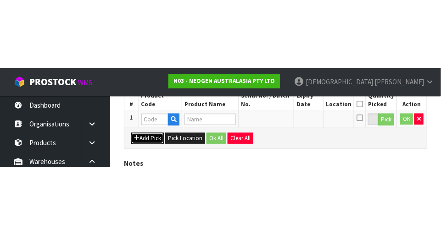
scroll to position [206, 0]
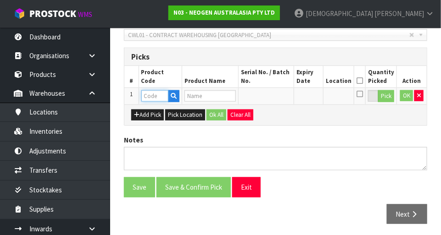
paste input "700002144"
type input "700002144"
type input "7100039574 - 6536 PETRIFILM SALX PLATE, 50 EA/CS"
type input "700002144"
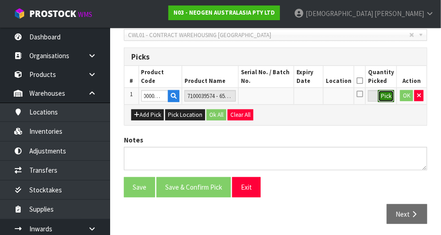
click at [389, 99] on button "Pick" at bounding box center [386, 96] width 16 height 12
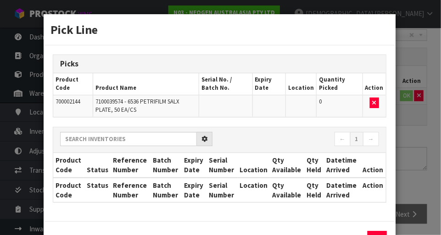
scroll to position [0, 0]
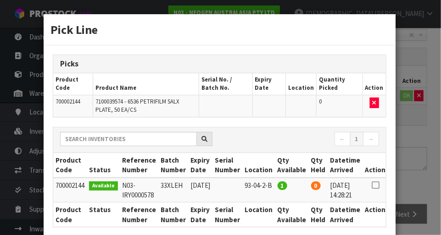
click at [379, 185] on icon at bounding box center [375, 185] width 7 height 0
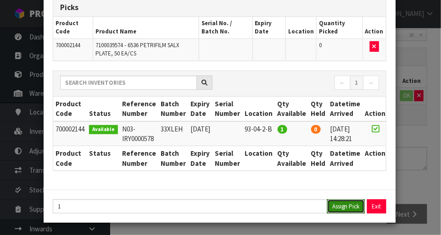
click at [346, 211] on button "Assign Pick" at bounding box center [346, 207] width 38 height 14
type input "1"
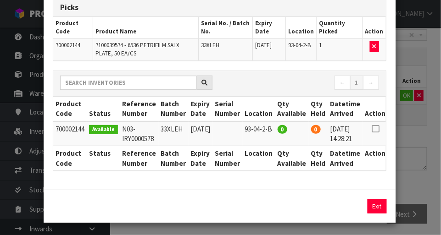
click at [423, 157] on div "Pick Line Picks Product Code Product Name Serial No. / Batch No. Expiry Date Lo…" at bounding box center [220, 117] width 441 height 235
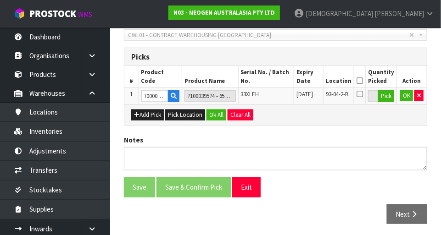
click at [363, 81] on icon at bounding box center [360, 81] width 6 height 0
click at [214, 113] on button "Ok All" at bounding box center [216, 115] width 20 height 11
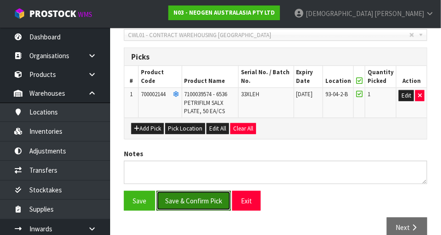
click at [199, 200] on button "Save & Confirm Pick" at bounding box center [193, 201] width 74 height 20
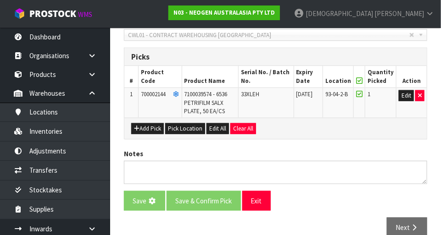
scroll to position [0, 0]
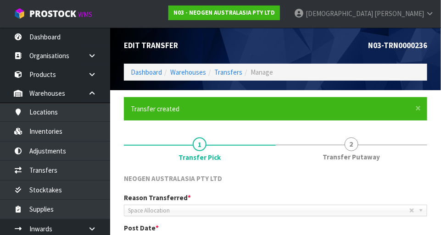
click at [354, 151] on link "2 Transfer Putaway" at bounding box center [352, 148] width 152 height 36
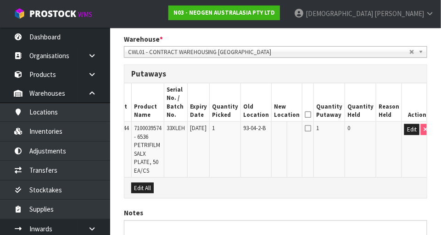
scroll to position [227, 0]
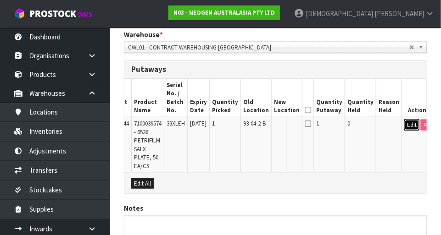
click at [407, 127] on button "Edit" at bounding box center [411, 125] width 15 height 11
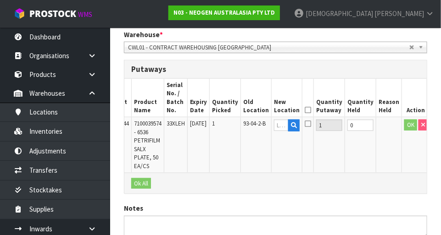
scroll to position [0, 29]
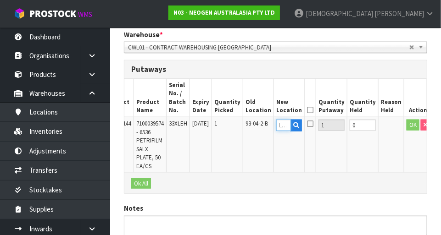
click at [288, 128] on input "text" at bounding box center [283, 125] width 15 height 11
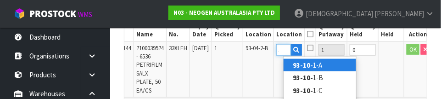
scroll to position [0, 12]
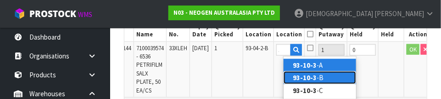
click at [316, 78] on link "93-10-3 -B" at bounding box center [320, 77] width 73 height 12
type input "93-10-3-B"
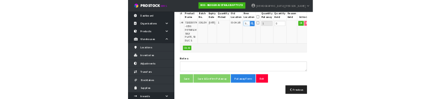
scroll to position [298, 0]
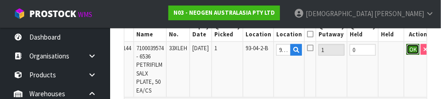
click at [407, 47] on button "OK" at bounding box center [413, 49] width 13 height 11
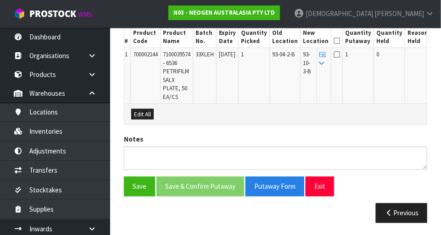
scroll to position [0, 4]
click at [337, 41] on icon at bounding box center [335, 41] width 6 height 0
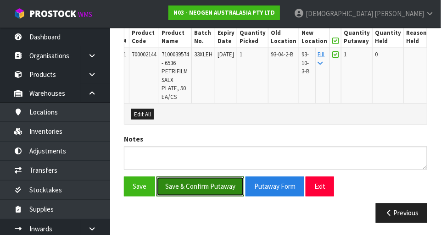
click at [205, 187] on button "Save & Confirm Putaway" at bounding box center [200, 187] width 88 height 20
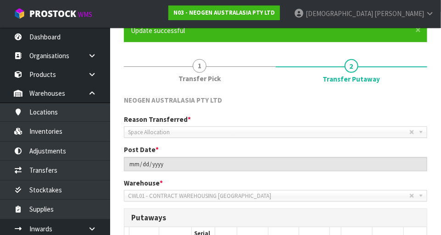
scroll to position [81, 0]
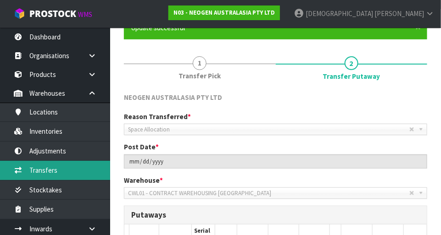
click at [58, 173] on link "Transfers" at bounding box center [55, 170] width 110 height 19
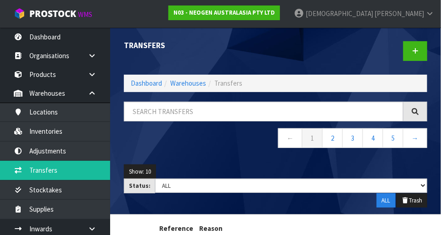
click at [420, 13] on span "[PERSON_NAME]" at bounding box center [399, 13] width 50 height 9
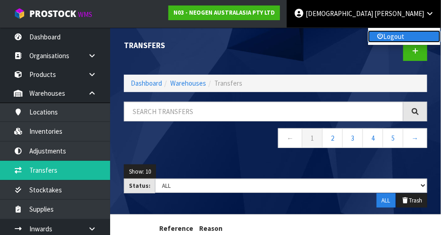
click at [399, 36] on link "Logout" at bounding box center [404, 36] width 73 height 12
